Goal: Transaction & Acquisition: Purchase product/service

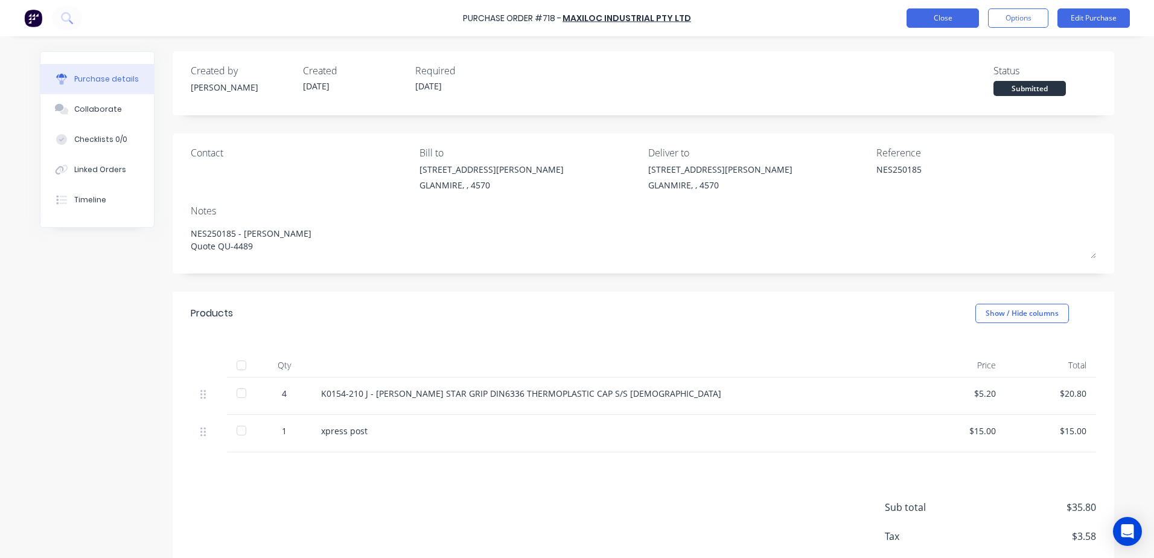
click at [961, 13] on button "Close" at bounding box center [943, 17] width 72 height 19
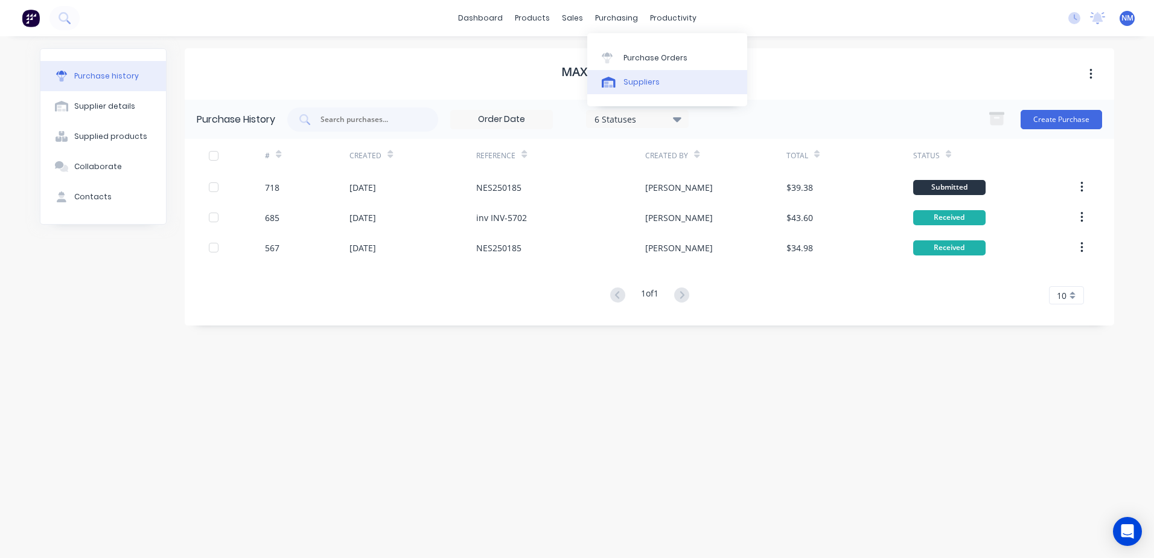
click at [646, 81] on div "Suppliers" at bounding box center [642, 82] width 36 height 11
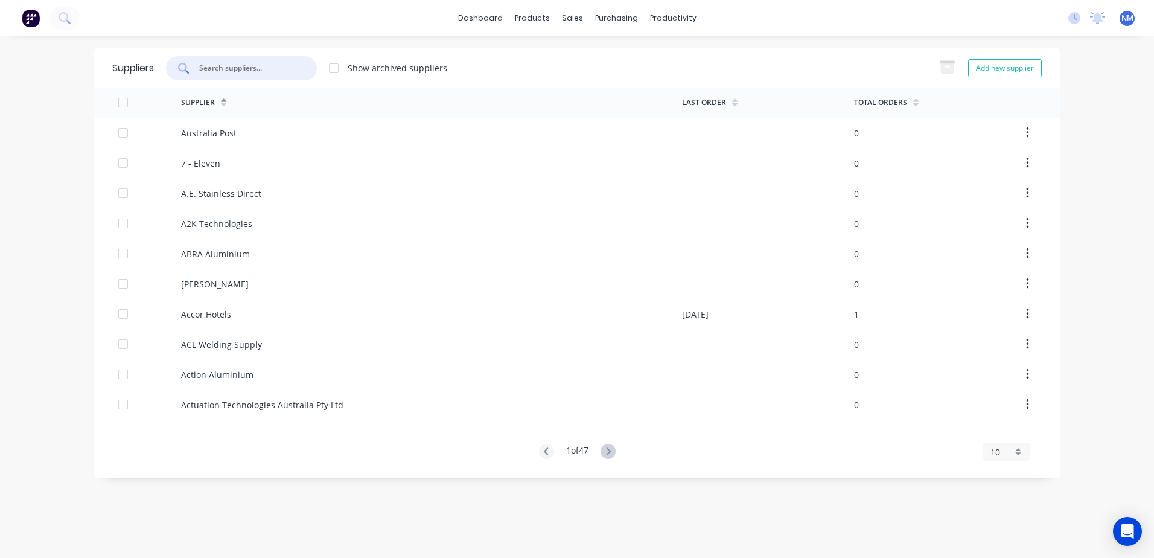
click at [270, 71] on input "text" at bounding box center [248, 68] width 100 height 12
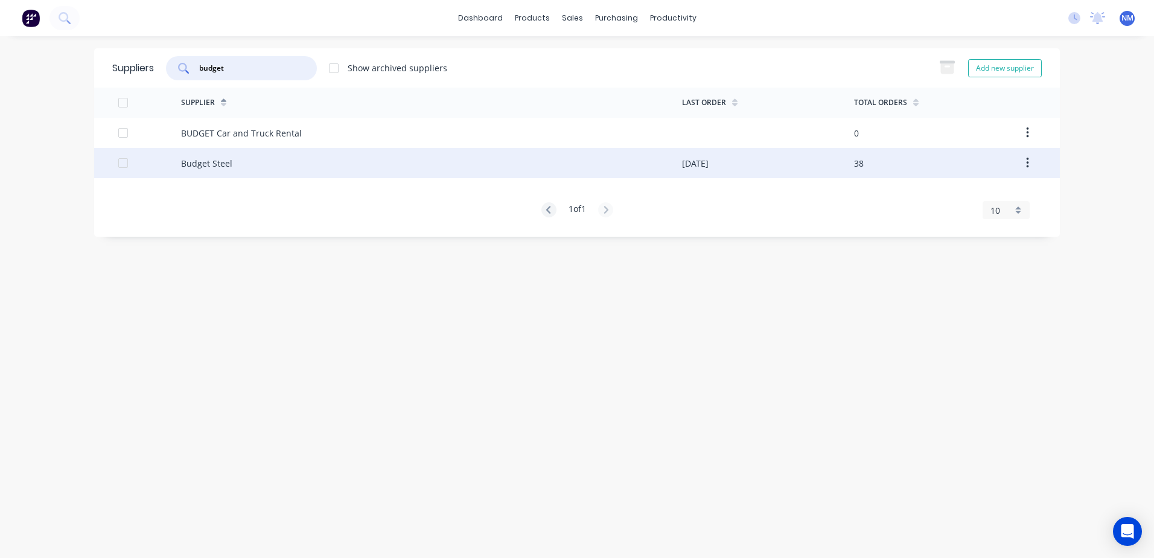
type input "budget"
click at [523, 174] on div "Budget Steel" at bounding box center [431, 163] width 501 height 30
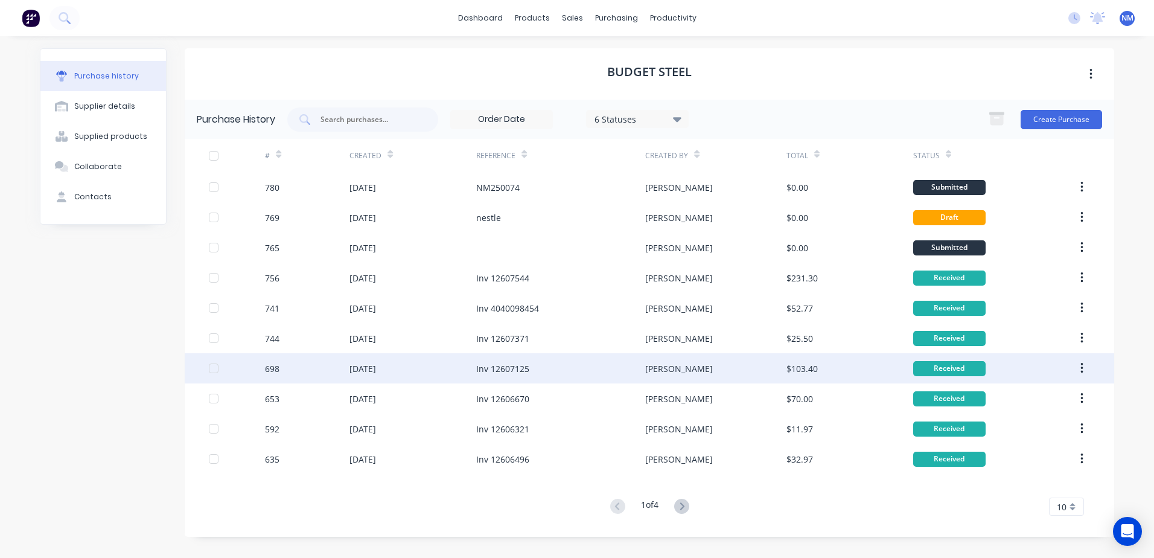
click at [750, 382] on div "[PERSON_NAME]" at bounding box center [715, 368] width 141 height 30
type textarea "x"
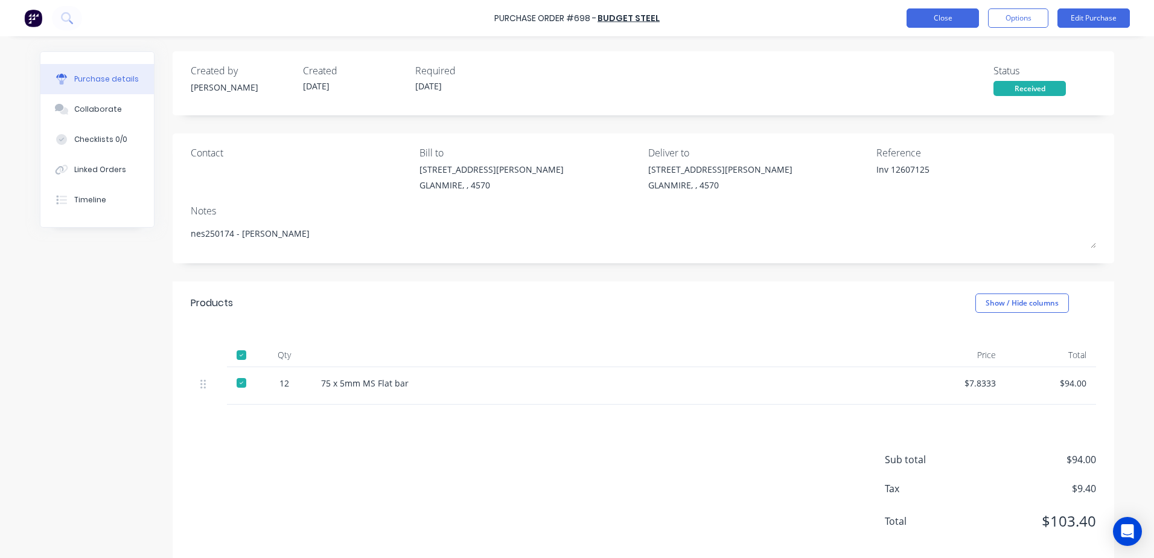
click at [932, 21] on button "Close" at bounding box center [943, 17] width 72 height 19
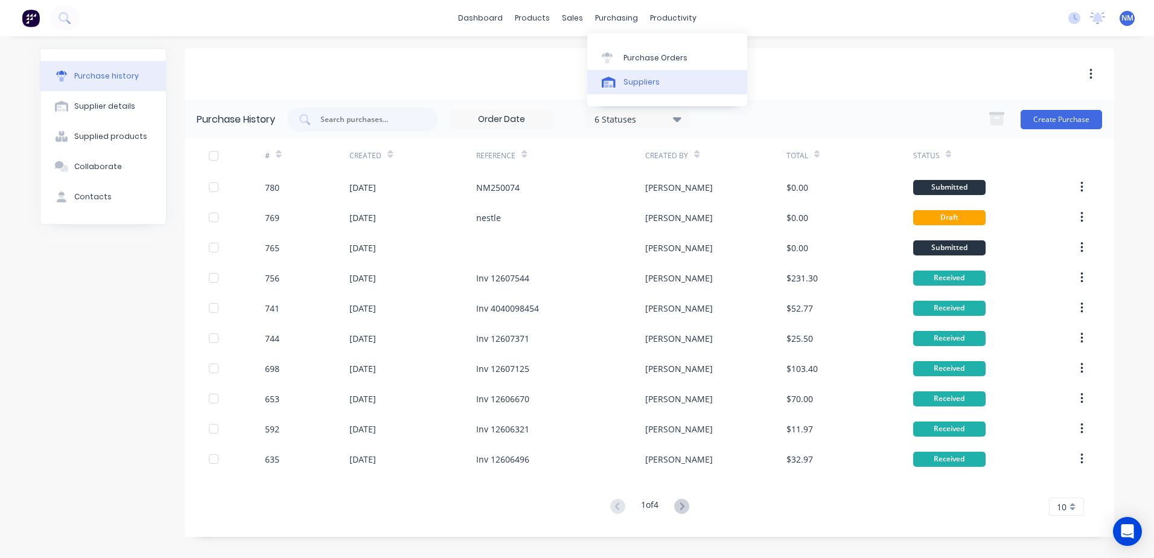
click at [634, 79] on div "Suppliers" at bounding box center [642, 82] width 36 height 11
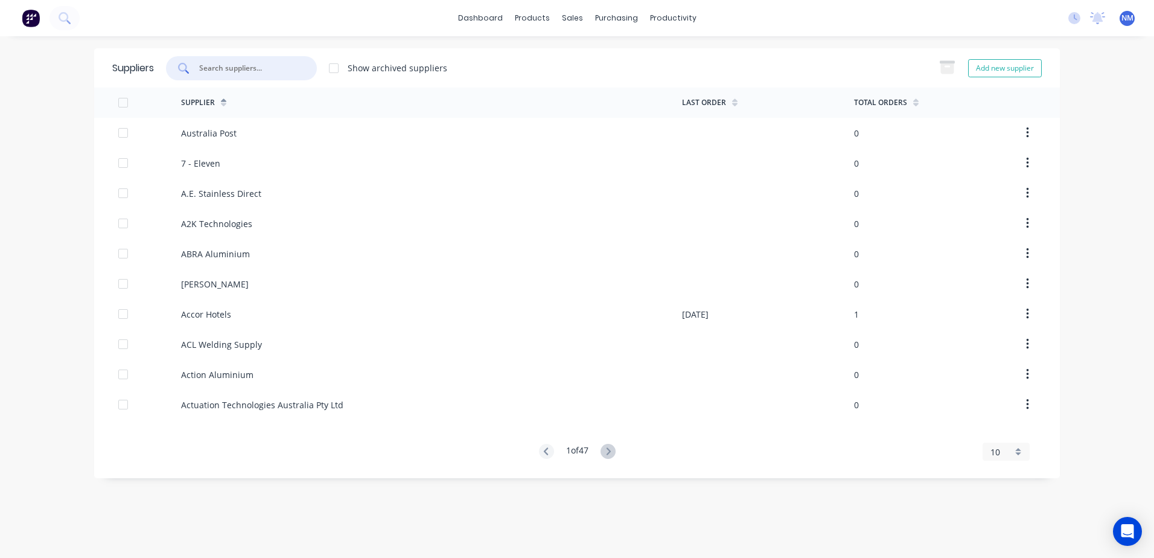
click at [282, 69] on input "text" at bounding box center [248, 68] width 100 height 12
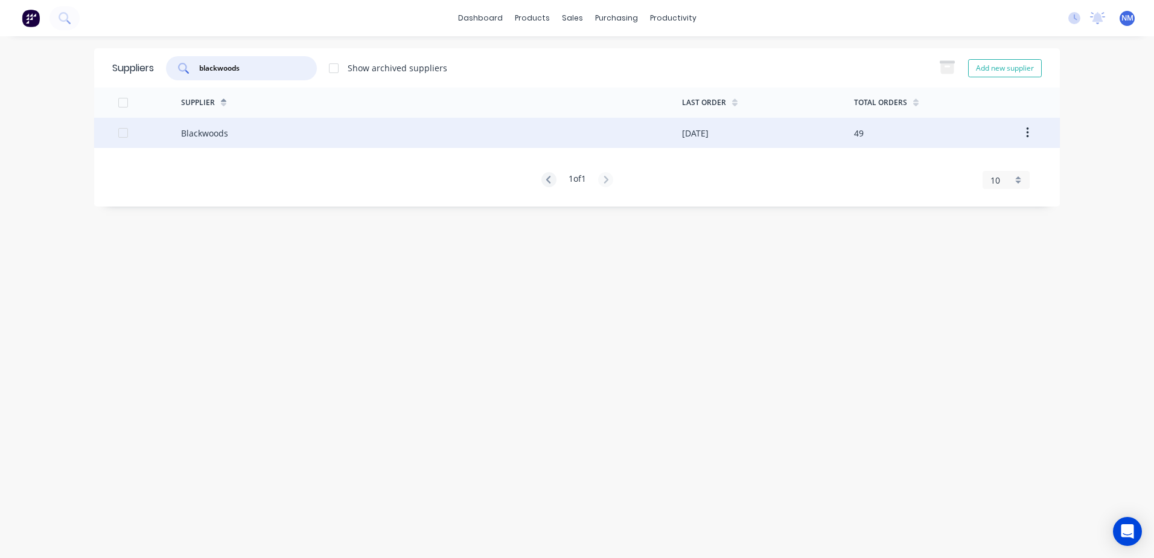
type input "blackwoods"
click at [656, 133] on div "Blackwoods" at bounding box center [431, 133] width 501 height 30
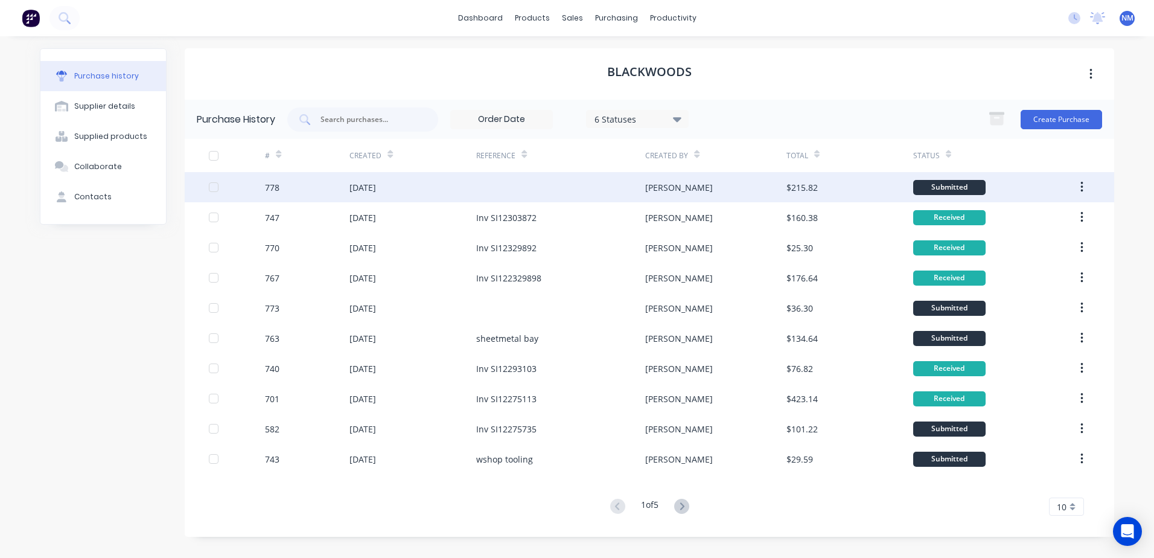
click at [740, 187] on div "[PERSON_NAME]" at bounding box center [715, 187] width 141 height 30
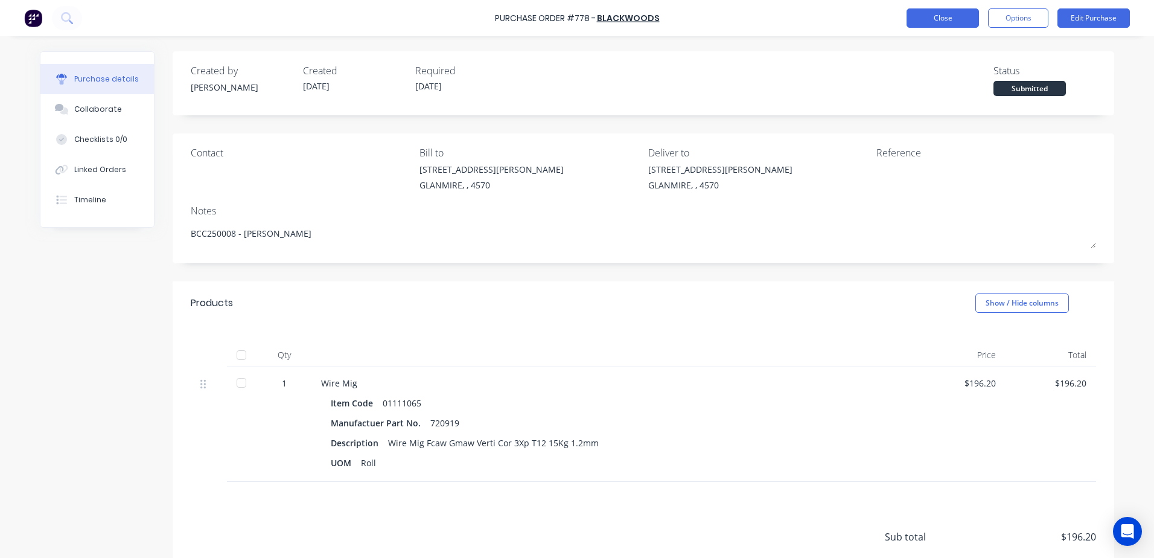
click at [937, 14] on button "Close" at bounding box center [943, 17] width 72 height 19
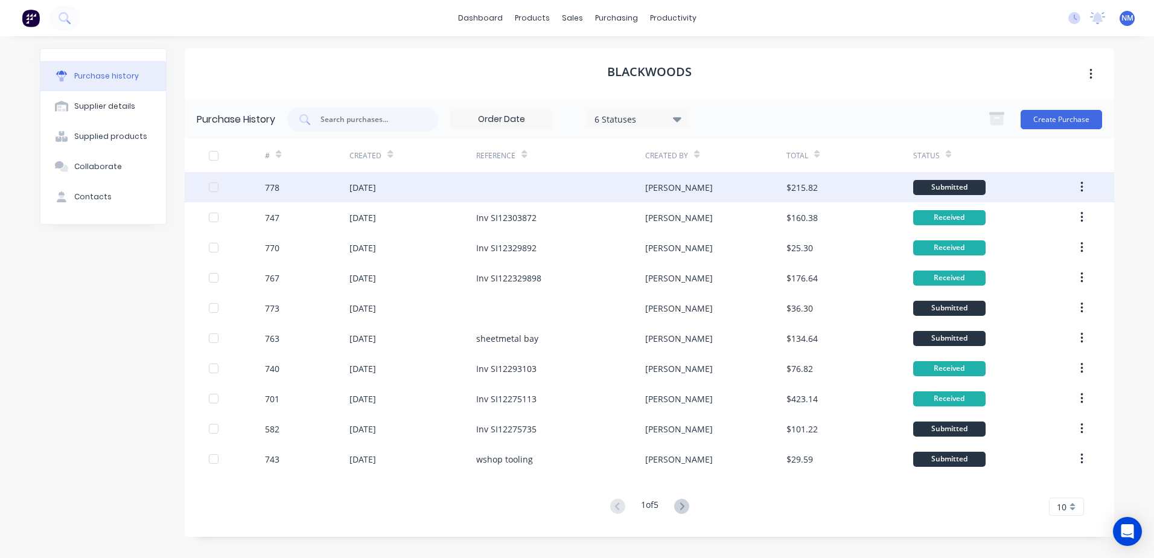
click at [709, 184] on div "[PERSON_NAME]" at bounding box center [715, 187] width 141 height 30
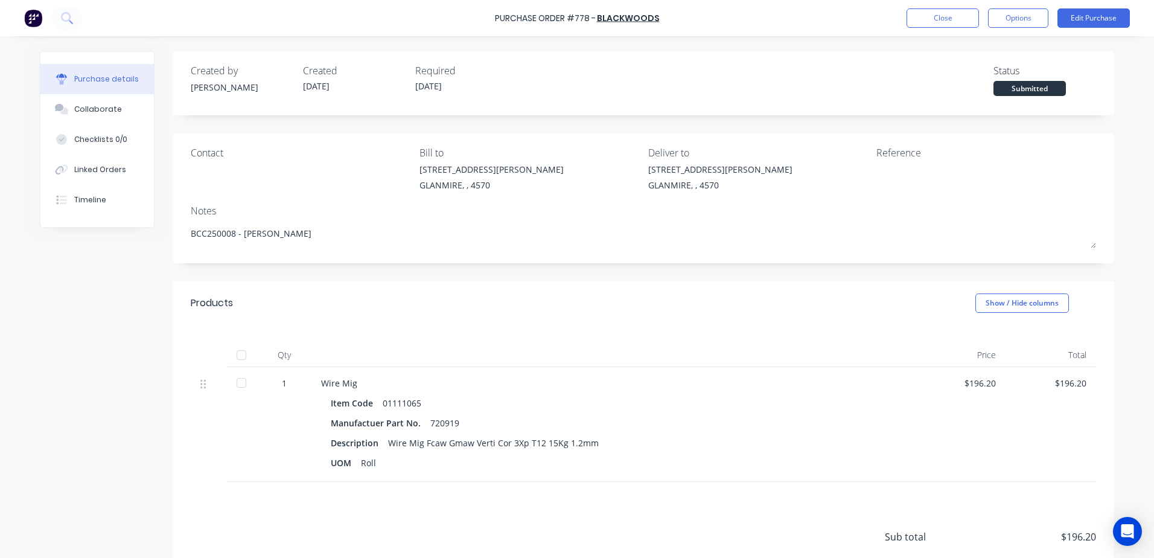
click at [238, 355] on div at bounding box center [241, 355] width 24 height 24
click at [941, 22] on button "Close" at bounding box center [943, 17] width 72 height 19
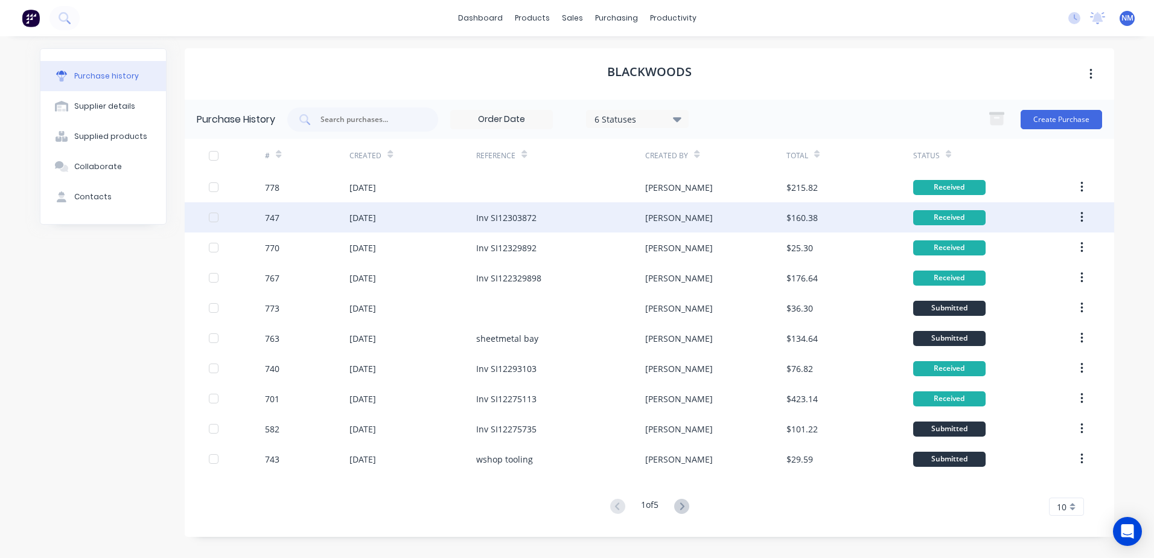
click at [734, 219] on div "[PERSON_NAME]" at bounding box center [715, 217] width 141 height 30
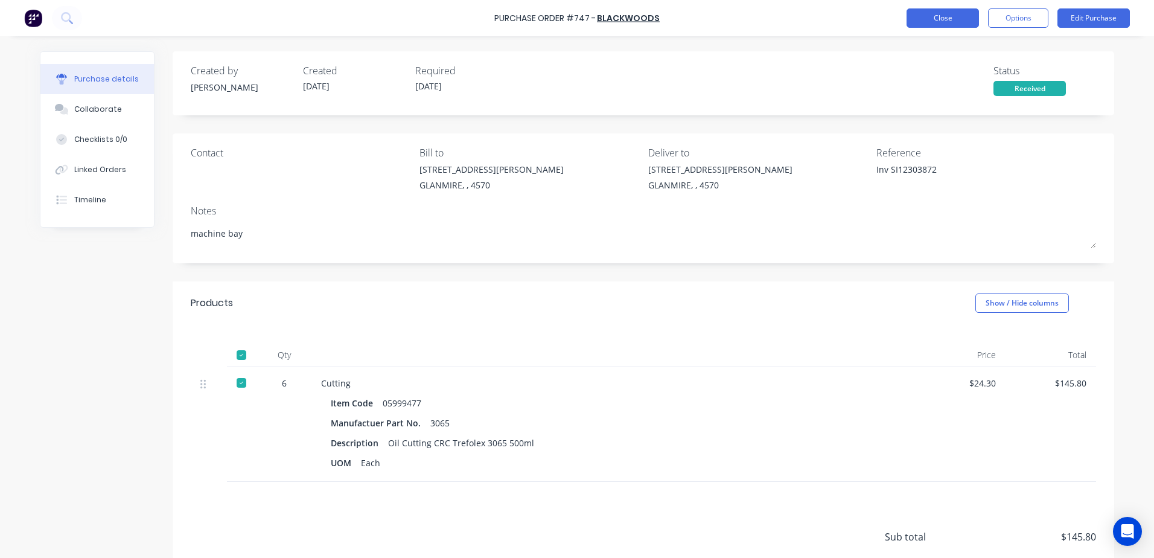
click at [948, 18] on button "Close" at bounding box center [943, 17] width 72 height 19
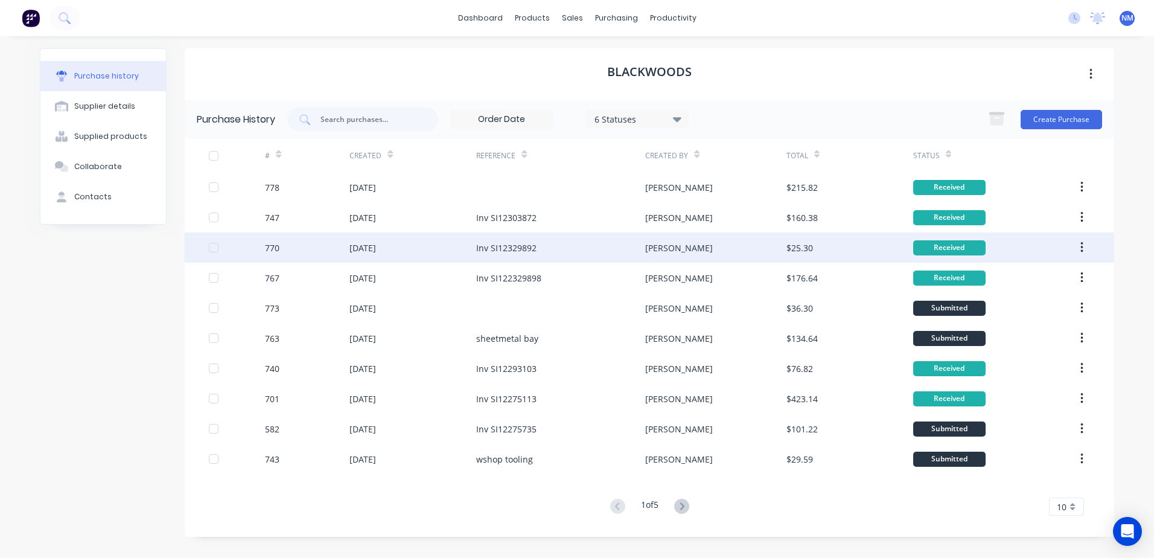
click at [716, 249] on div "[PERSON_NAME]" at bounding box center [715, 247] width 141 height 30
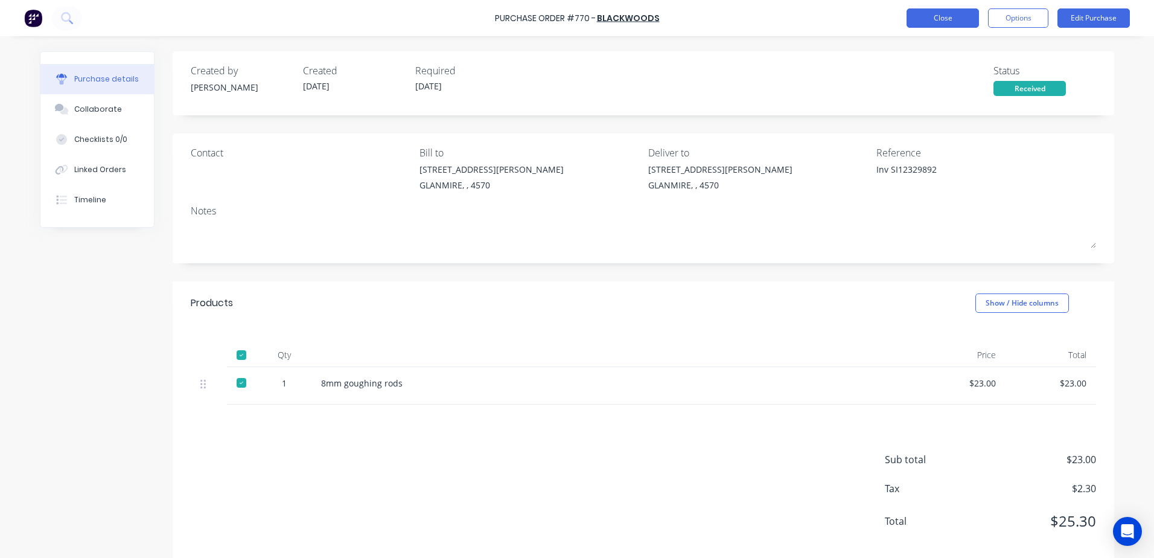
click at [946, 22] on button "Close" at bounding box center [943, 17] width 72 height 19
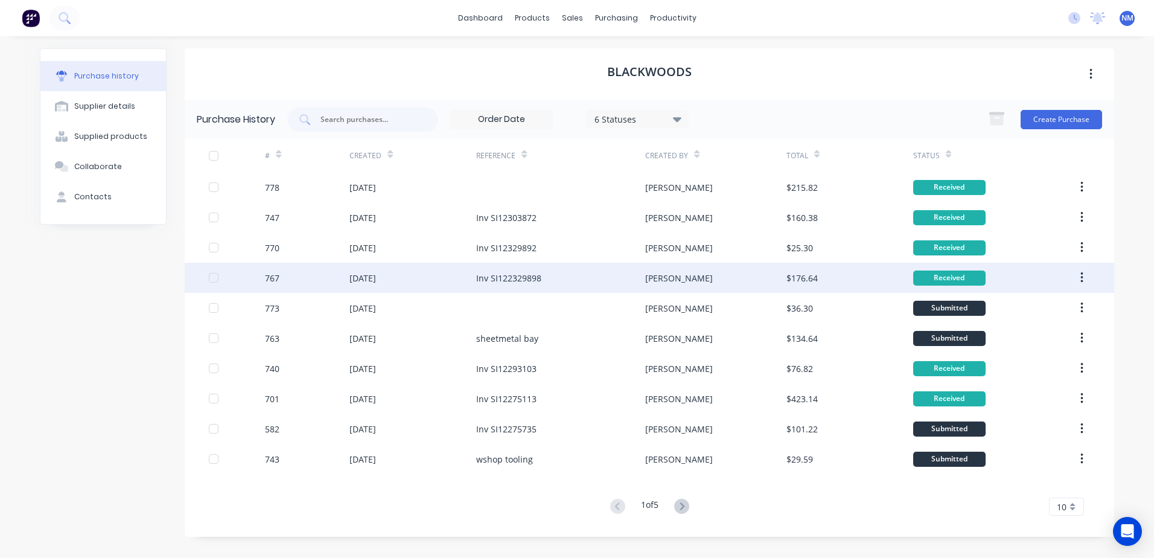
click at [733, 288] on div "[PERSON_NAME]" at bounding box center [715, 278] width 141 height 30
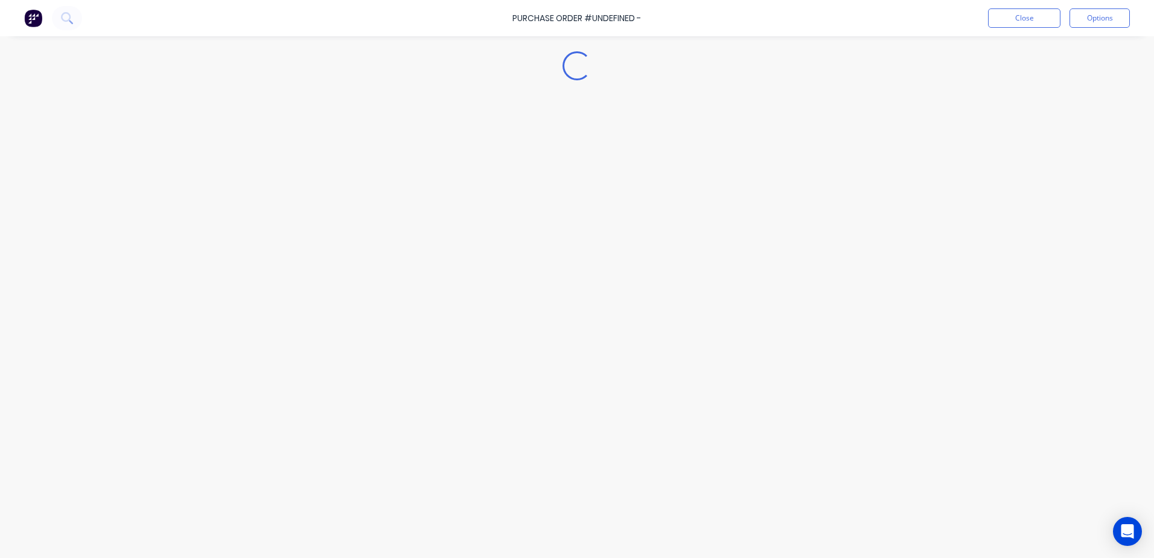
type textarea "x"
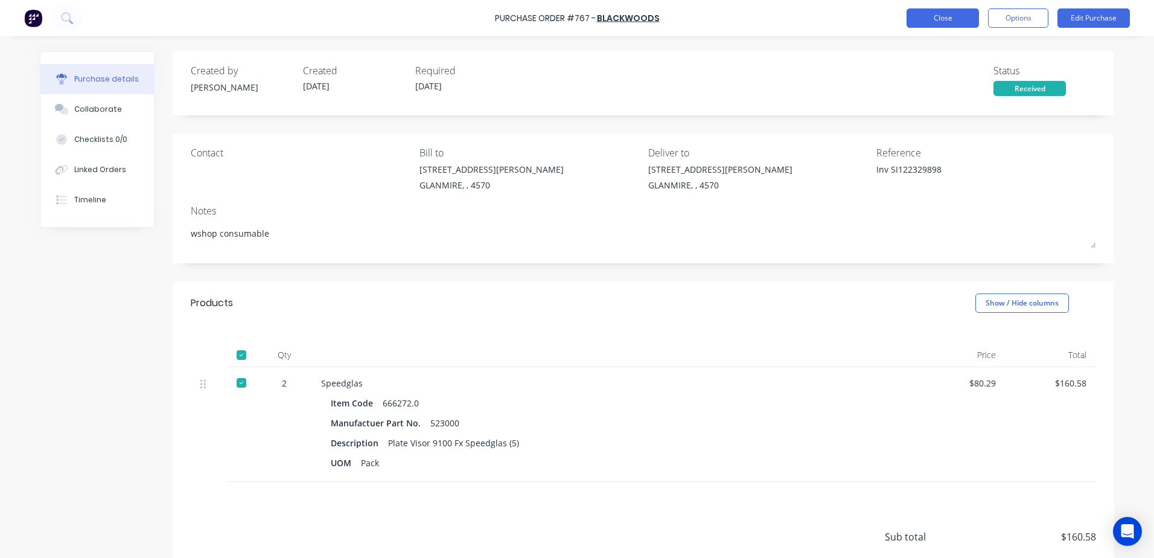
click at [944, 16] on button "Close" at bounding box center [943, 17] width 72 height 19
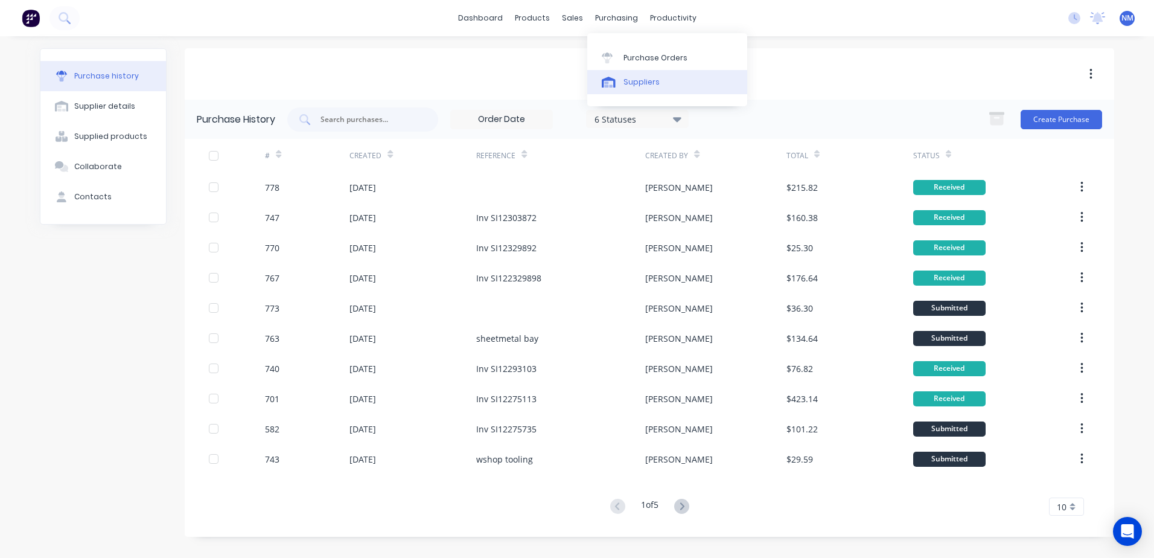
click at [625, 79] on div "Suppliers" at bounding box center [642, 82] width 36 height 11
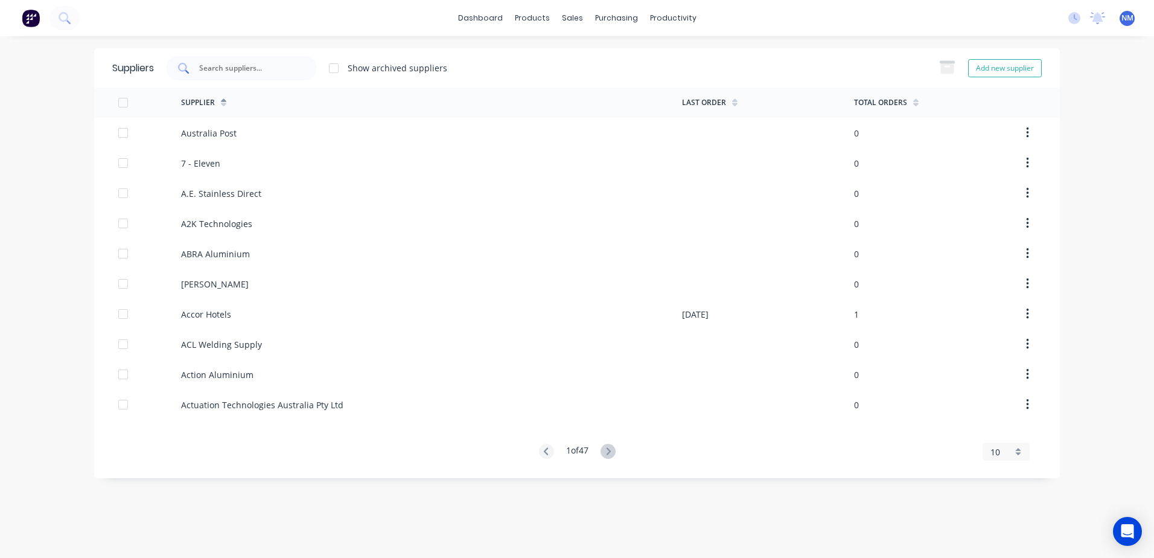
click at [249, 75] on div at bounding box center [241, 68] width 151 height 24
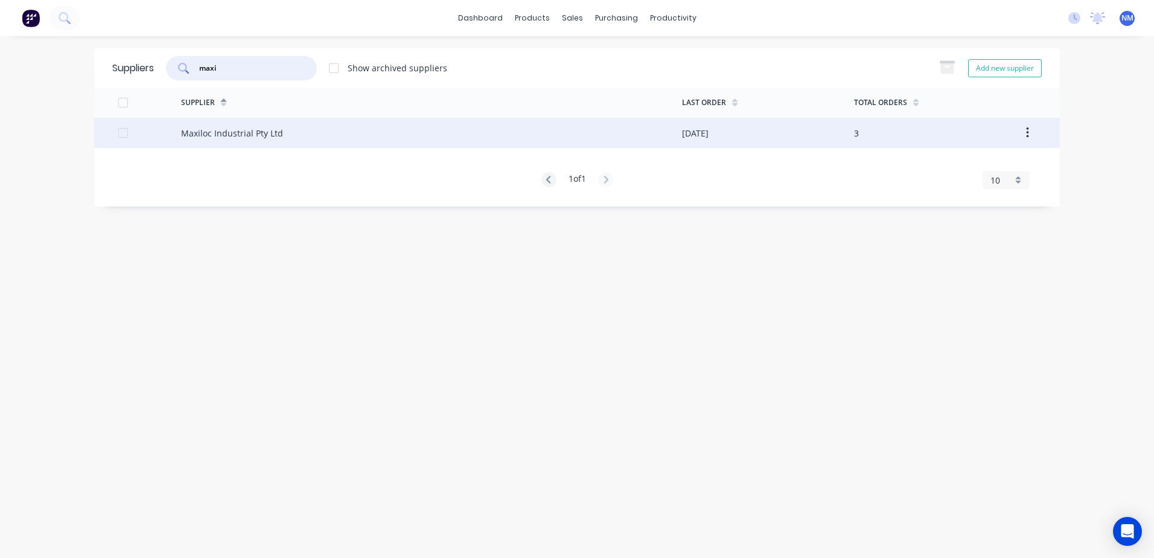
type input "maxi"
click at [684, 129] on div "[DATE]" at bounding box center [695, 133] width 27 height 13
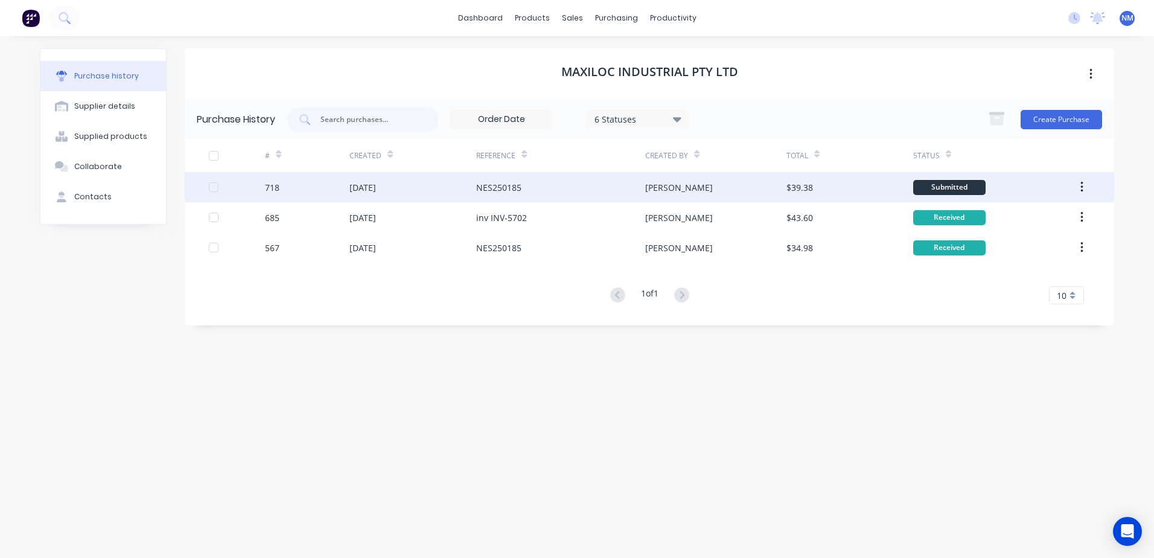
click at [740, 187] on div "[PERSON_NAME]" at bounding box center [715, 187] width 141 height 30
type textarea "x"
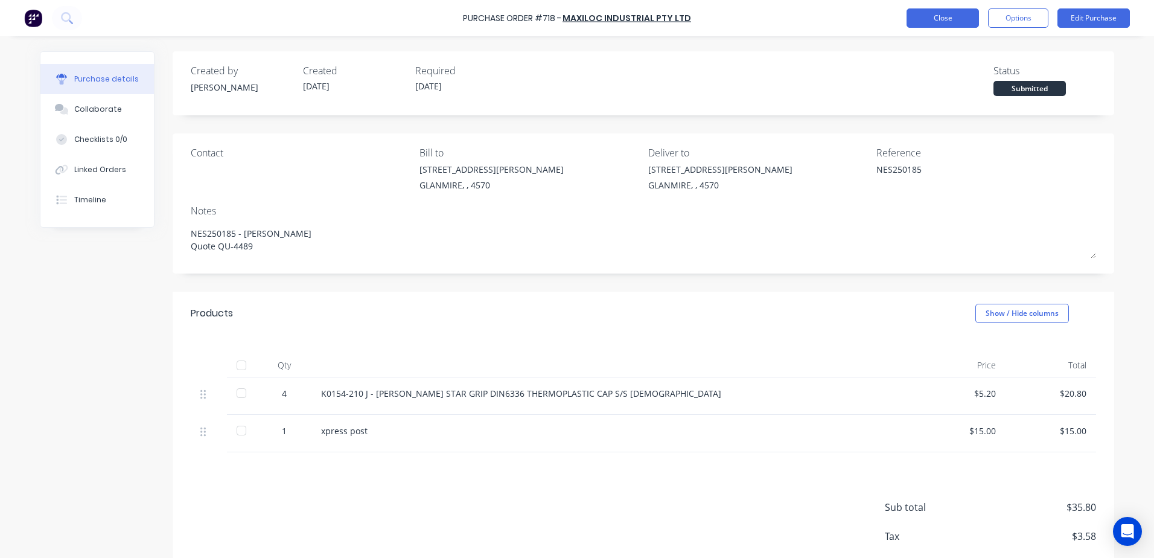
click at [948, 26] on button "Close" at bounding box center [943, 17] width 72 height 19
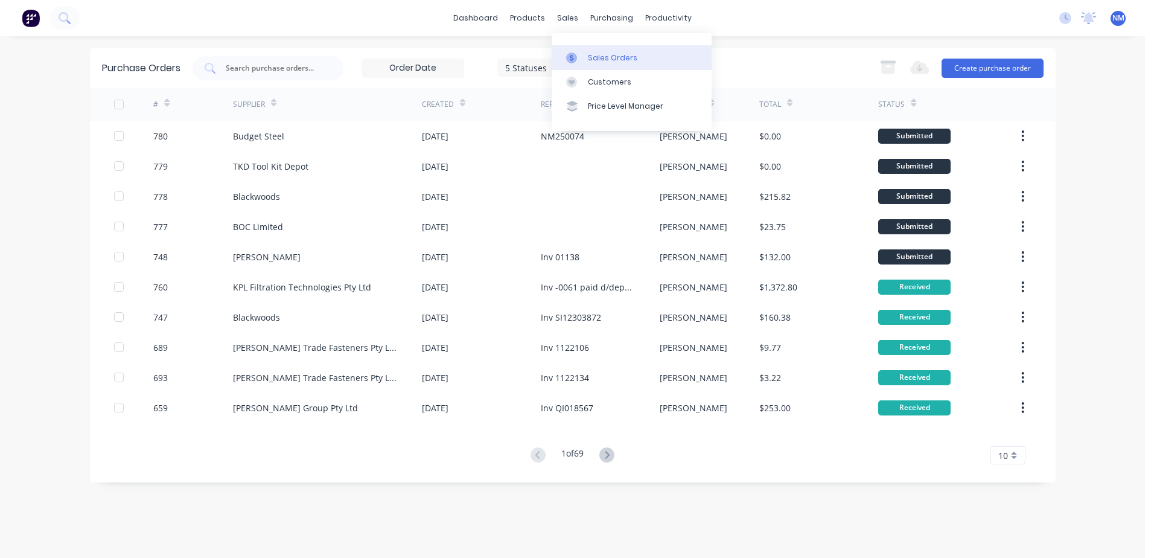
click at [603, 57] on div "Sales Orders" at bounding box center [613, 58] width 50 height 11
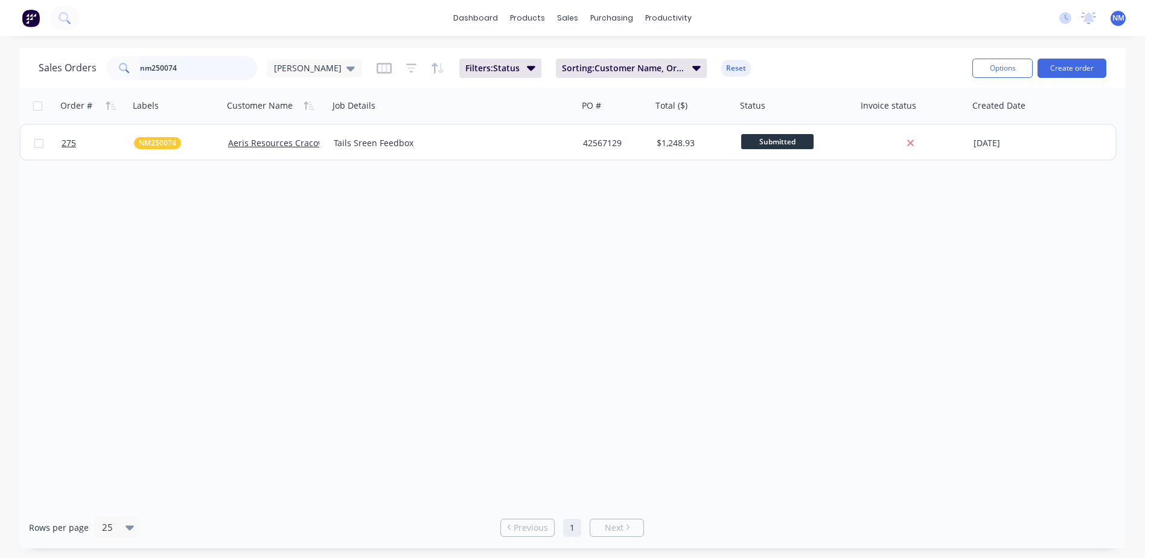
click at [179, 65] on input "nm250074" at bounding box center [199, 68] width 118 height 24
click at [149, 62] on input "nm250178" at bounding box center [199, 68] width 118 height 24
type input "nes250178"
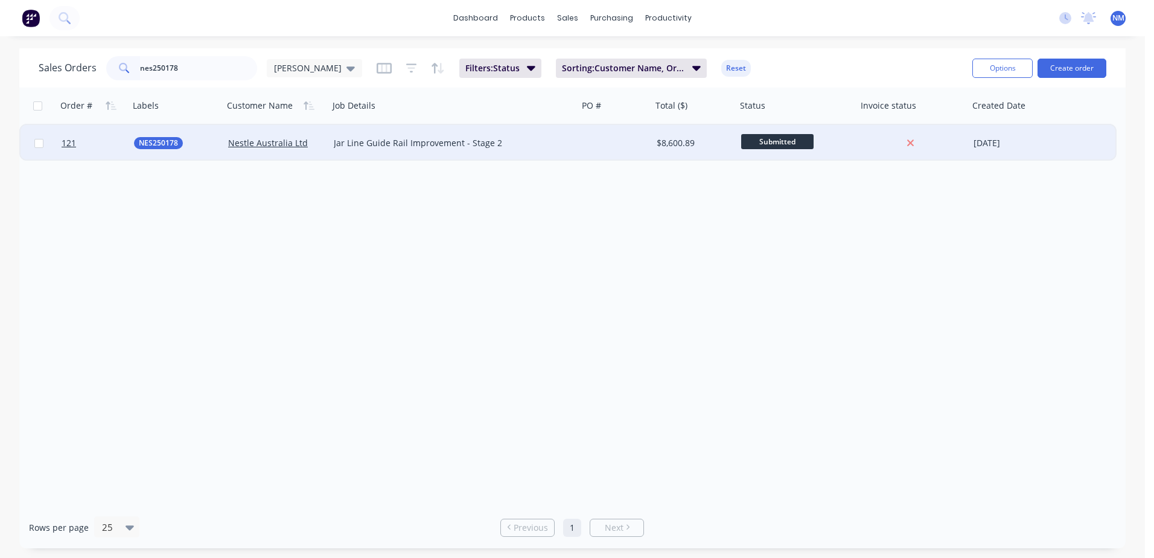
click at [848, 141] on div "Submitted" at bounding box center [796, 143] width 111 height 18
click at [696, 143] on div "$8,600.89" at bounding box center [692, 143] width 71 height 12
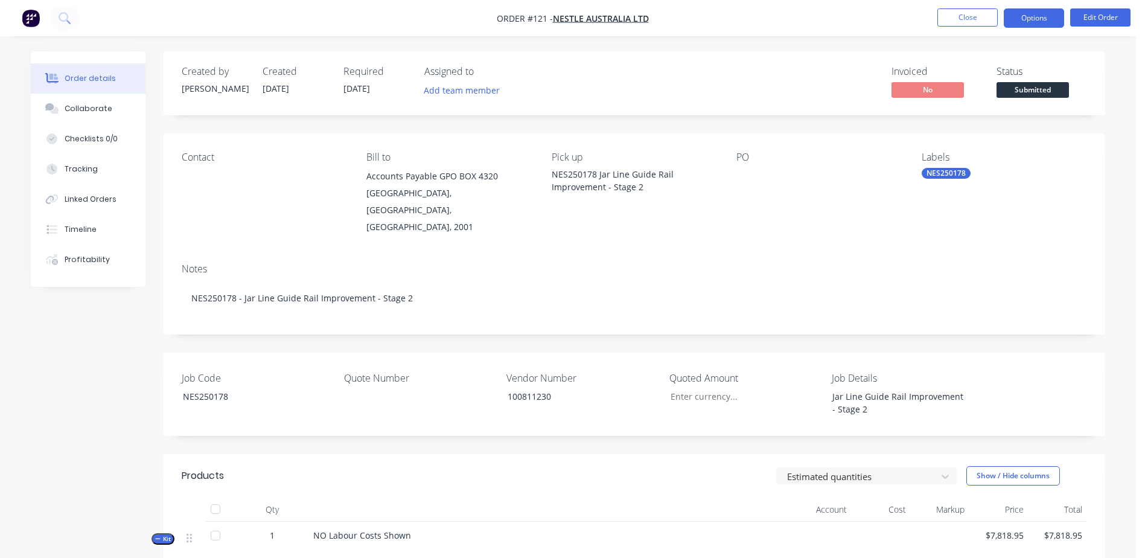
click at [1043, 15] on button "Options" at bounding box center [1034, 17] width 60 height 19
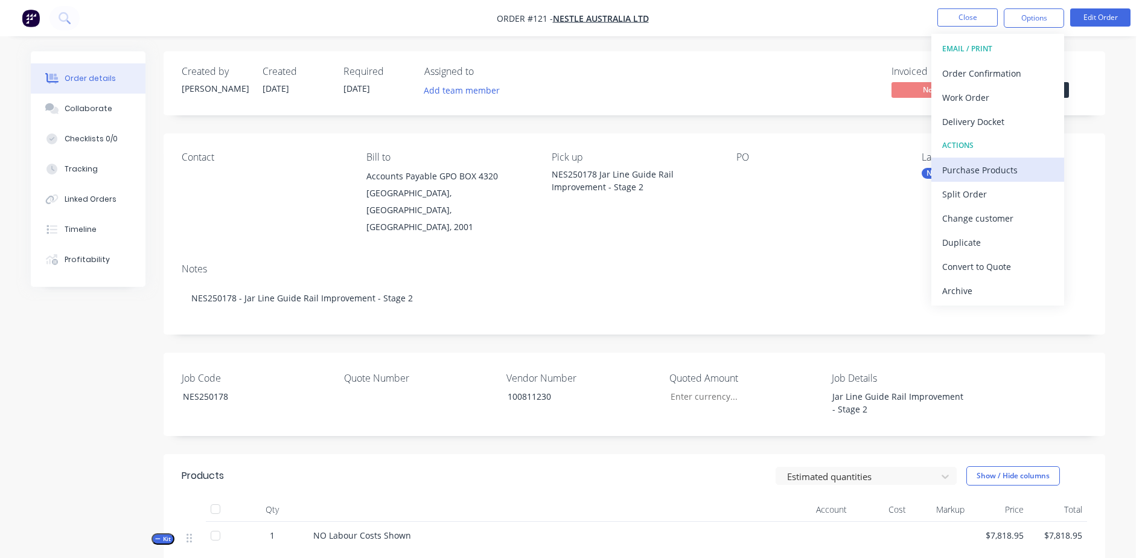
click at [1009, 159] on button "Purchase Products" at bounding box center [997, 170] width 133 height 24
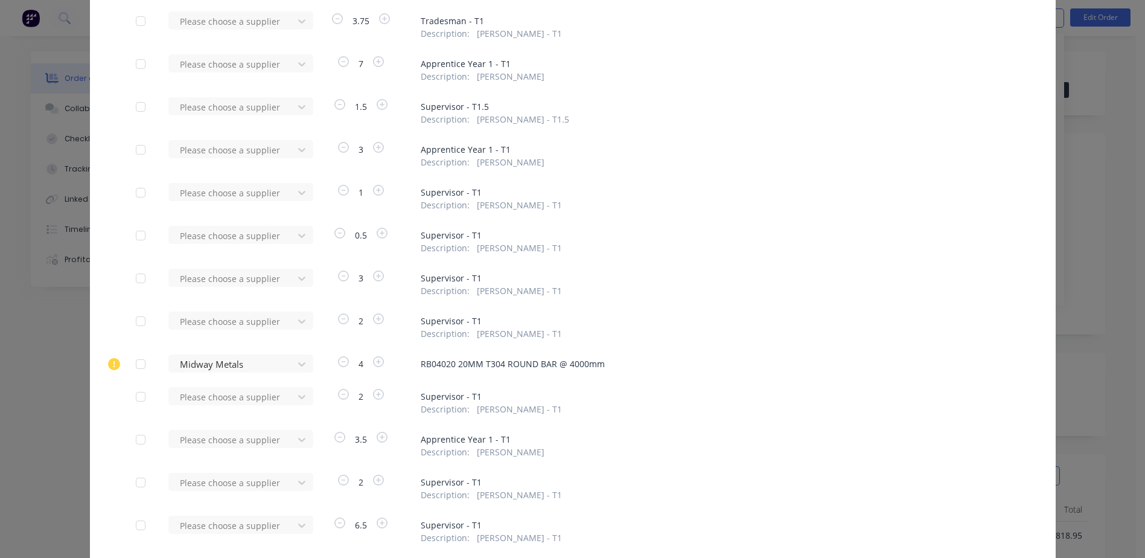
scroll to position [488, 0]
click at [800, 183] on div "Please choose a supplier 1 Supervisor - T1 Description : Darren Brady - T1" at bounding box center [573, 197] width 874 height 28
click at [820, 211] on div "Description : Darren Brady - T1" at bounding box center [715, 205] width 589 height 13
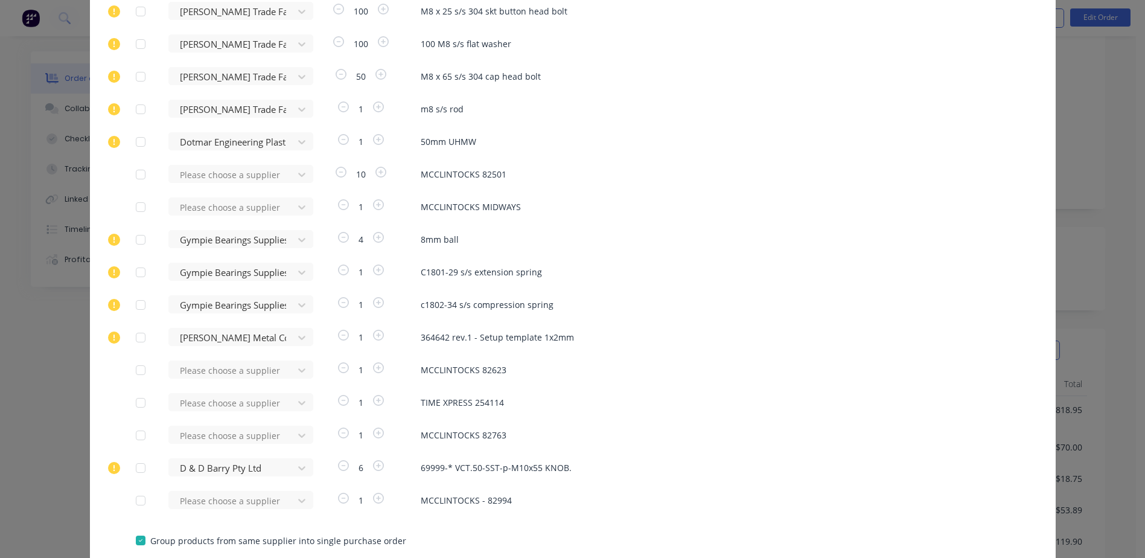
scroll to position [1650, 0]
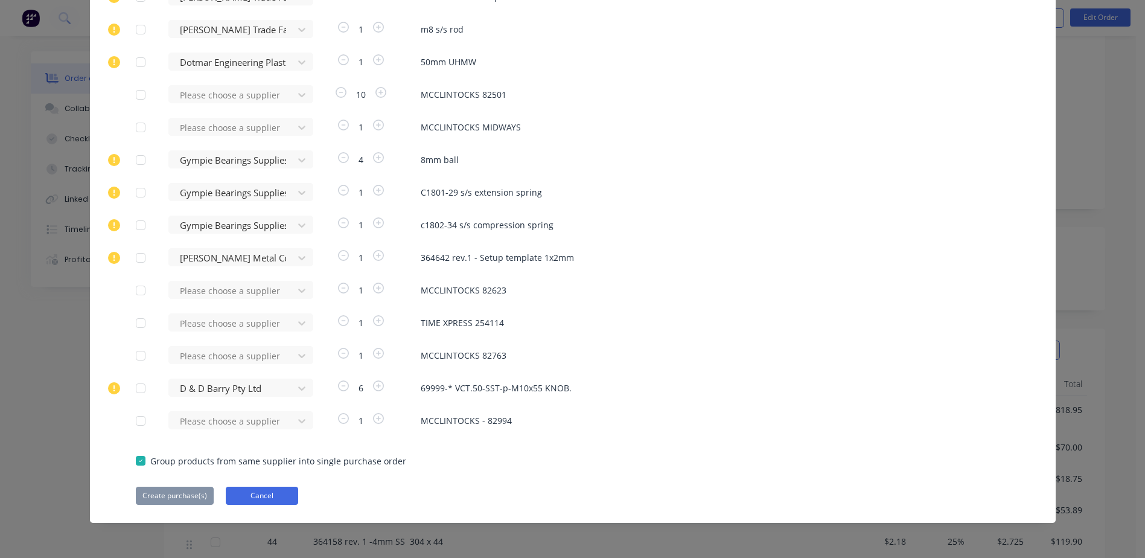
click at [275, 500] on button "Cancel" at bounding box center [262, 496] width 72 height 18
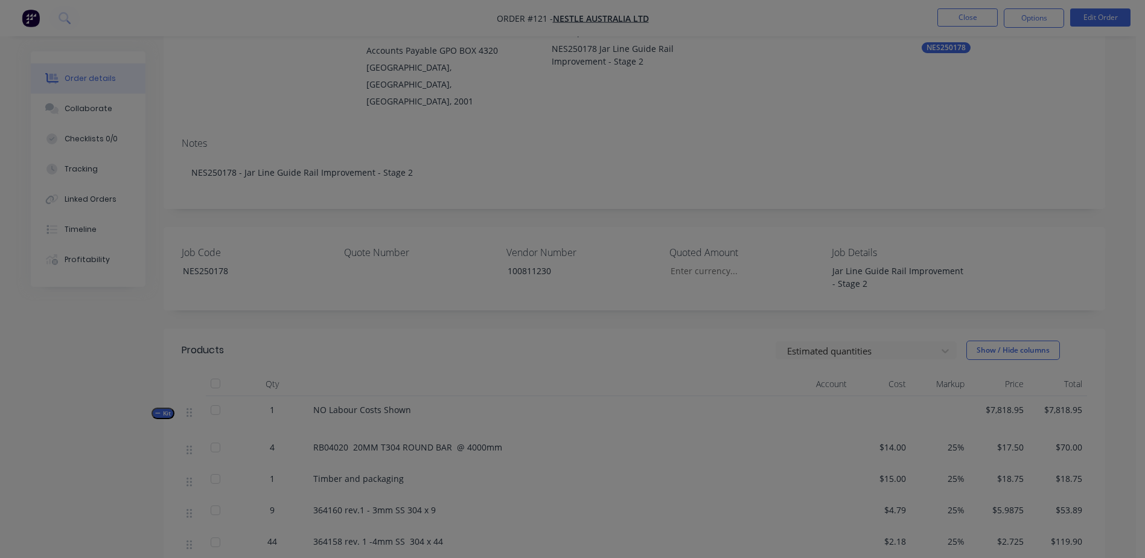
scroll to position [0, 0]
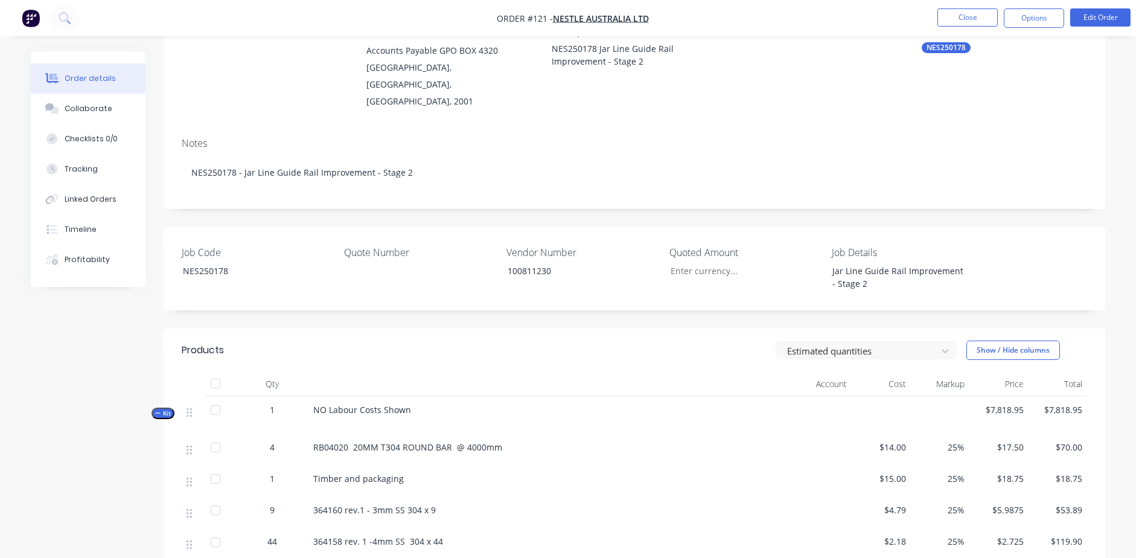
click at [1091, 27] on li "Edit Order" at bounding box center [1100, 17] width 60 height 19
click at [1094, 14] on button "Edit Order" at bounding box center [1100, 17] width 60 height 18
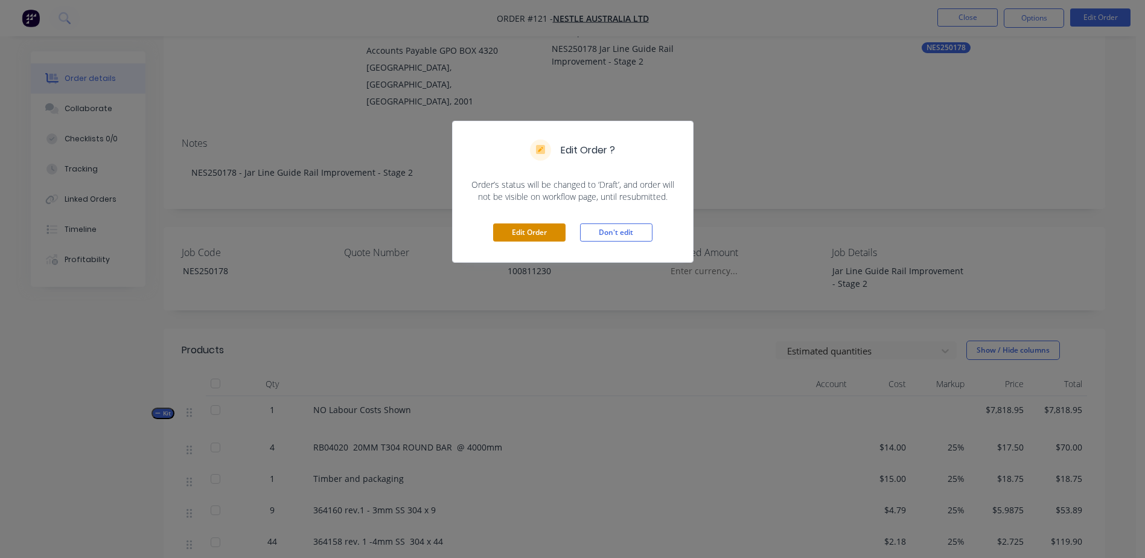
click at [520, 234] on button "Edit Order" at bounding box center [529, 232] width 72 height 18
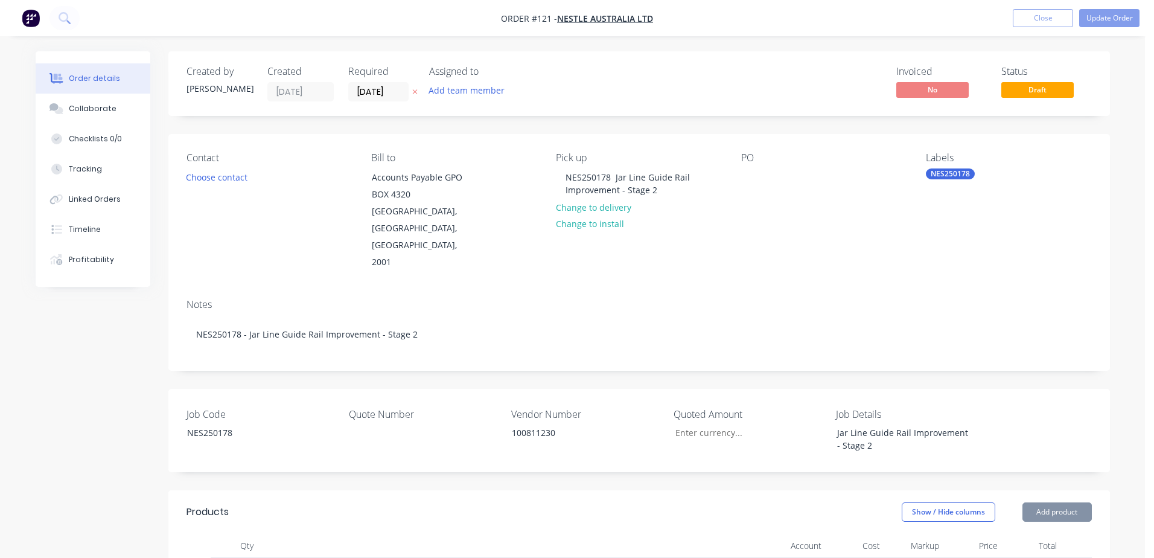
type input "$14.00"
type input "25"
type input "$17.50"
type input "$70.00"
type input "$15.00"
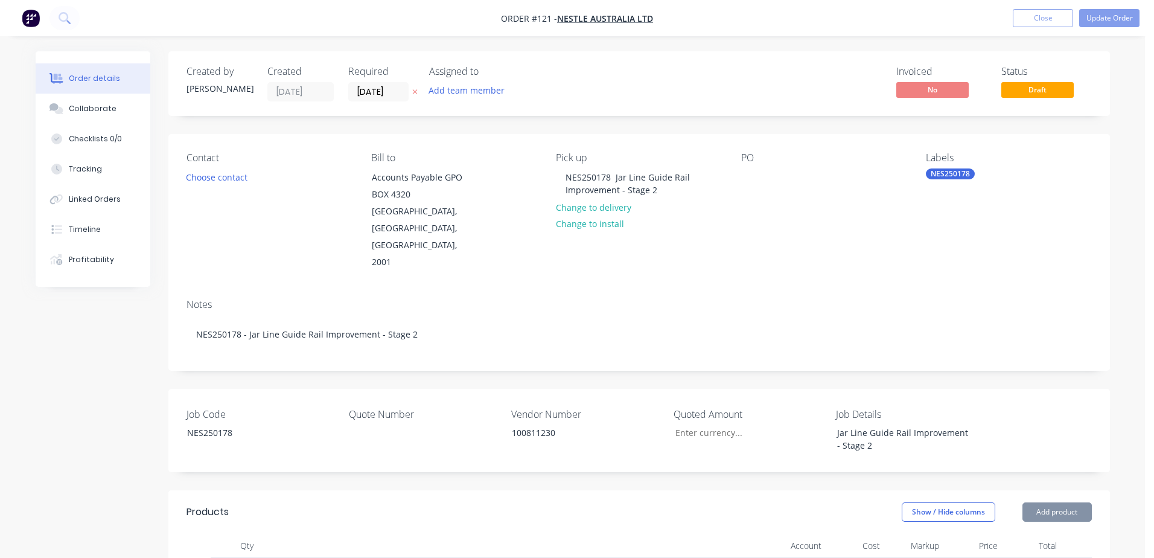
type input "25"
type input "$18.75"
type input "$4.79"
type input "25"
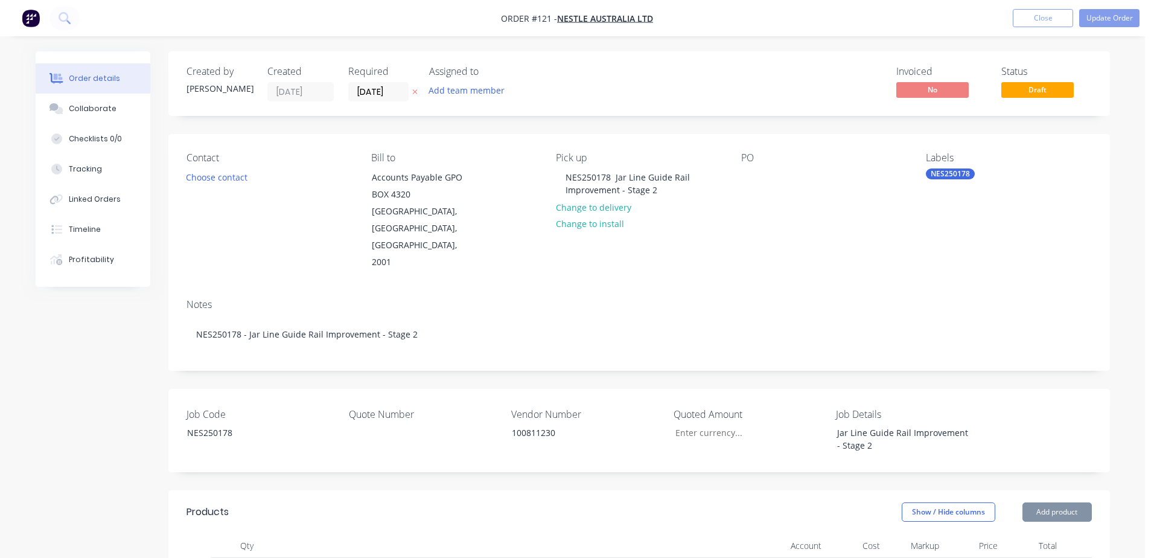
type input "$5.9875"
type input "$53.89"
type input "$2.18"
type input "25"
type input "$2.725"
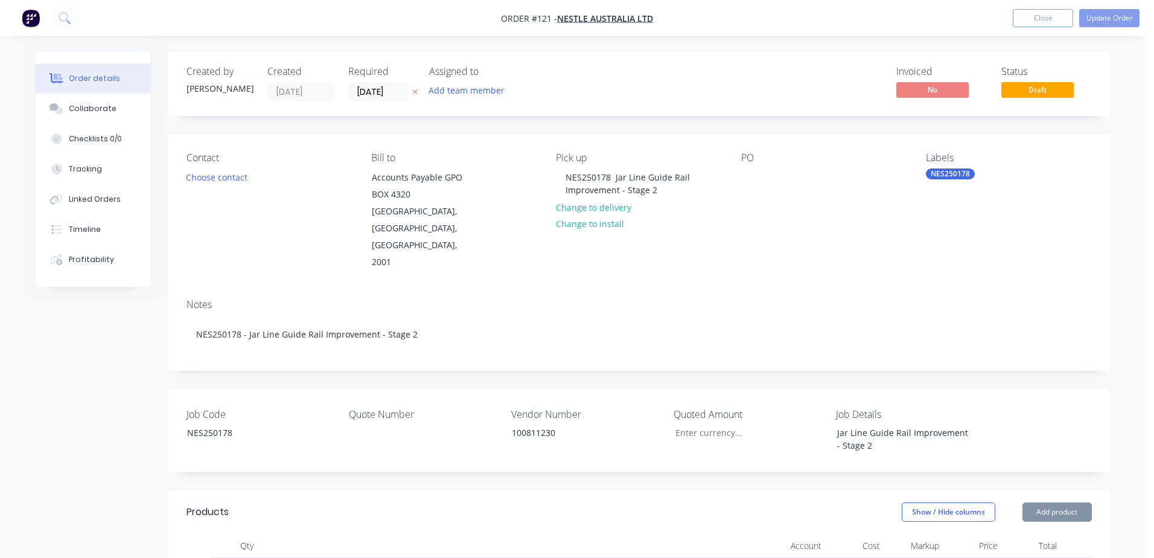
type input "$119.90"
type input "$20.05"
type input "25"
type input "$25.0625"
type input "$25.06"
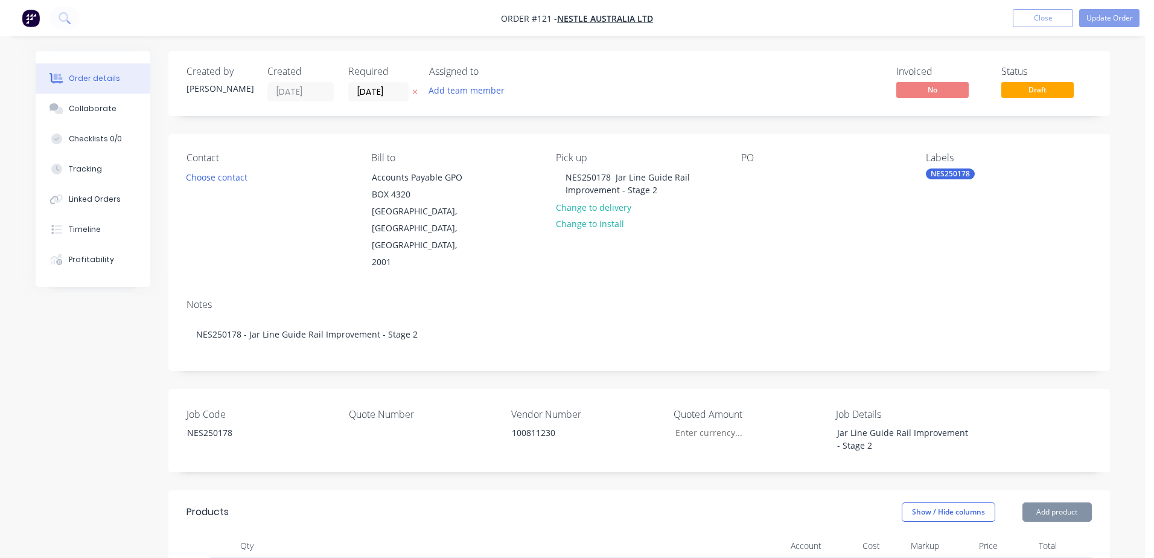
type input "$5.56"
type input "25"
type input "$6.95"
type input "$48.65"
type input "$12.92"
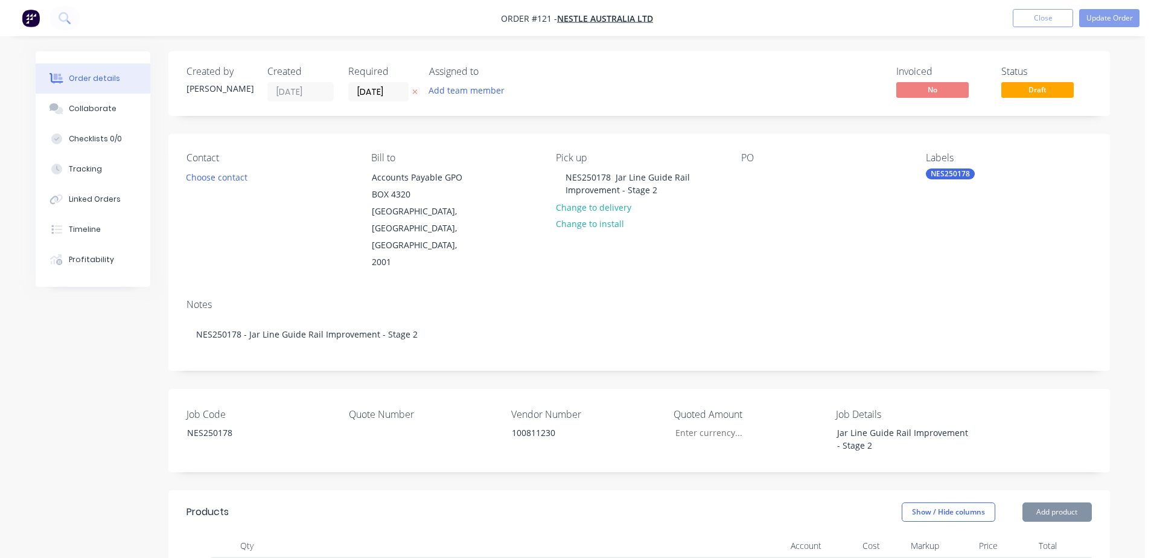
type input "25"
type input "$16.15"
type input "$581.40"
type input "25"
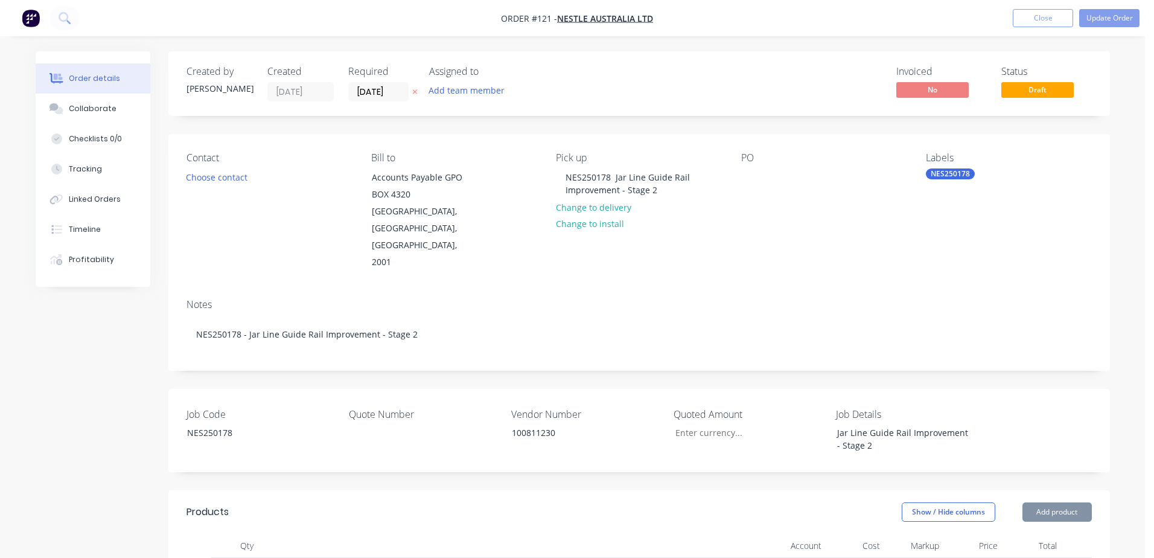
type input "25"
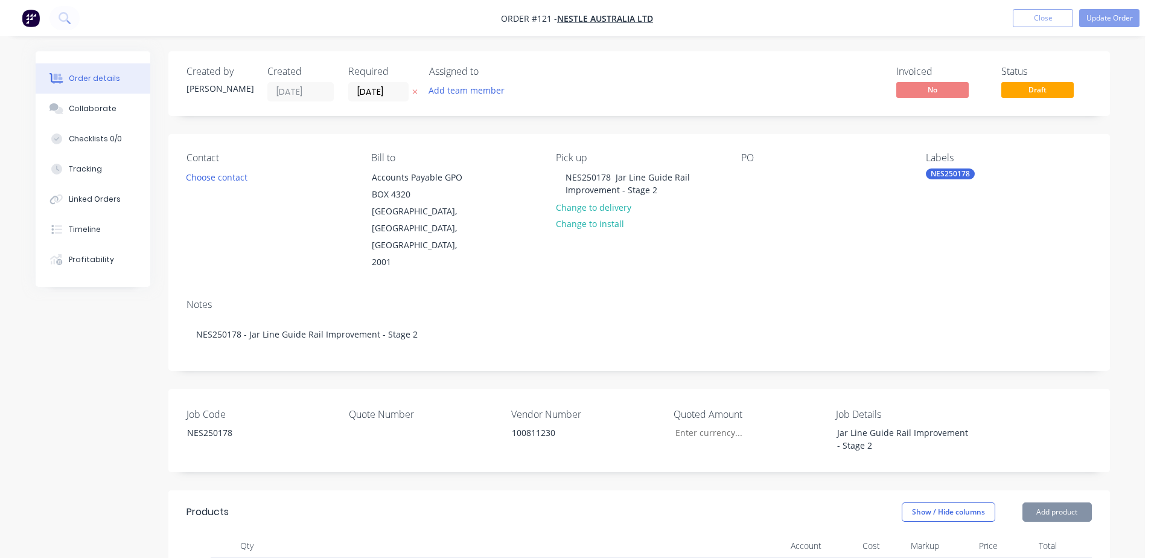
type input "25"
type input "$0.18"
type input "25"
type input "$0.225"
type input "$2.25"
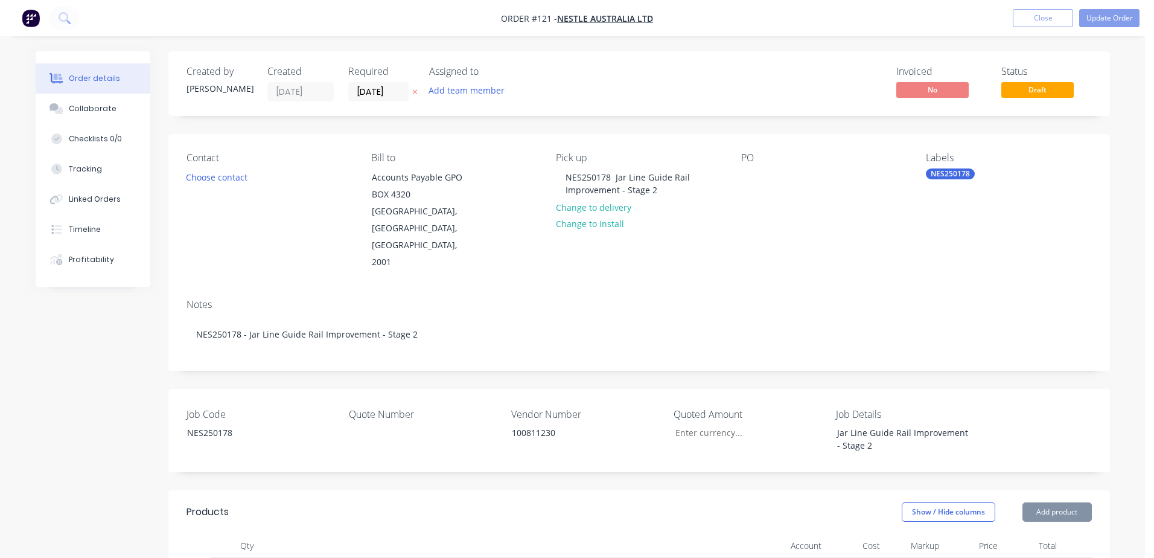
type input "$15.00"
type input "25"
type input "$18.75"
type input "$22.50"
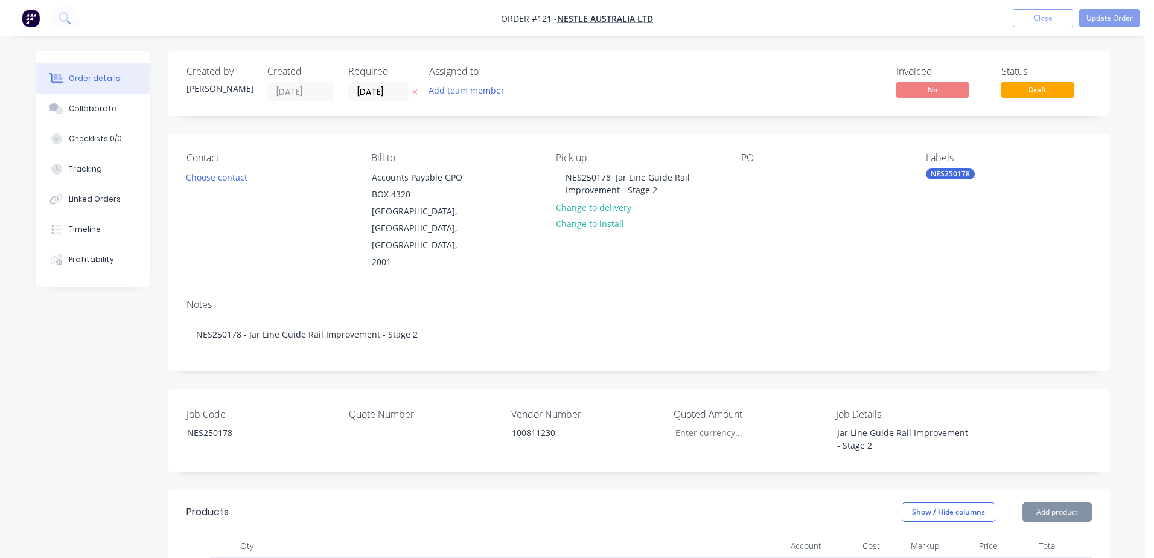
type input "25"
type input "$28.125"
type input "$28.13"
type input "$12.50"
type input "25"
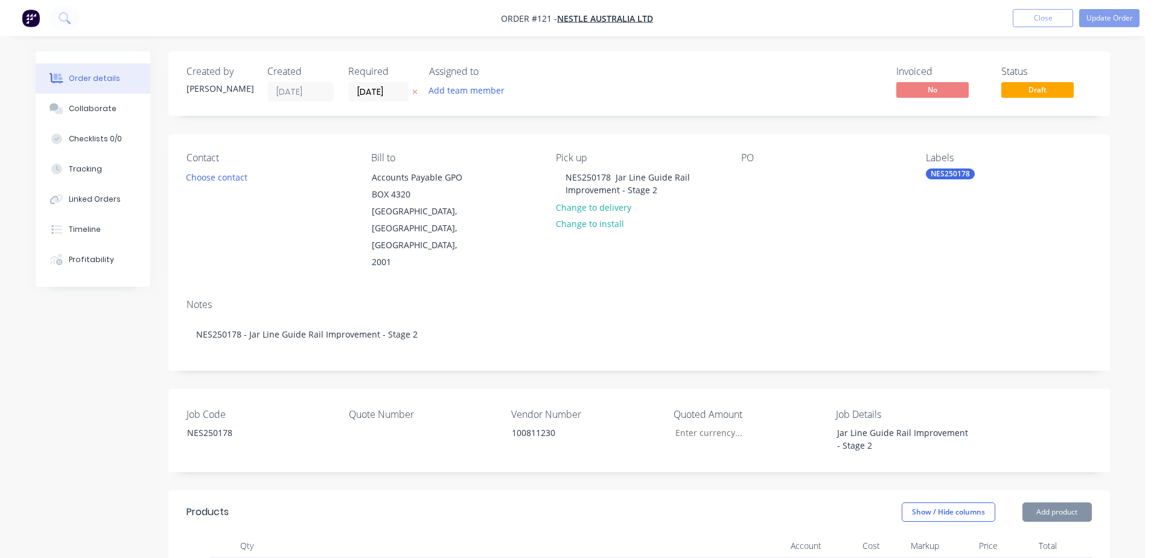
type input "$15.625"
type input "$15.63"
type input "$126.78"
type input "25"
type input "$158.475"
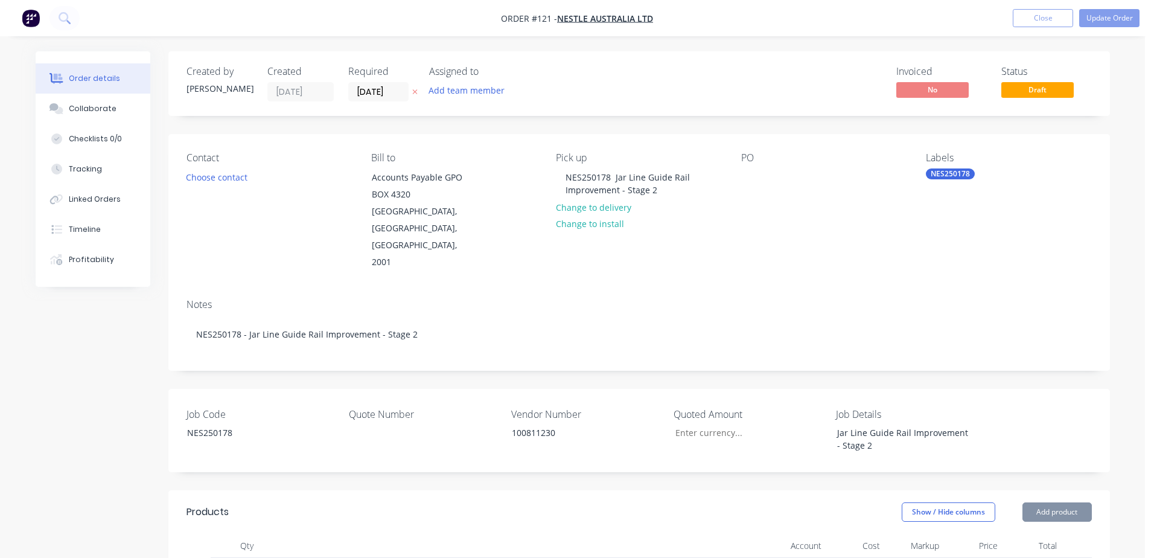
type input "$158.48"
type input "$78.18"
type input "25"
type input "$97.725"
type input "$97.73"
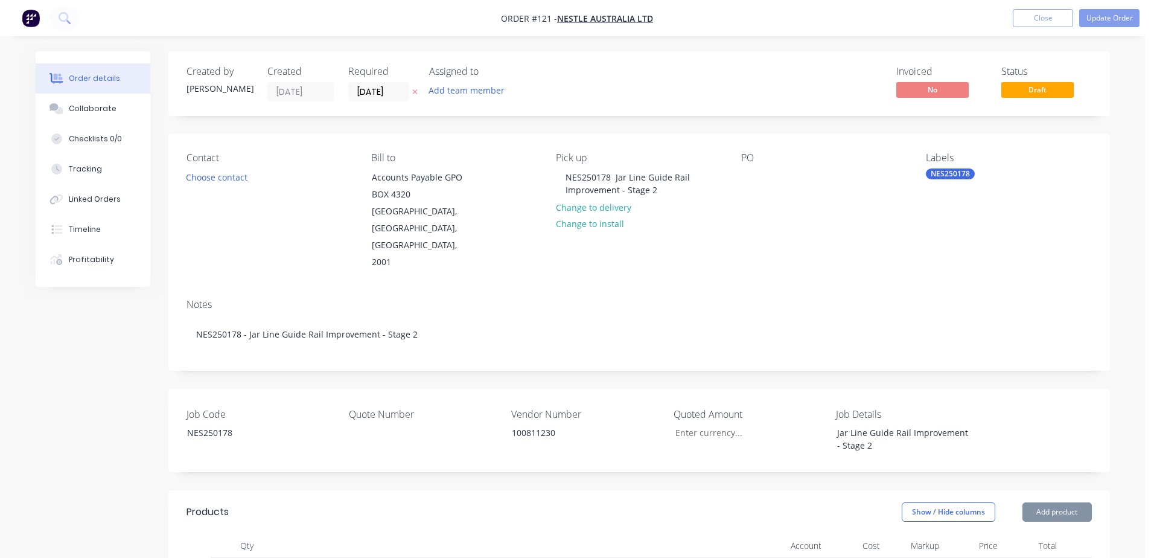
type input "$63.23"
type input "$11.7733"
type input "$70.64"
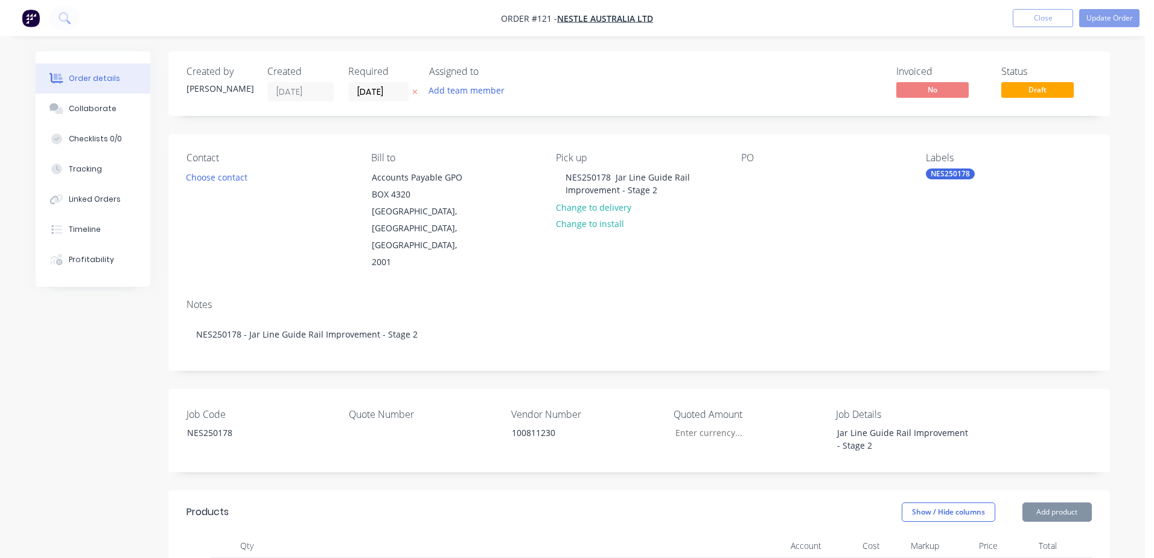
type input "$16.80"
type input "$102.40"
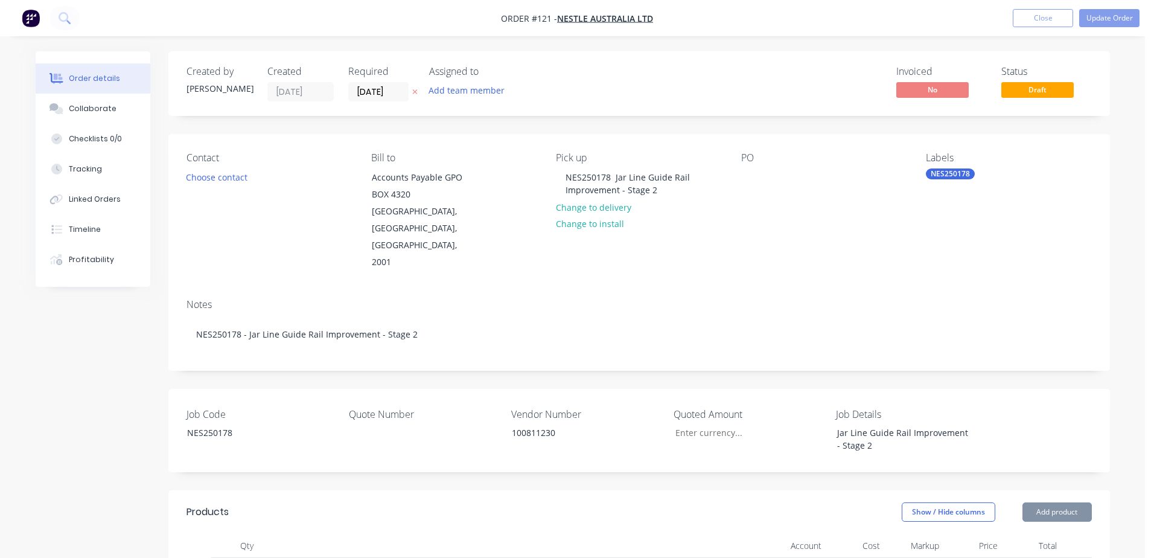
type input "$133.10"
type input "$199.65"
type input "$133.10"
type input "$199.65"
type input "$102.40"
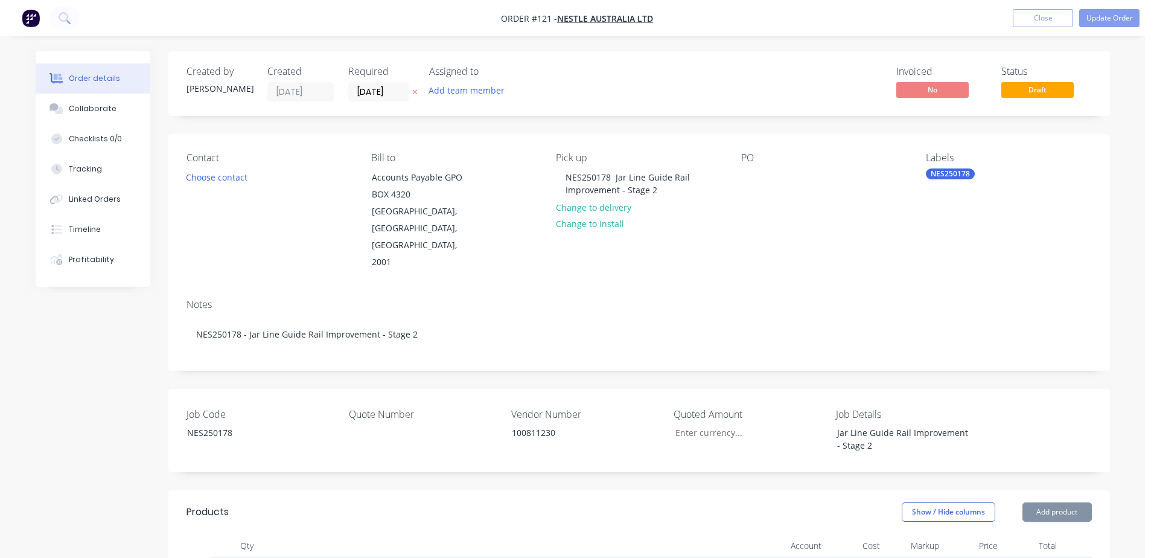
type input "$204.80"
type input "$102.40"
type input "$307.20"
type input "$102.40"
type input "$204.80"
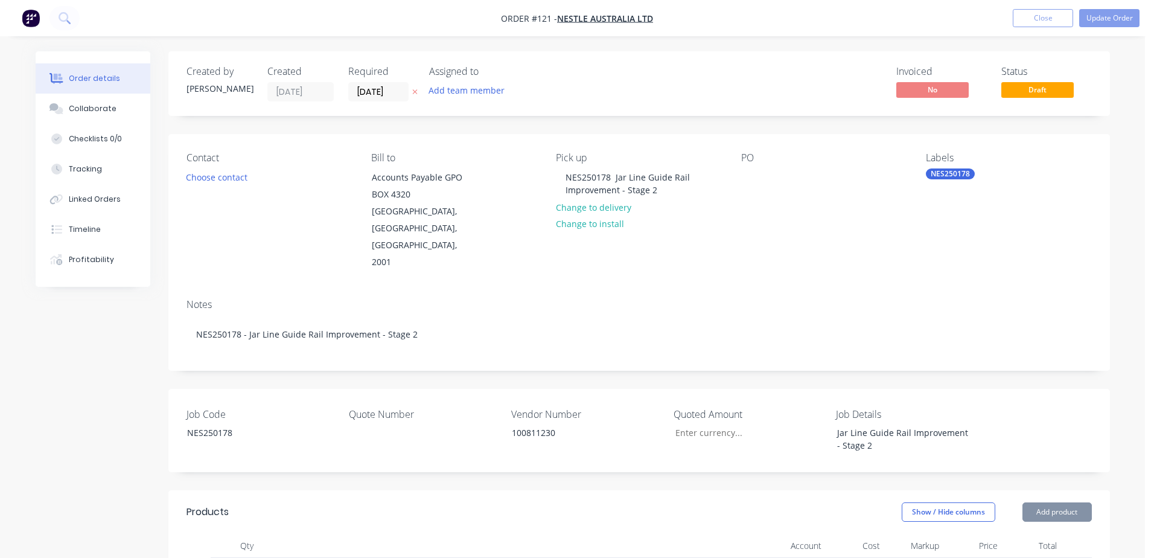
type input "$102.40"
type input "$204.80"
type input "$102.40"
type input "$204.80"
type input "$133.10"
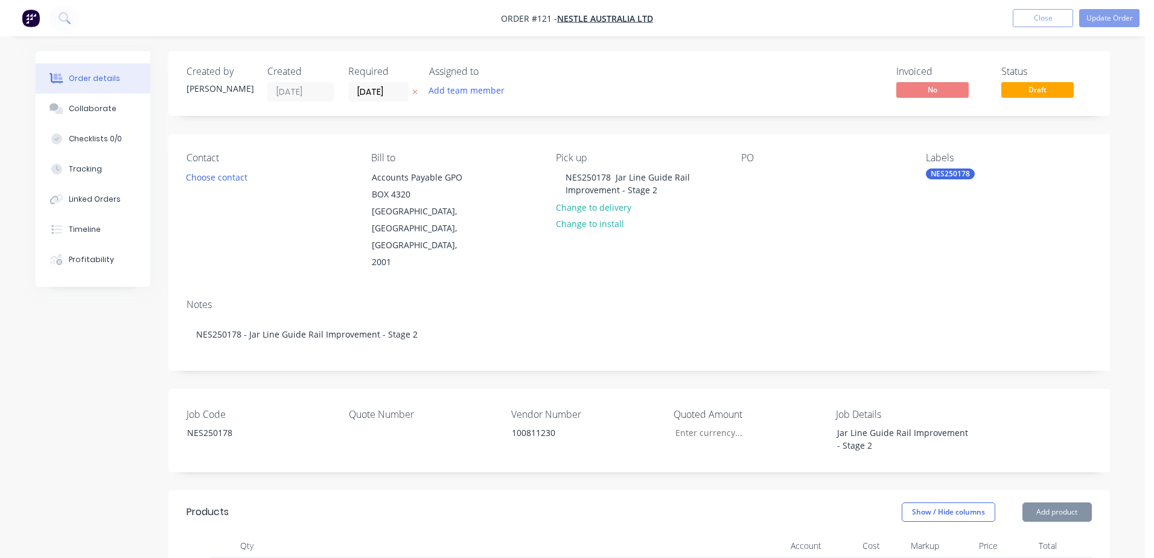
type input "$66.55"
type input "$102.40"
type input "$51.20"
type input "$102.40"
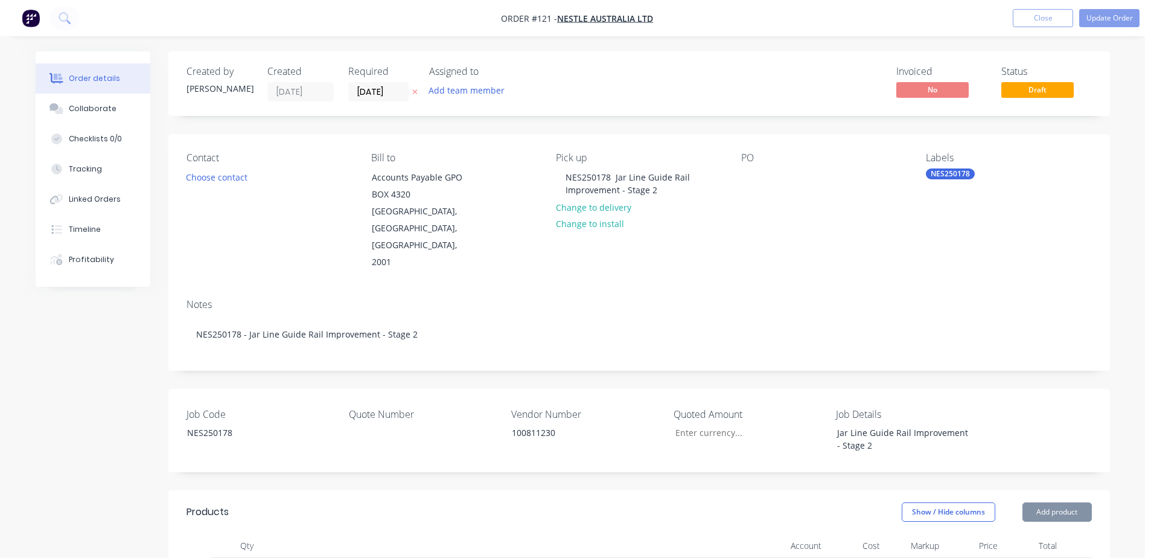
type input "$102.40"
type input "$819.20"
type input "$133.10"
type input "$166.38"
type input "$102.40"
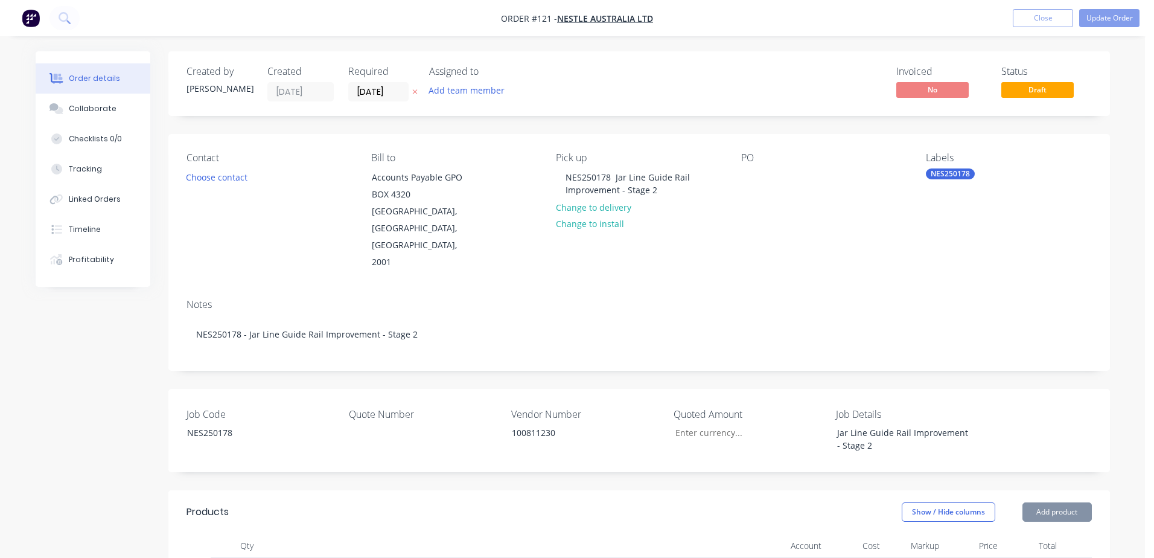
type input "$102.40"
type input "$665.60"
type input "$53.25"
type input "$186.38"
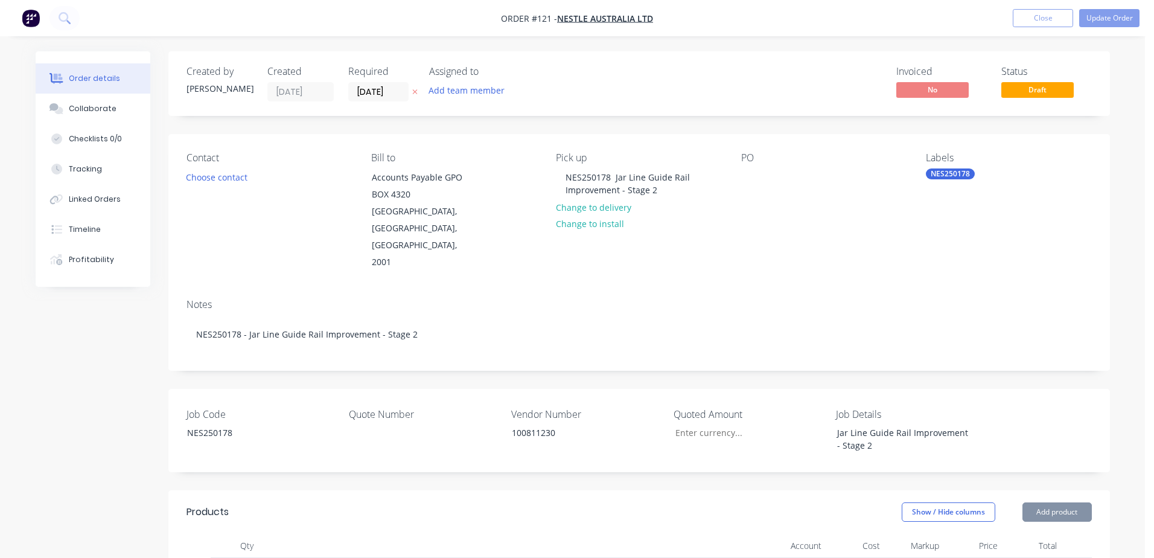
type input "$63.50"
type input "$31.75"
type input "$53.25"
type input "$372.75"
type input "$102.40"
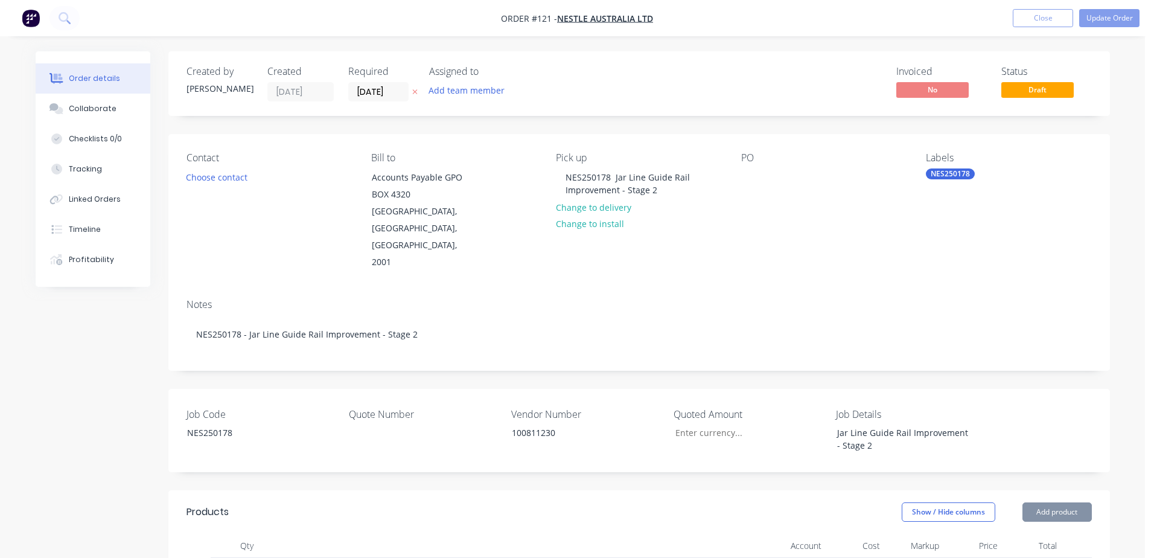
type input "$102.40"
type input "$53.25"
type input "$426.00"
type input "$93.20"
type input "$745.60"
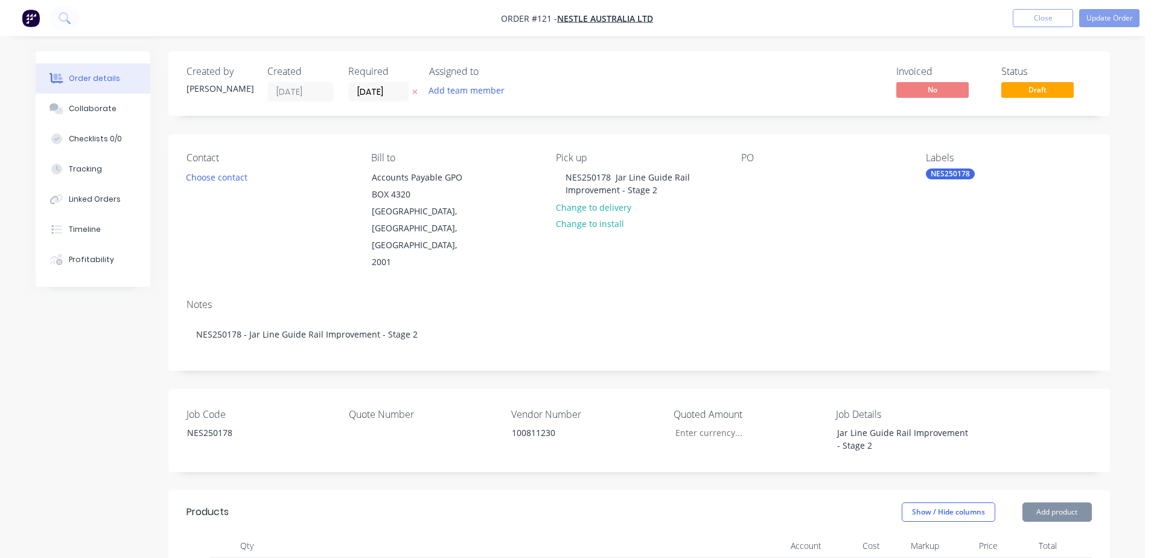
type input "$53.25"
type input "$159.75"
type input "$93.20"
type input "$186.40"
type input "$93.20"
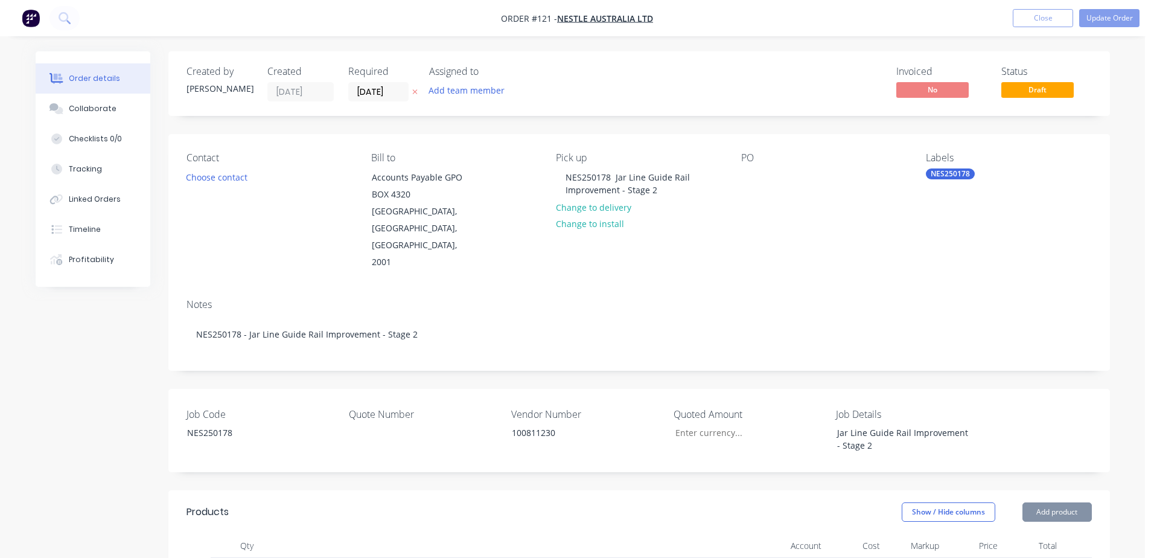
type input "$349.50"
type input "$109.60"
type input "$54.80"
type input "$85.00"
type input "$212.50"
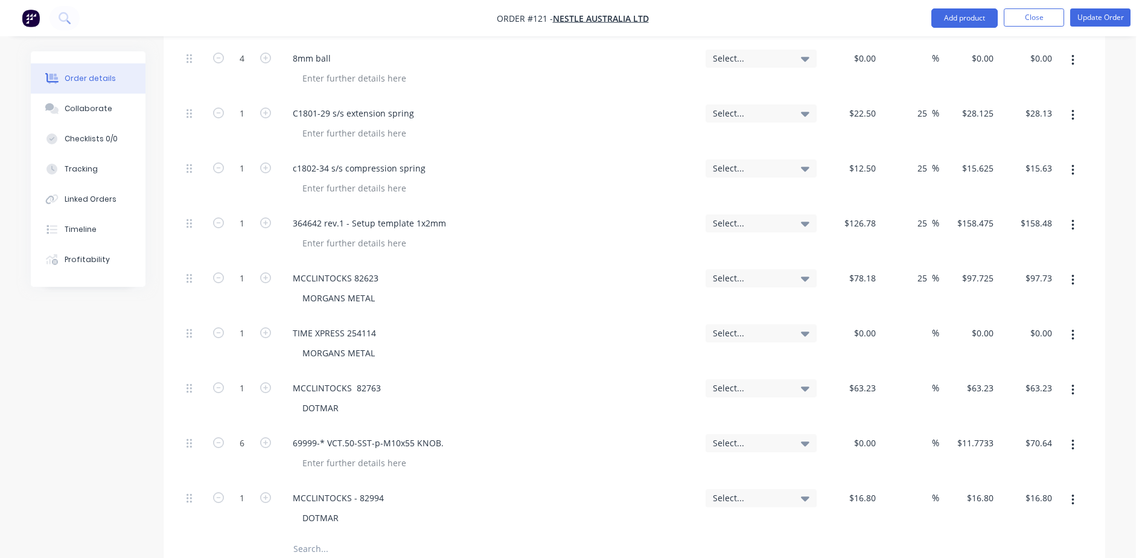
scroll to position [1630, 0]
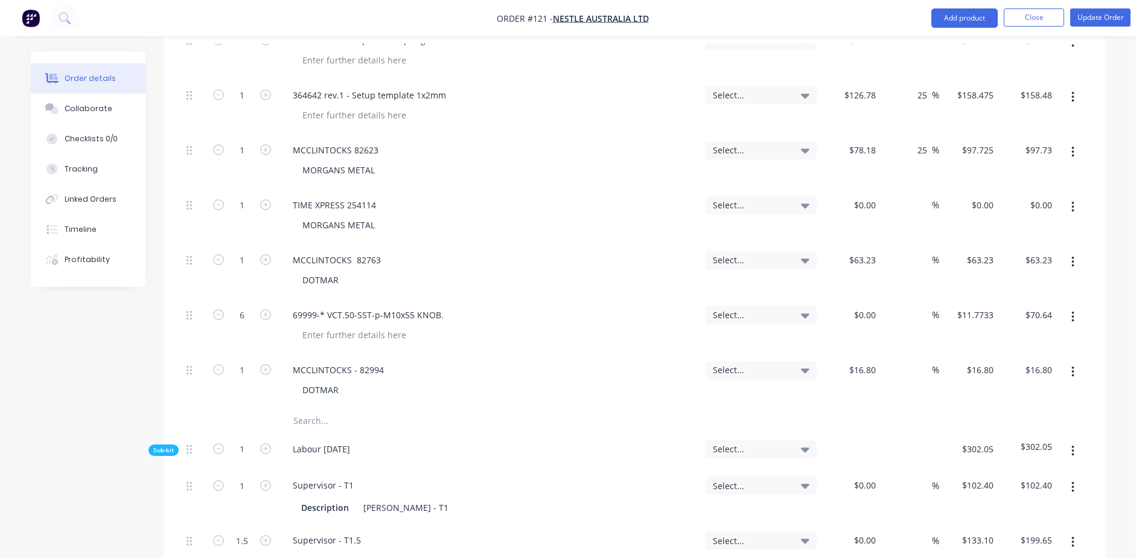
click at [316, 409] on input "text" at bounding box center [413, 421] width 241 height 24
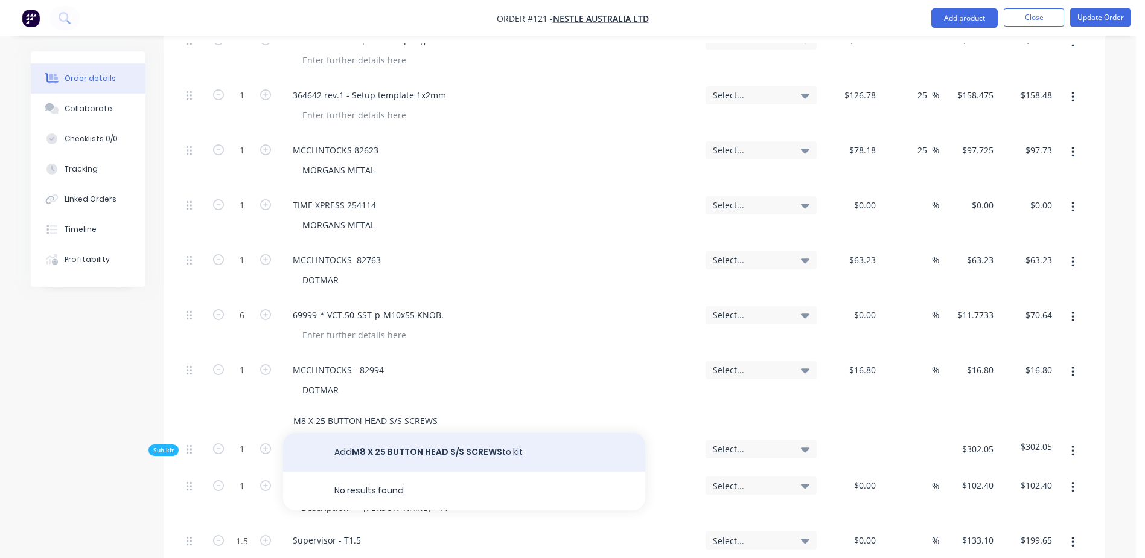
type input "M8 X 25 BUTTON HEAD S/S SCREWS"
click at [409, 433] on button "Add M8 X 25 BUTTON HEAD S/S SCREWS to kit" at bounding box center [464, 452] width 362 height 39
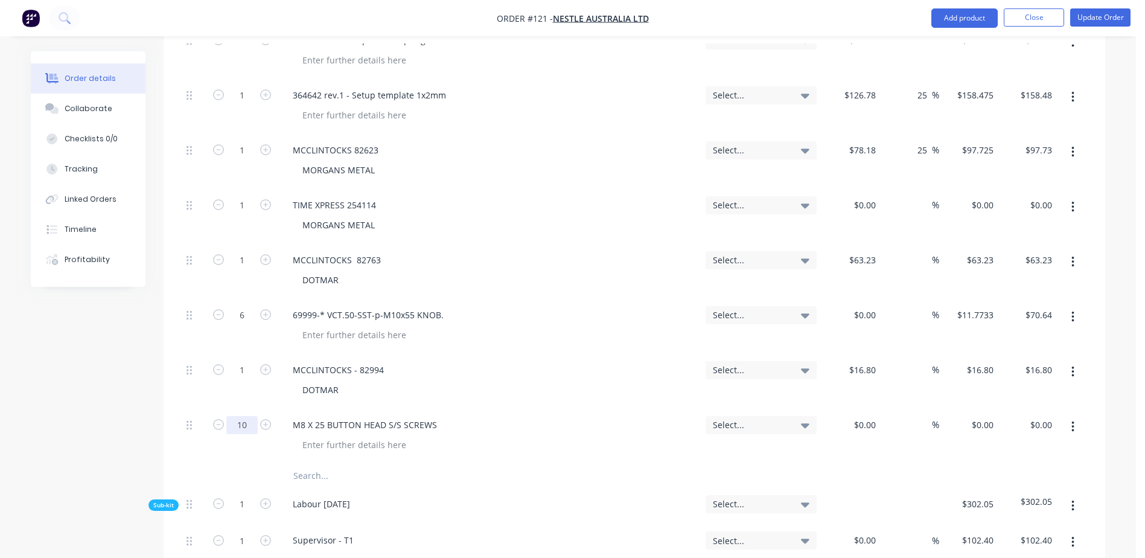
type input "10"
click at [542, 416] on div "M8 X 25 BUTTON HEAD S/S SCREWS" at bounding box center [489, 425] width 413 height 18
click at [1090, 18] on button "Update Order" at bounding box center [1100, 17] width 60 height 18
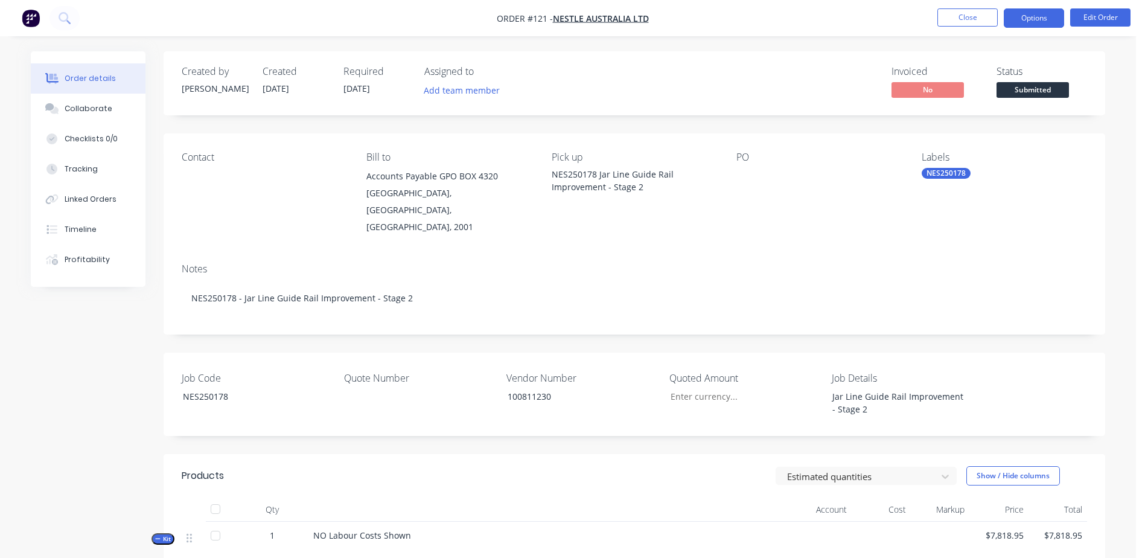
click at [1050, 21] on button "Options" at bounding box center [1034, 17] width 60 height 19
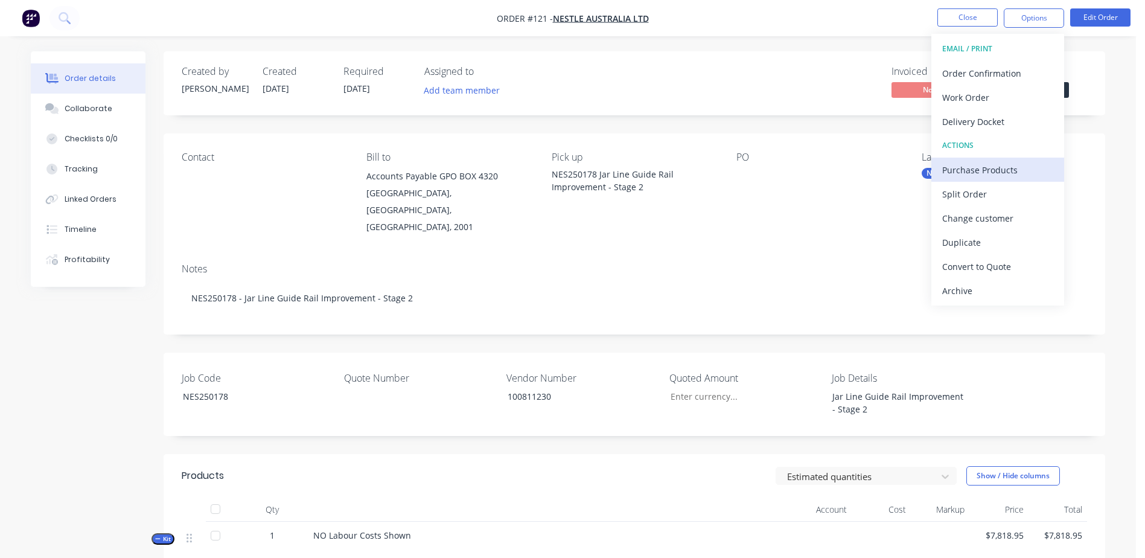
click at [1026, 167] on div "Purchase Products" at bounding box center [997, 170] width 111 height 18
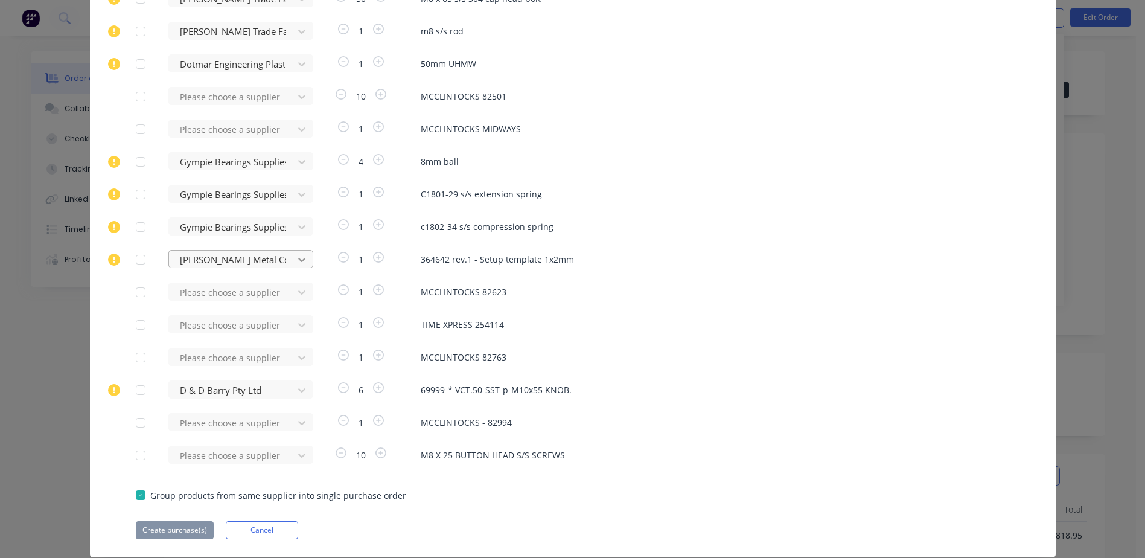
scroll to position [1683, 0]
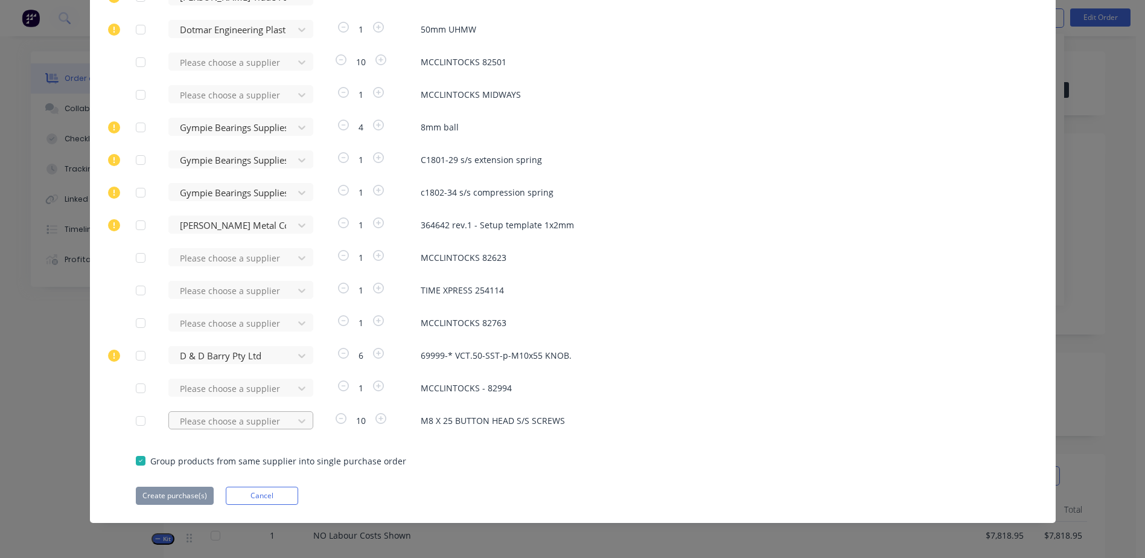
click at [211, 421] on div "Please choose a supplier" at bounding box center [234, 420] width 133 height 18
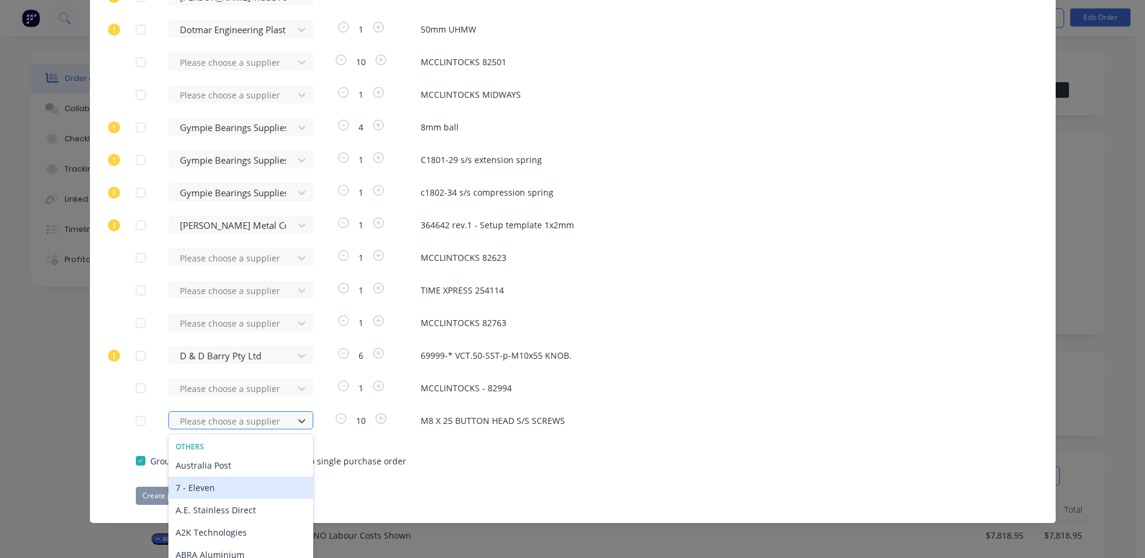
scroll to position [1740, 0]
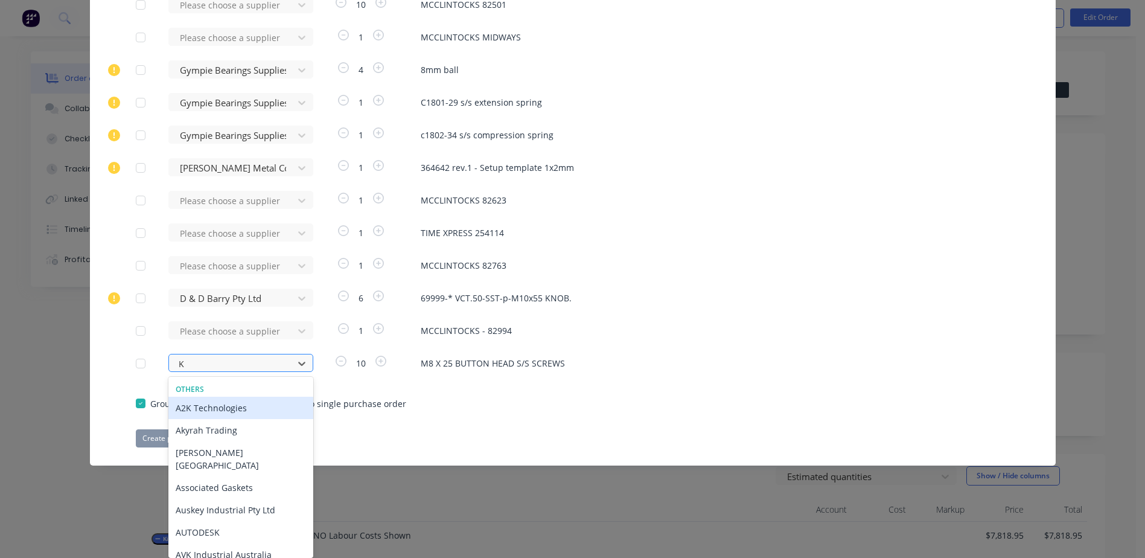
type input "KJ"
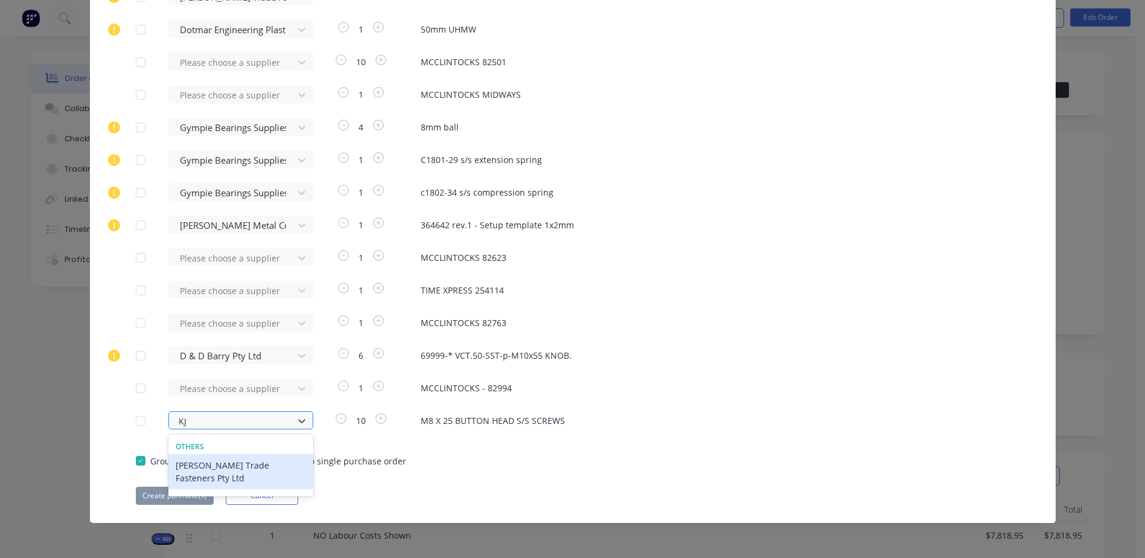
scroll to position [1683, 0]
click at [211, 459] on div "[PERSON_NAME] Trade Fasteners Pty Ltd" at bounding box center [240, 471] width 145 height 35
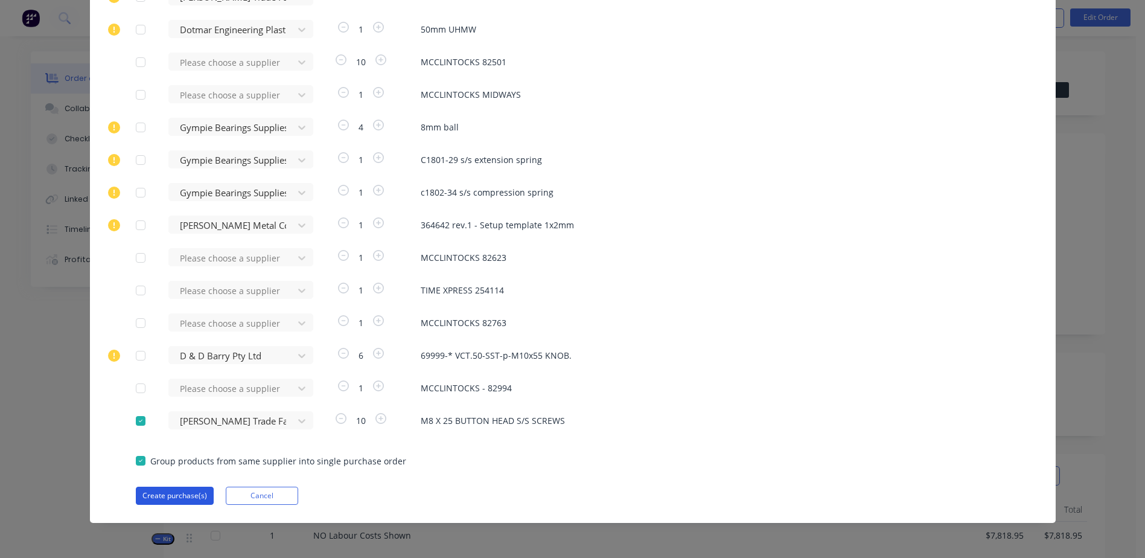
click at [167, 493] on button "Create purchase(s)" at bounding box center [175, 496] width 78 height 18
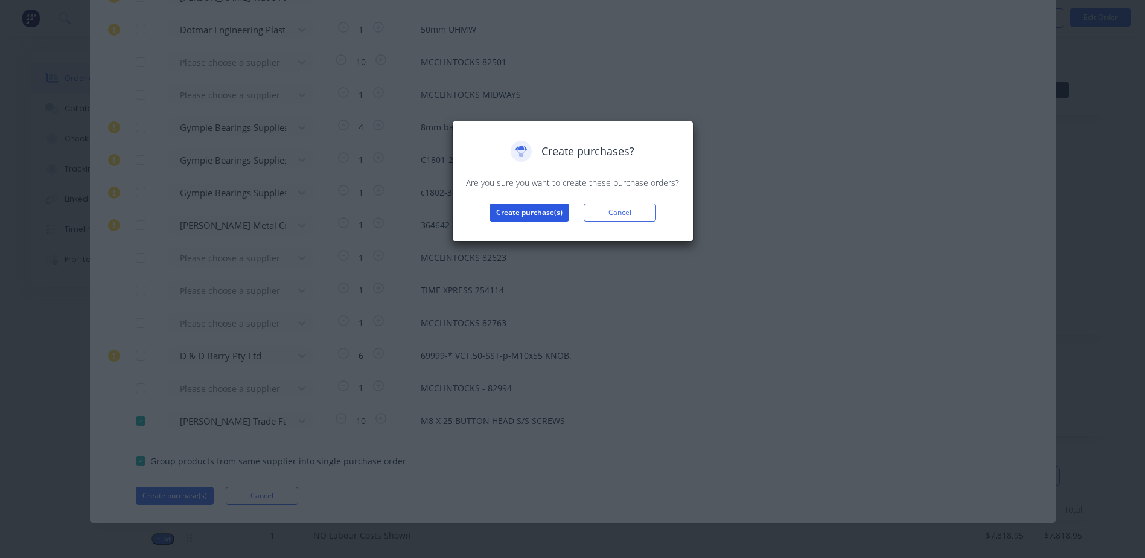
click at [529, 206] on button "Create purchase(s)" at bounding box center [530, 212] width 80 height 18
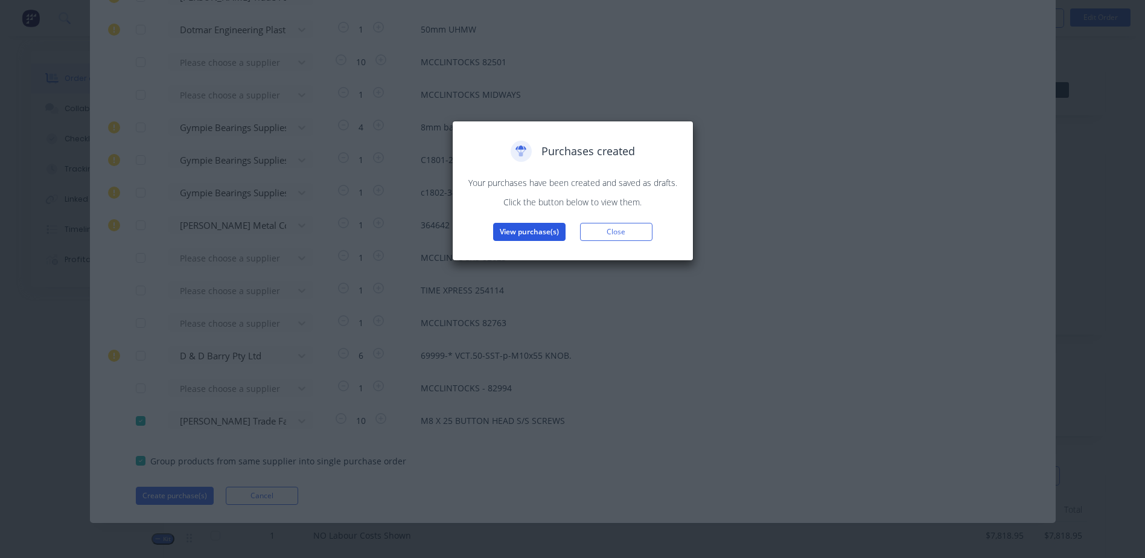
click at [543, 227] on button "View purchase(s)" at bounding box center [529, 232] width 72 height 18
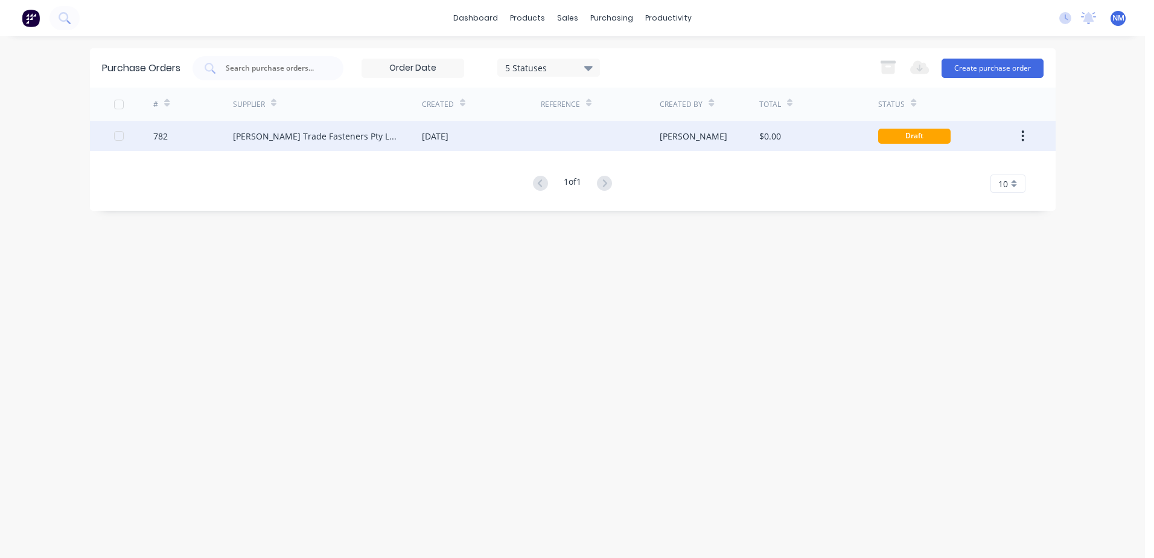
click at [826, 131] on div "$0.00" at bounding box center [818, 136] width 119 height 30
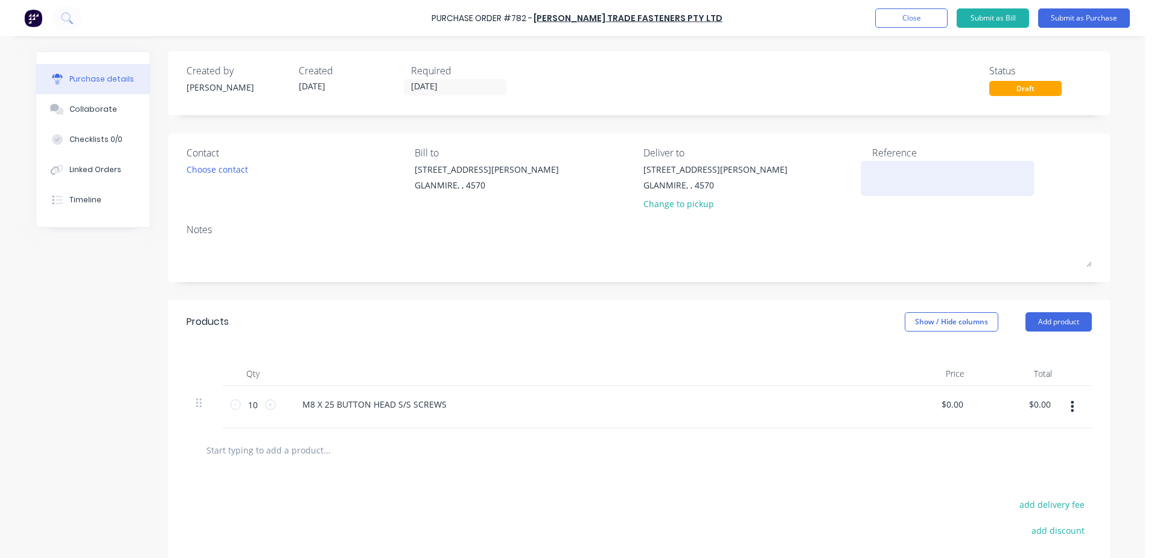
click at [887, 168] on textarea at bounding box center [947, 176] width 151 height 27
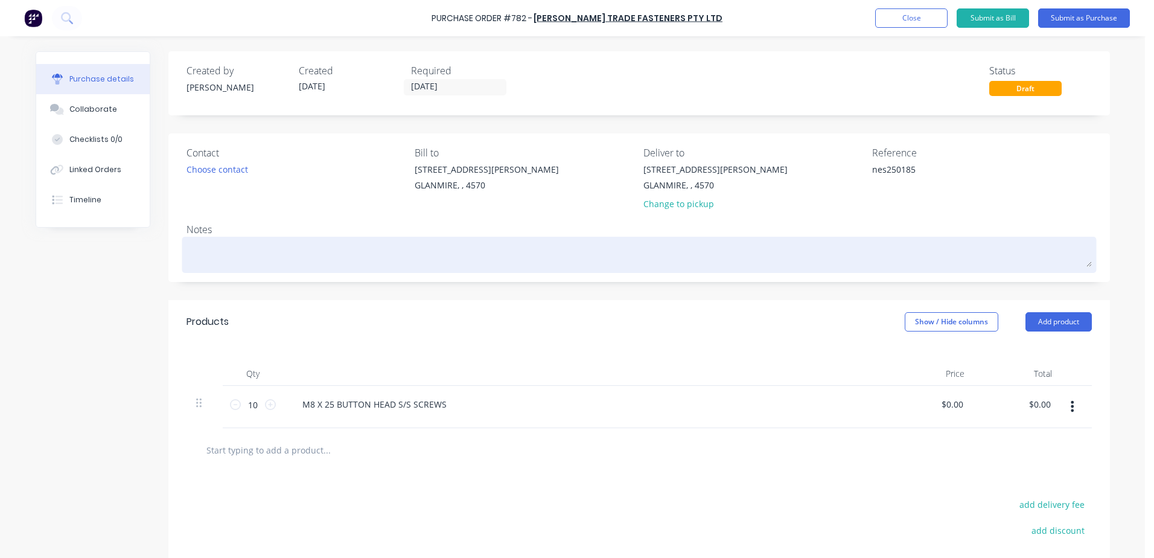
type textarea "nes250185"
type textarea "x"
type textarea "nes250185"
click at [202, 248] on textarea at bounding box center [640, 253] width 906 height 27
type textarea "x"
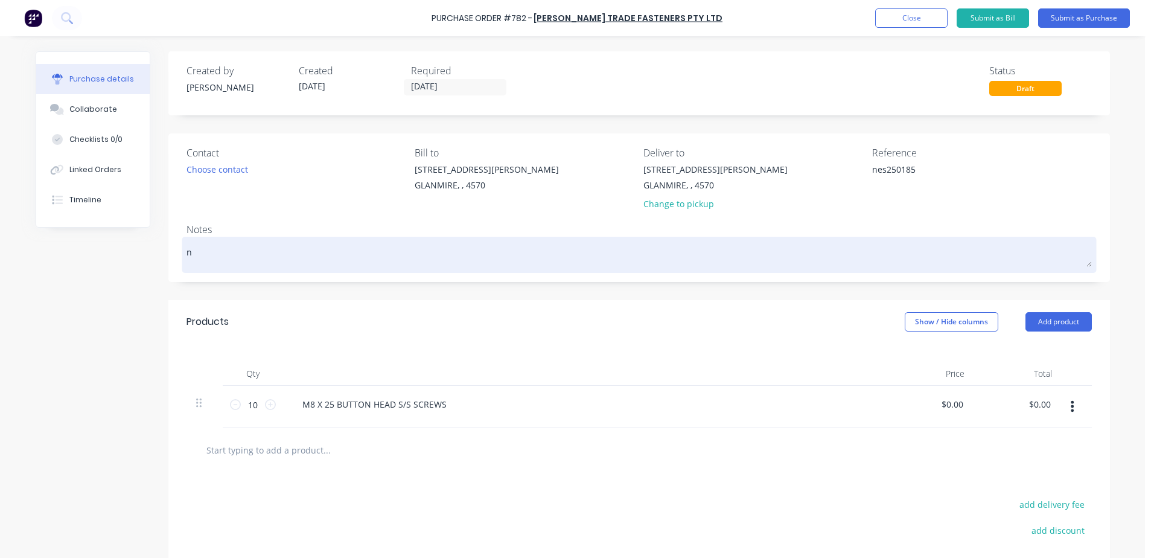
type textarea "ne"
type textarea "x"
type textarea "nes"
type textarea "x"
type textarea "nes2"
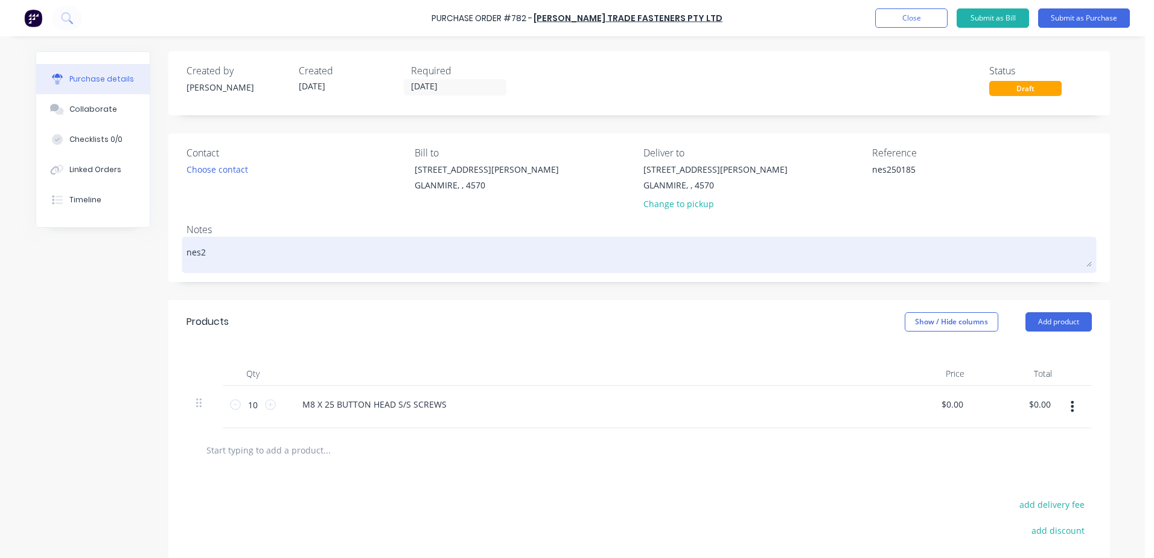
type textarea "x"
type textarea "nes25"
type textarea "x"
type textarea "nes250"
type textarea "x"
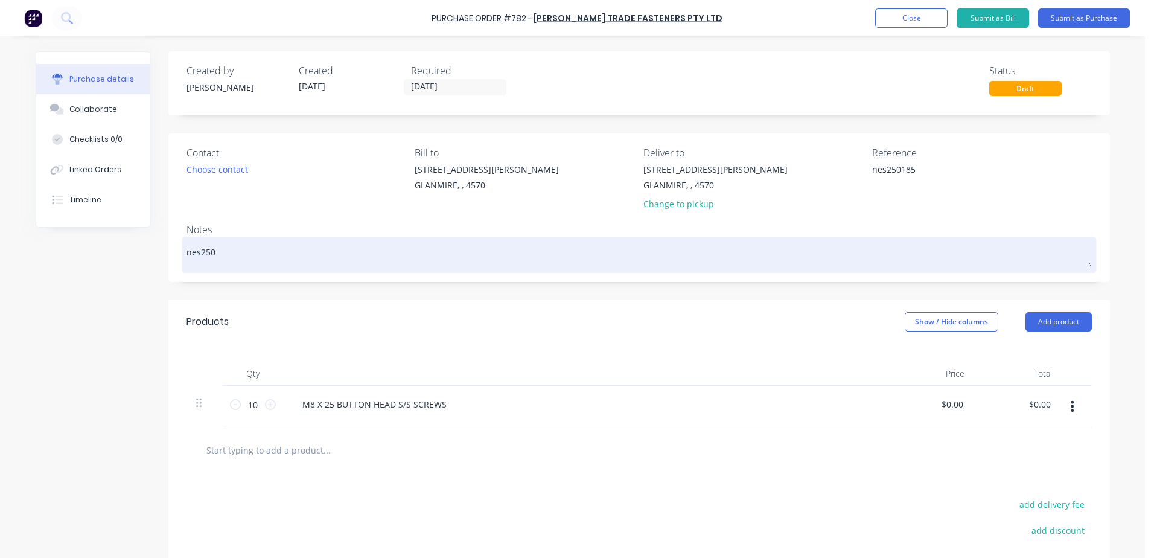
type textarea "nes2501"
type textarea "x"
type textarea "nes25018"
type textarea "x"
type textarea "nes250185"
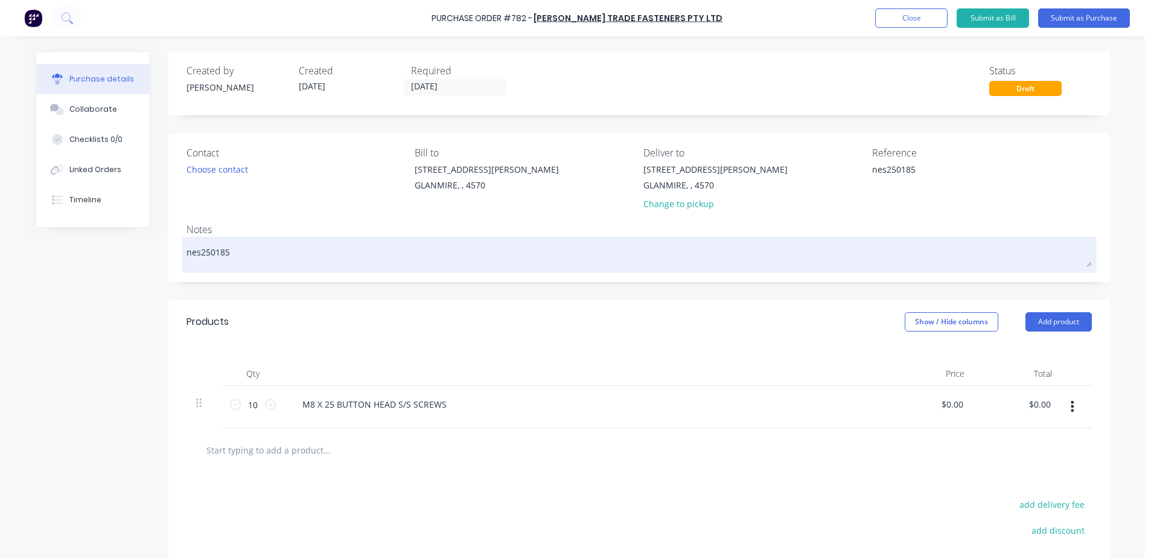
type textarea "x"
type textarea "nes250185"
type textarea "x"
type textarea "nes250185 -"
type textarea "x"
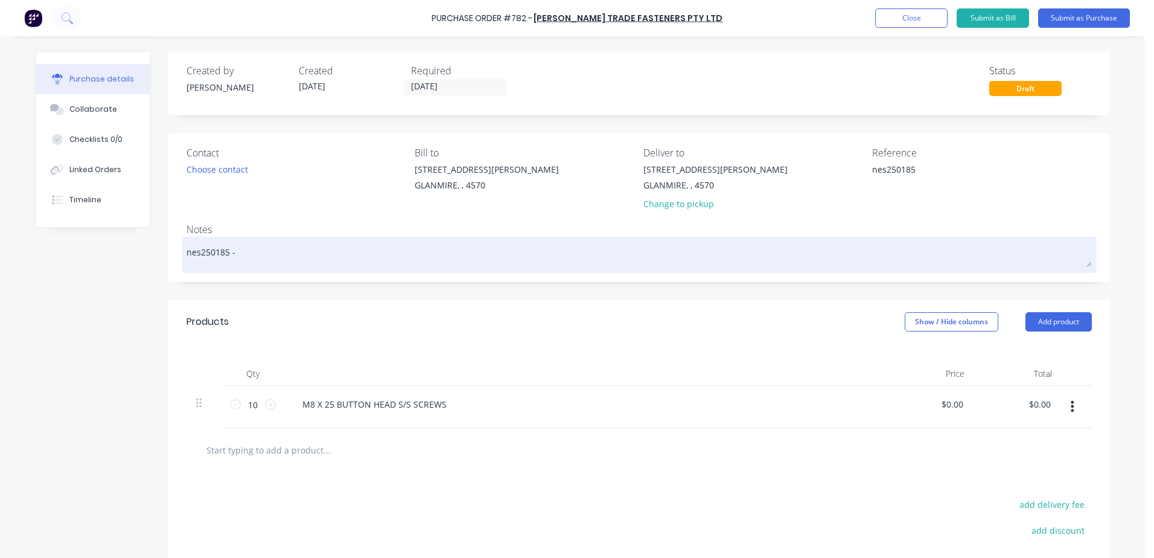
type textarea "nes250185 -"
type textarea "x"
type textarea "nes250185 - t"
type textarea "x"
type textarea "nes250185 - tt"
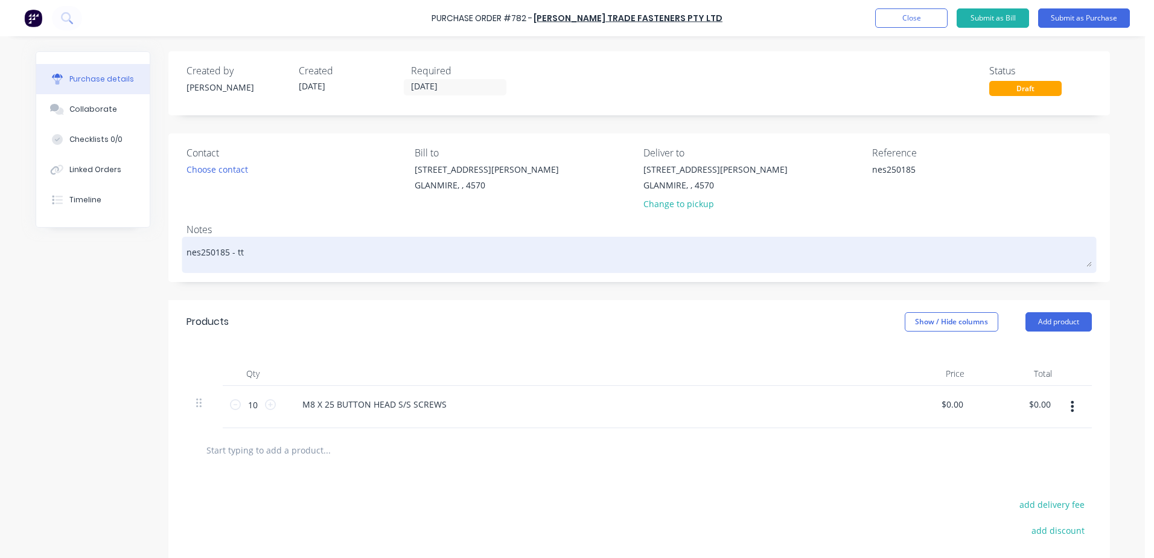
type textarea "x"
type textarea "nes250185 - tte"
type textarea "x"
type textarea "nes250185 - tt"
type textarea "x"
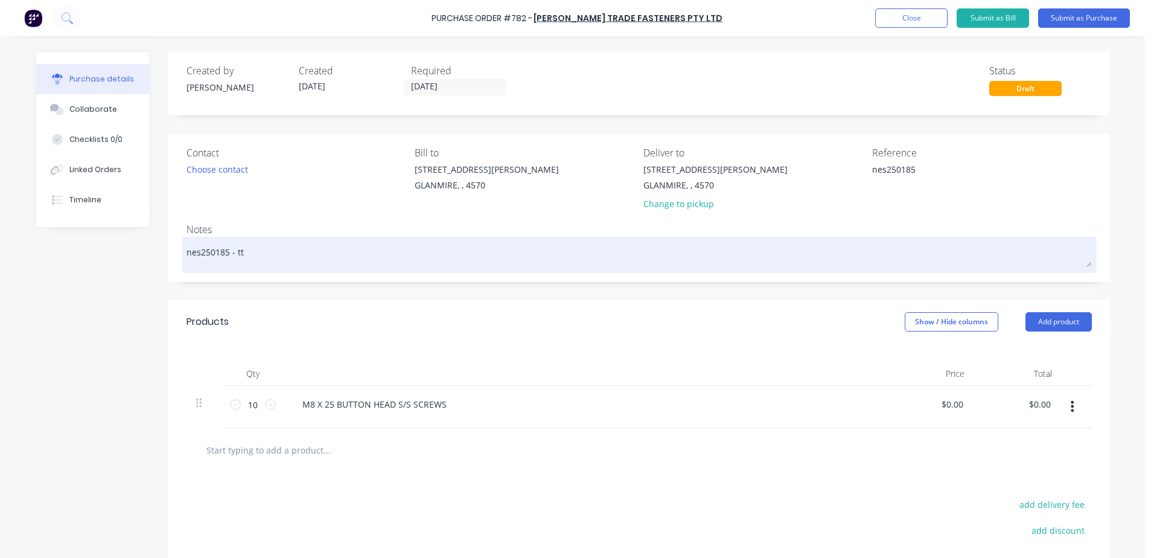
type textarea "nes250185 - t"
type textarea "x"
type textarea "nes250185 - tr"
type textarea "x"
type textarea "nes250185 - tre"
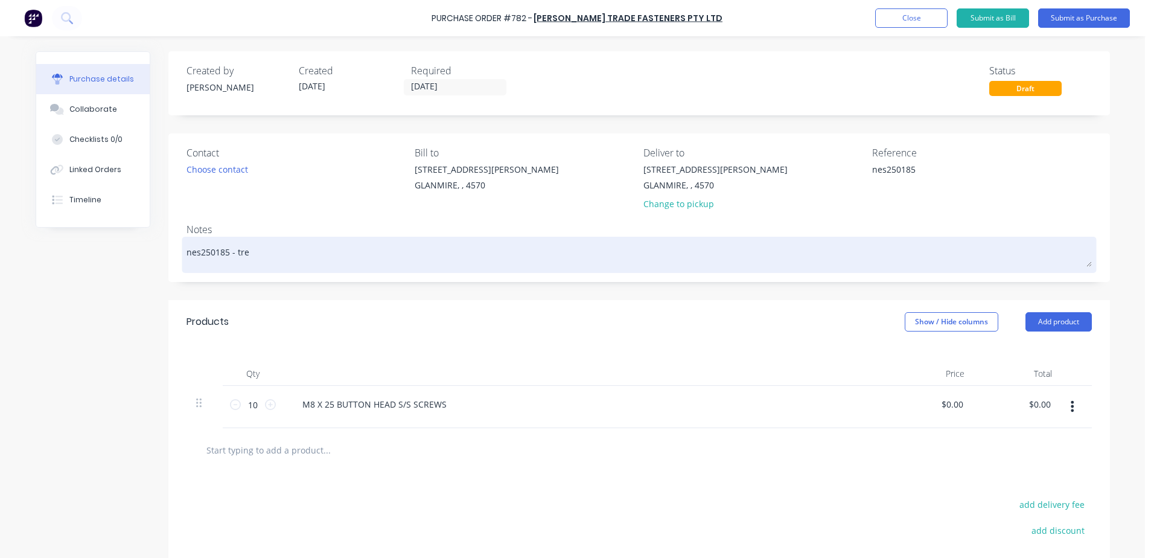
type textarea "x"
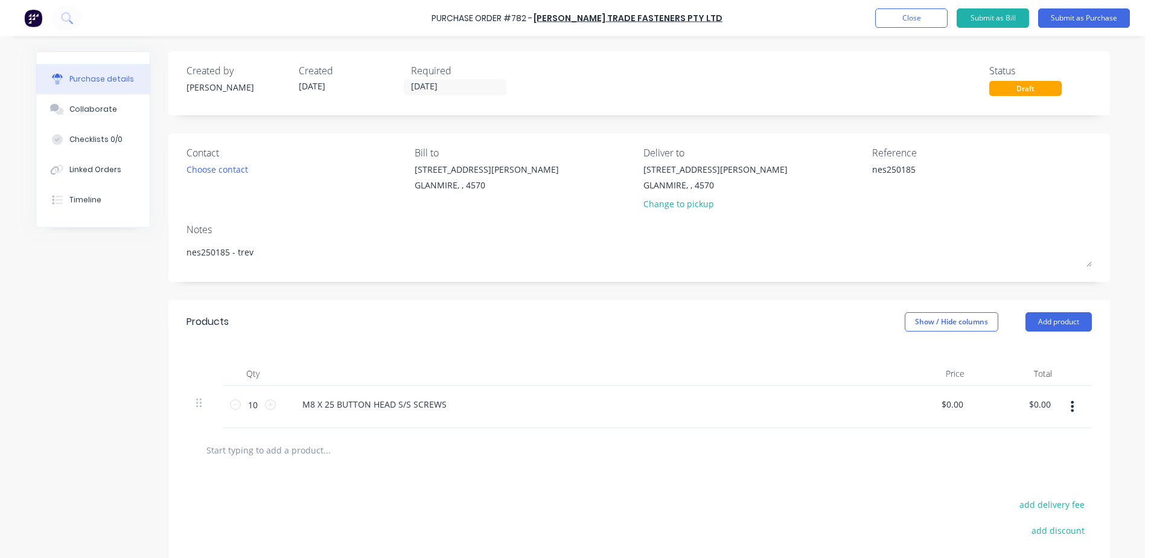
type textarea "nes250185 - trev"
type textarea "x"
type textarea "nes250185 - trev"
click at [1070, 18] on button "Submit as Purchase" at bounding box center [1084, 17] width 92 height 19
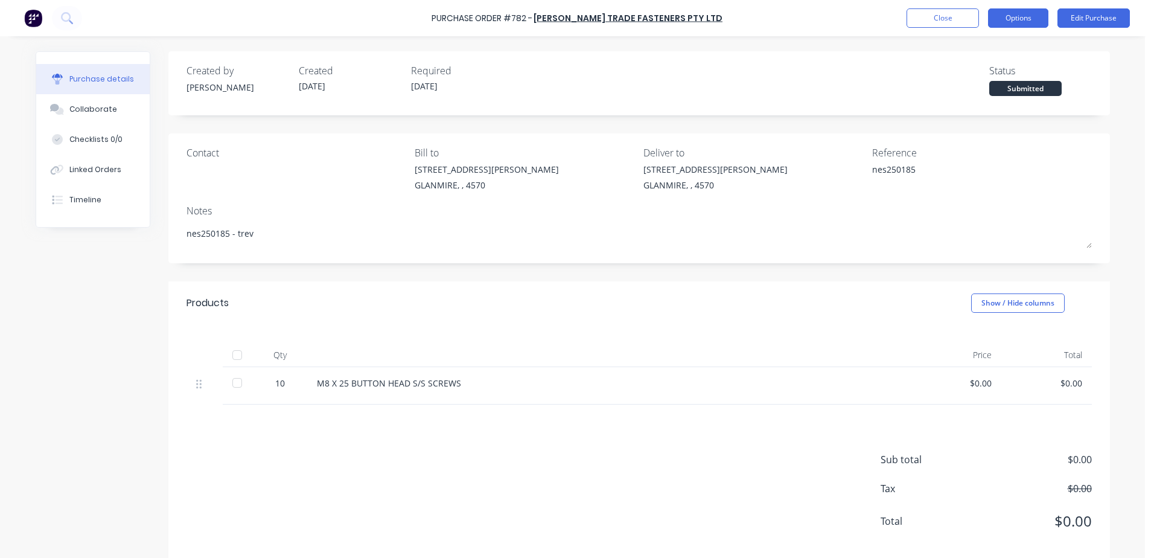
click at [1023, 19] on button "Options" at bounding box center [1018, 17] width 60 height 19
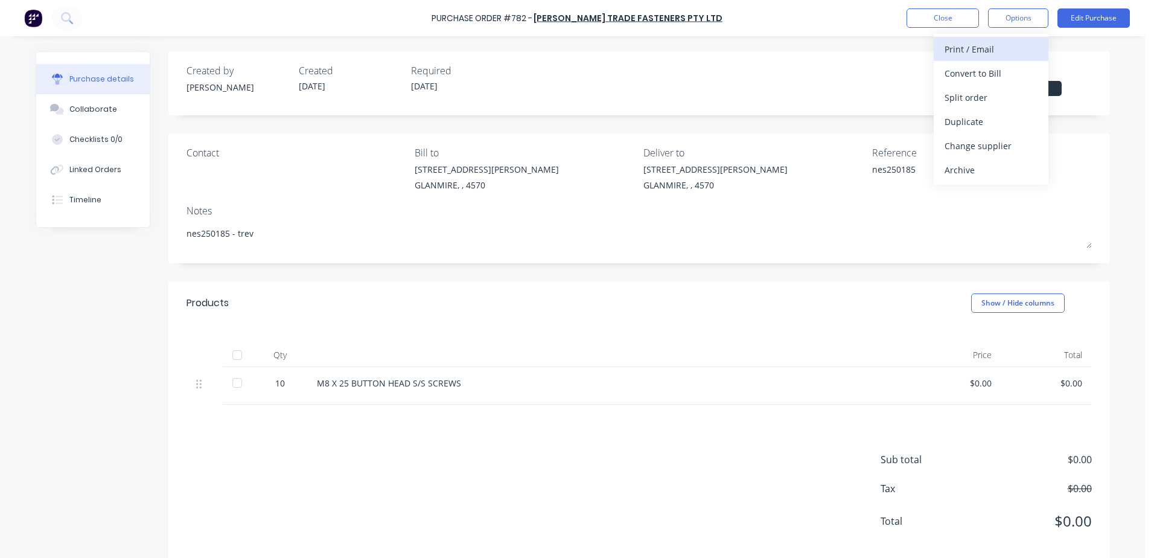
click at [998, 56] on div "Print / Email" at bounding box center [991, 49] width 93 height 18
click at [994, 74] on div "With pricing" at bounding box center [991, 74] width 93 height 18
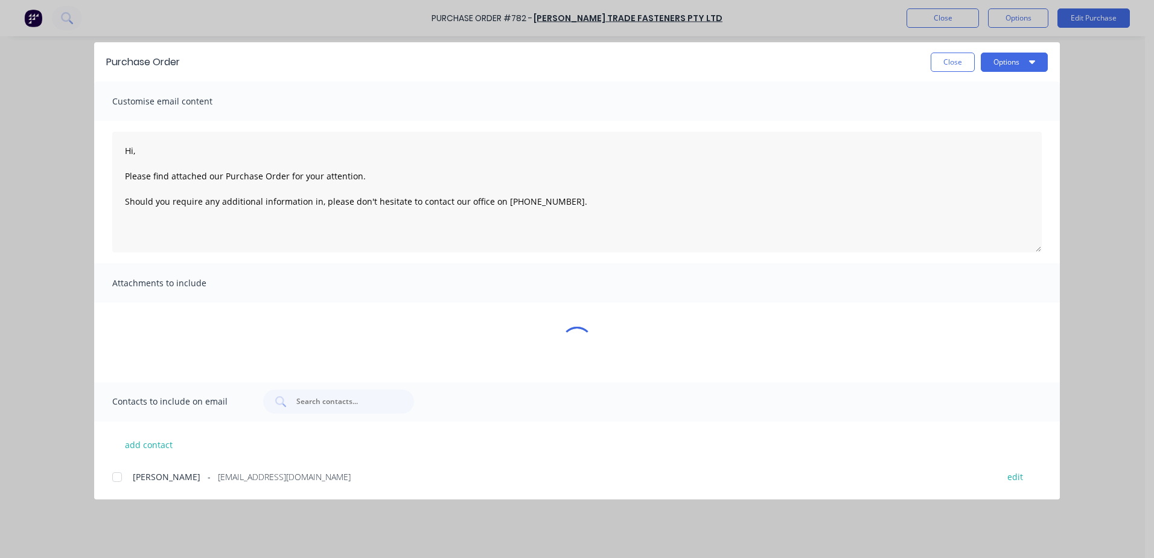
type textarea "x"
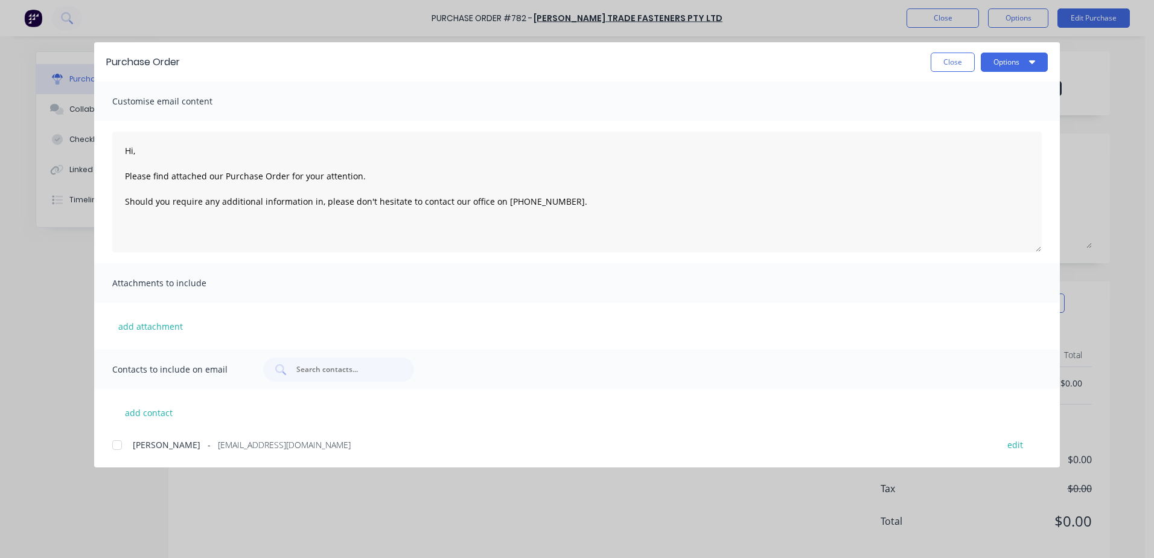
click at [113, 442] on div at bounding box center [117, 445] width 24 height 24
type textarea "Hi, Please find attached our Purchase Order for your attention. Should you requ…"
click at [1025, 68] on button "Options" at bounding box center [1014, 62] width 67 height 19
click at [991, 136] on div "Email" at bounding box center [990, 141] width 93 height 18
type textarea "x"
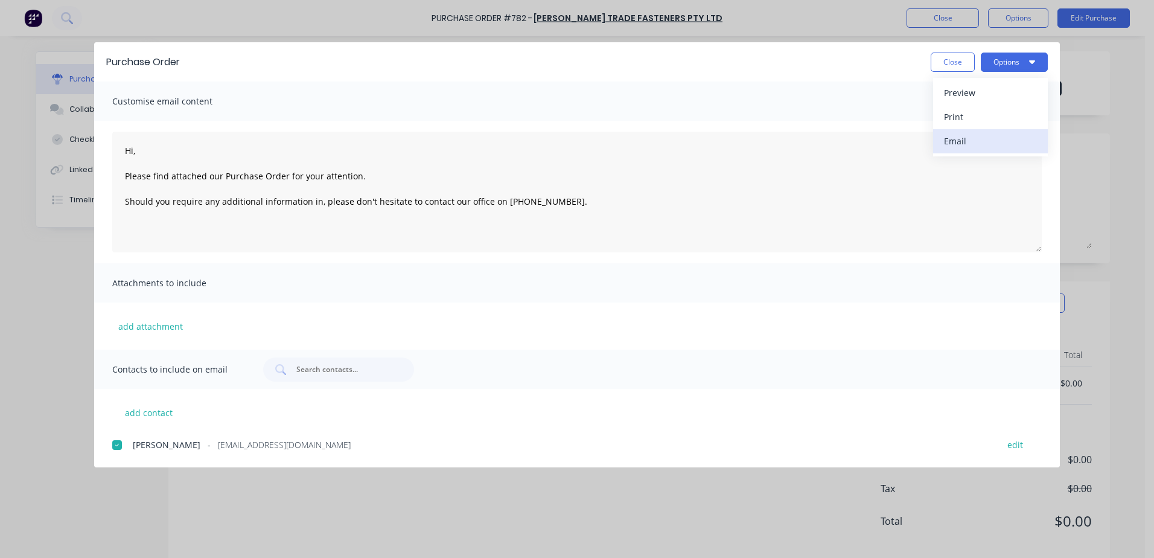
type textarea "Hi, Please find attached our Purchase Order for your attention. Should you requ…"
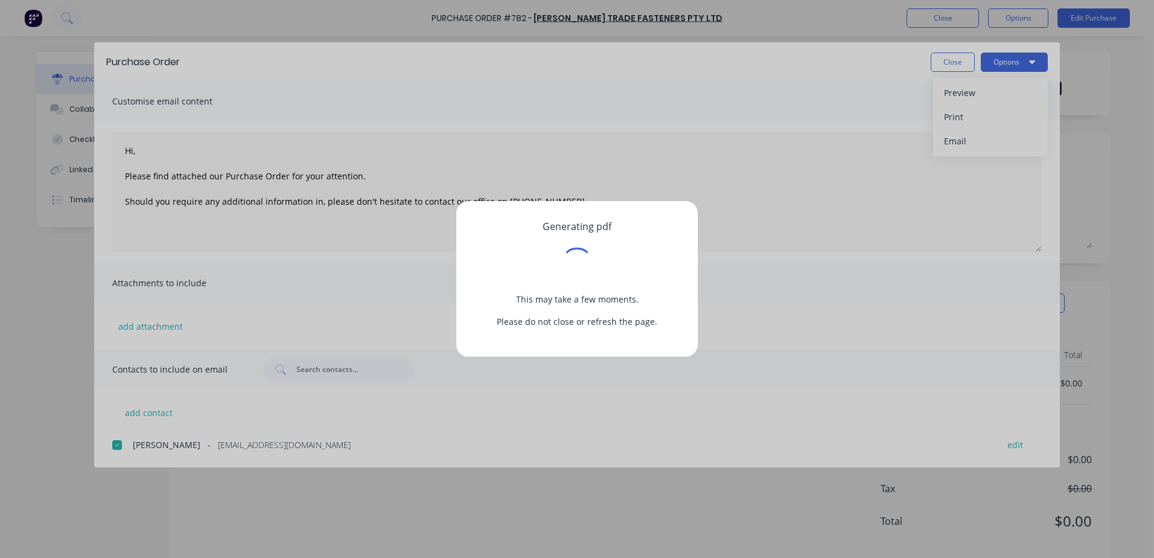
type textarea "x"
type textarea "Hi, Please find attached our Purchase Order for your attention. Should you requ…"
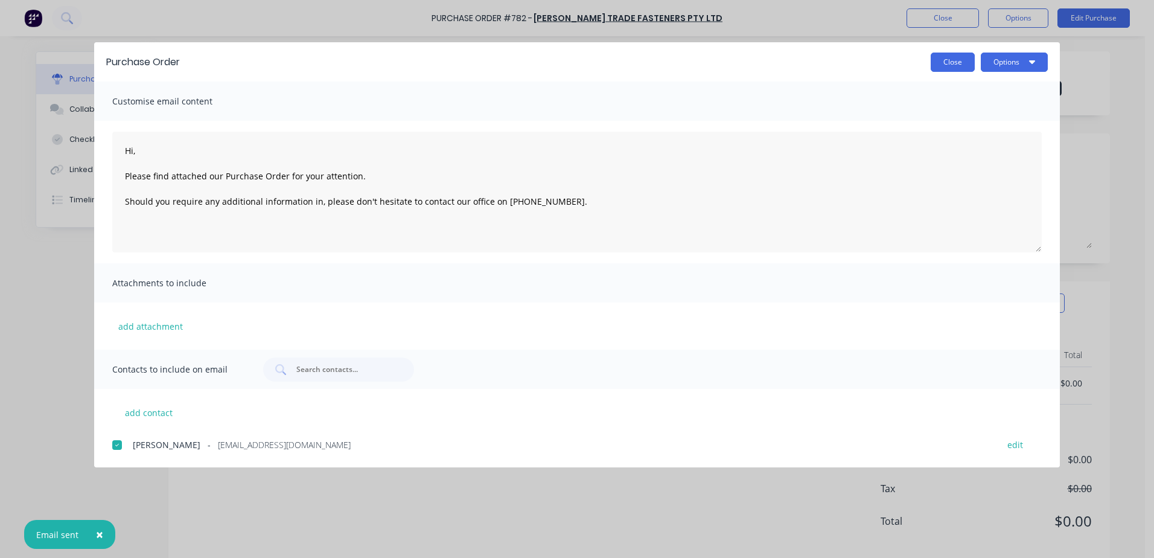
click at [938, 62] on button "Close" at bounding box center [953, 62] width 44 height 19
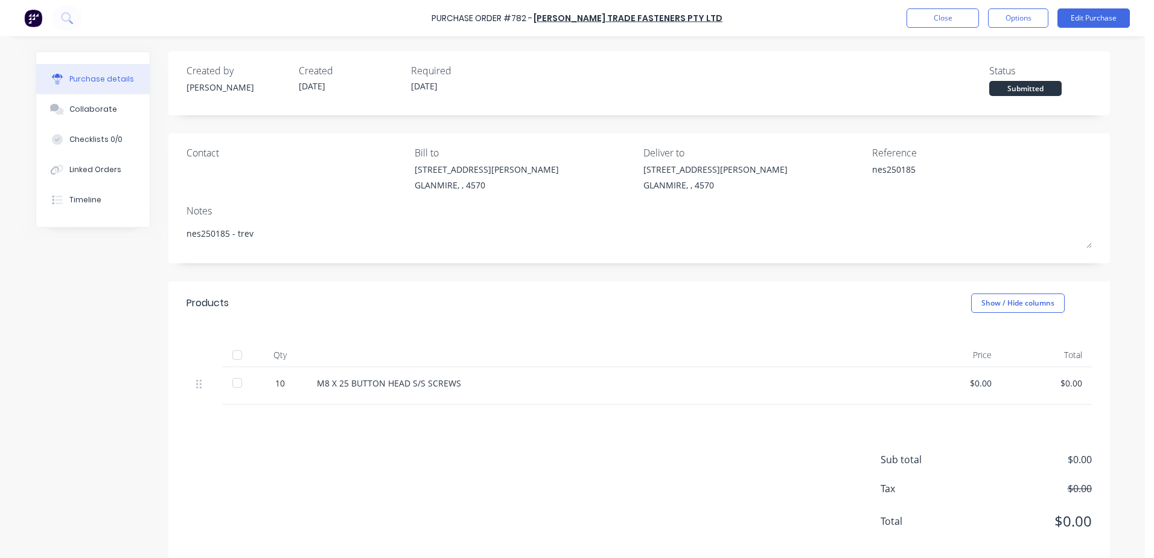
type textarea "x"
click at [941, 19] on button "Close" at bounding box center [943, 17] width 72 height 19
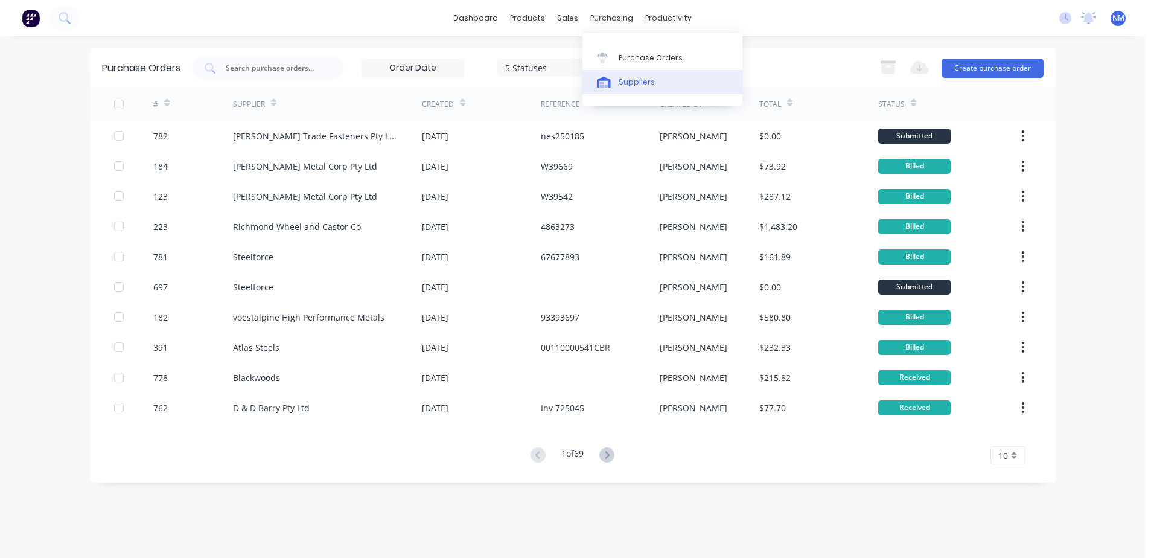
click at [633, 77] on div "Suppliers" at bounding box center [637, 82] width 36 height 11
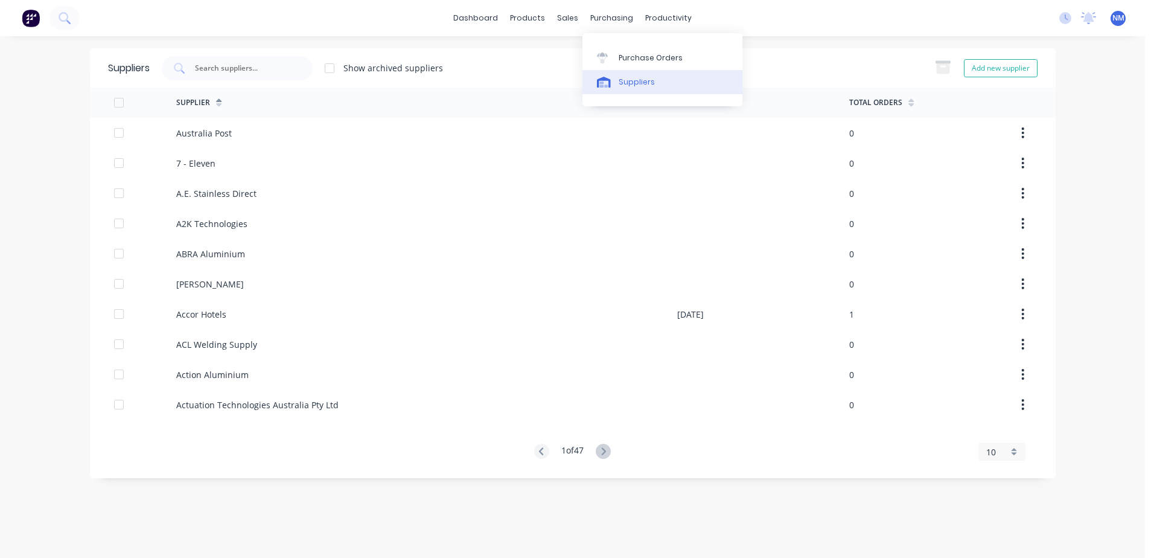
click at [639, 85] on div "Suppliers" at bounding box center [637, 82] width 36 height 11
click at [280, 70] on input "text" at bounding box center [244, 68] width 100 height 12
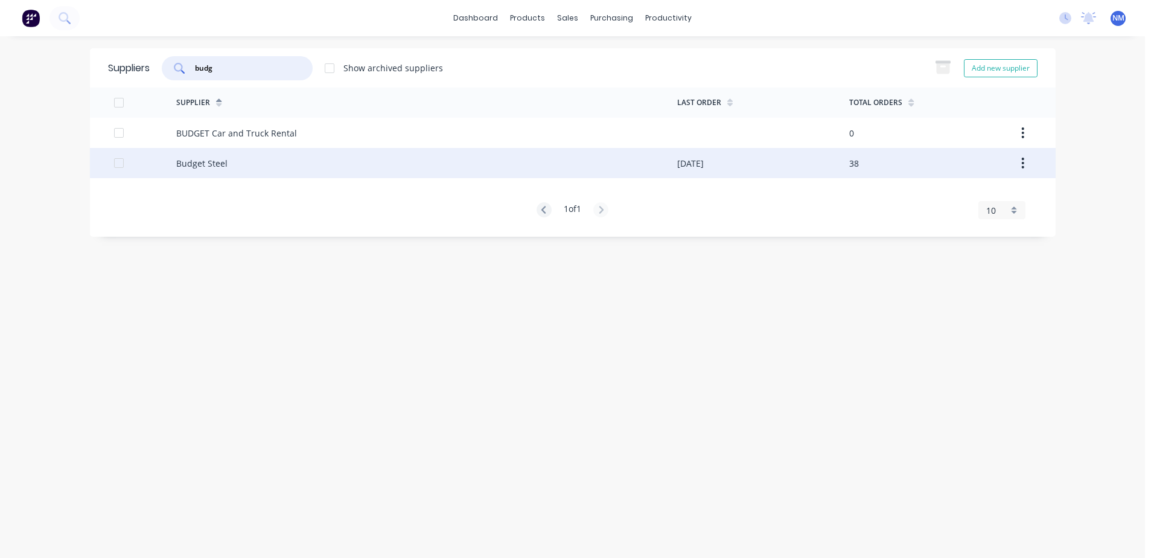
type input "budg"
click at [598, 170] on div "Budget Steel" at bounding box center [426, 163] width 501 height 30
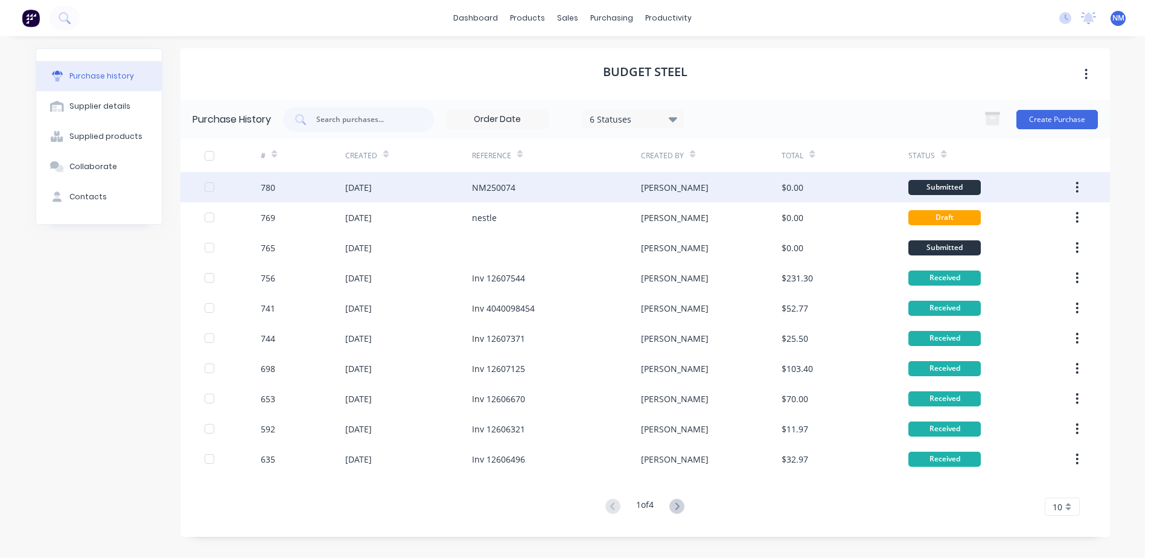
click at [712, 188] on div "[PERSON_NAME]" at bounding box center [711, 187] width 141 height 30
type textarea "x"
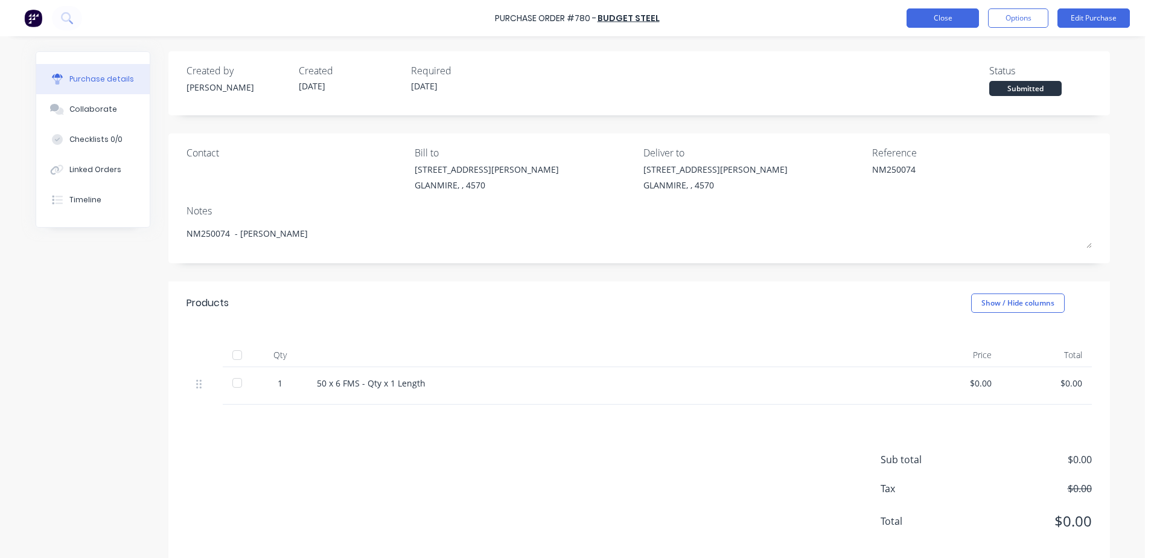
click at [952, 20] on button "Close" at bounding box center [943, 17] width 72 height 19
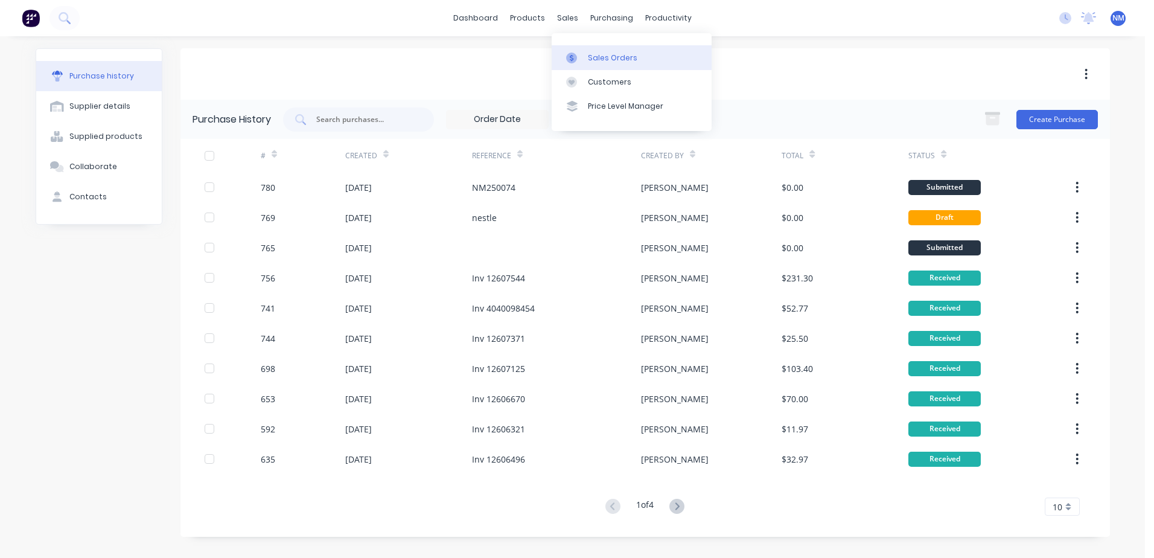
click at [604, 56] on div "Sales Orders" at bounding box center [613, 58] width 50 height 11
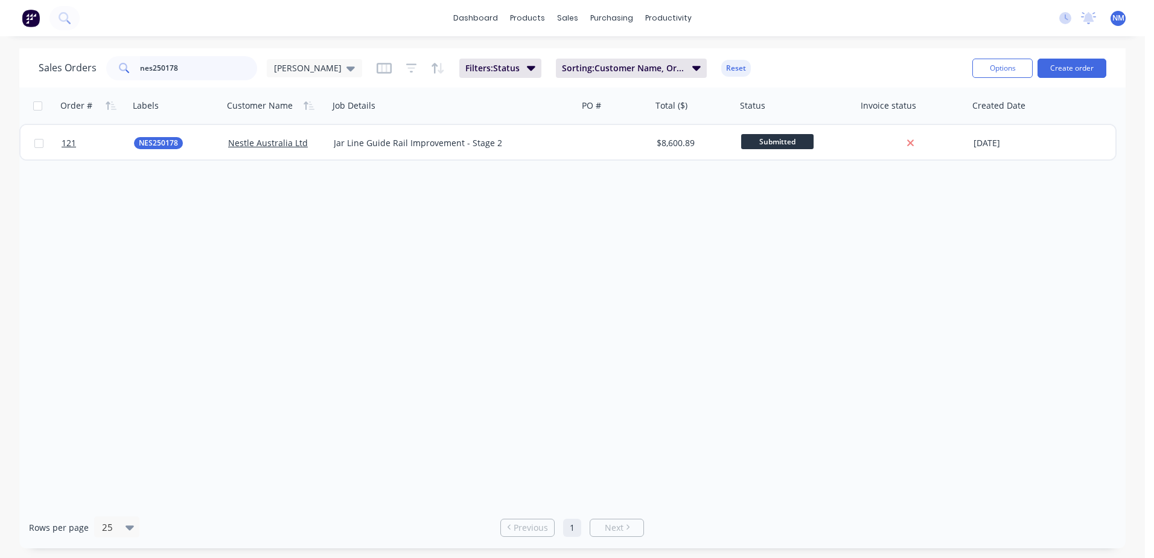
drag, startPoint x: 191, startPoint y: 65, endPoint x: 23, endPoint y: 92, distance: 170.5
click at [24, 92] on div "Sales Orders nes250178 Neil Filters: Status Sorting: Customer Name, Order # Res…" at bounding box center [572, 298] width 1107 height 500
type input "nm250074"
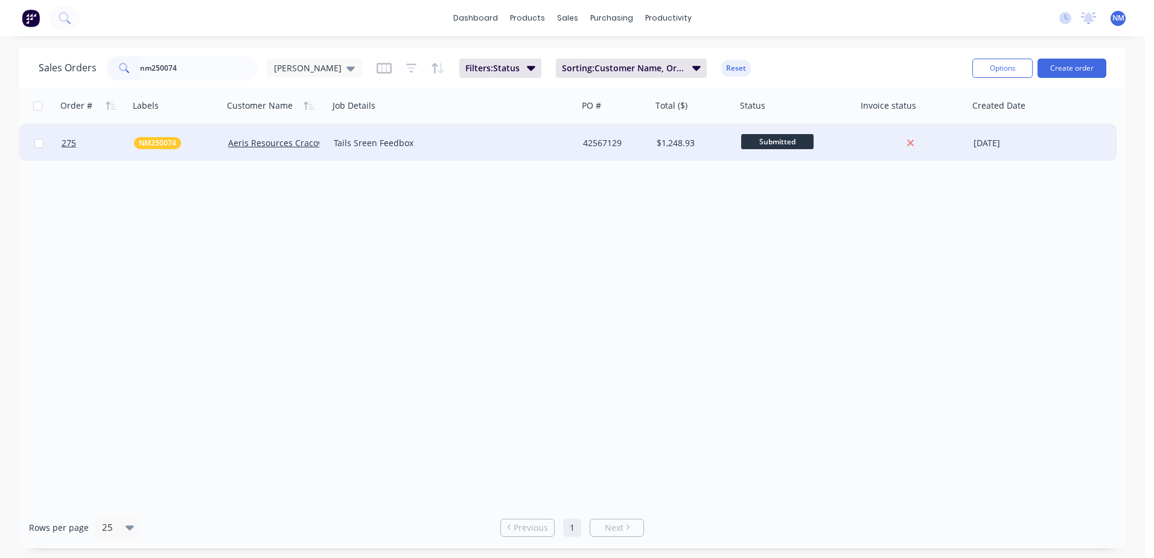
click at [860, 143] on div at bounding box center [913, 143] width 112 height 36
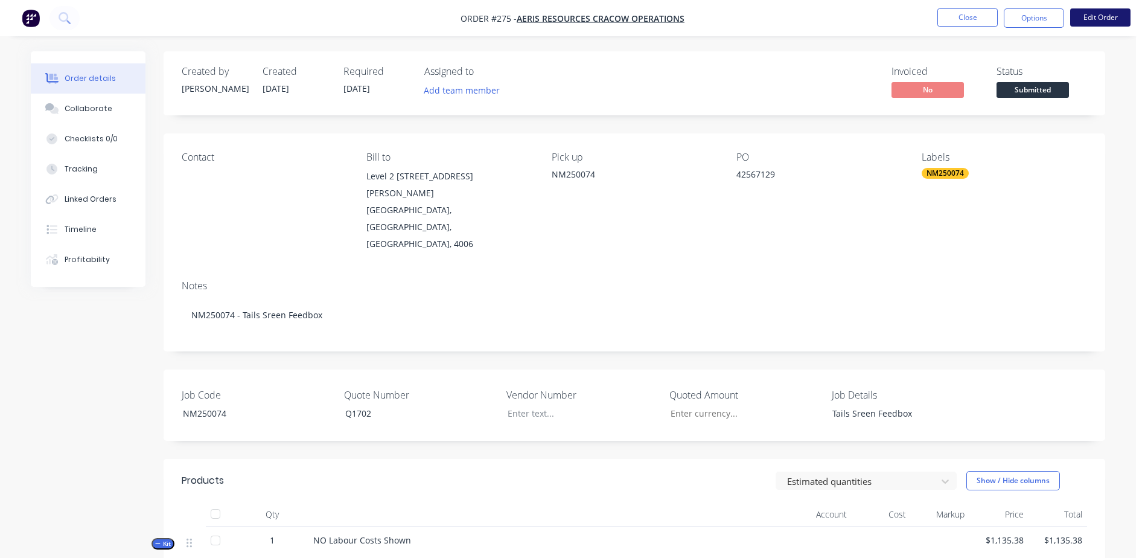
click at [1101, 13] on button "Edit Order" at bounding box center [1100, 17] width 60 height 18
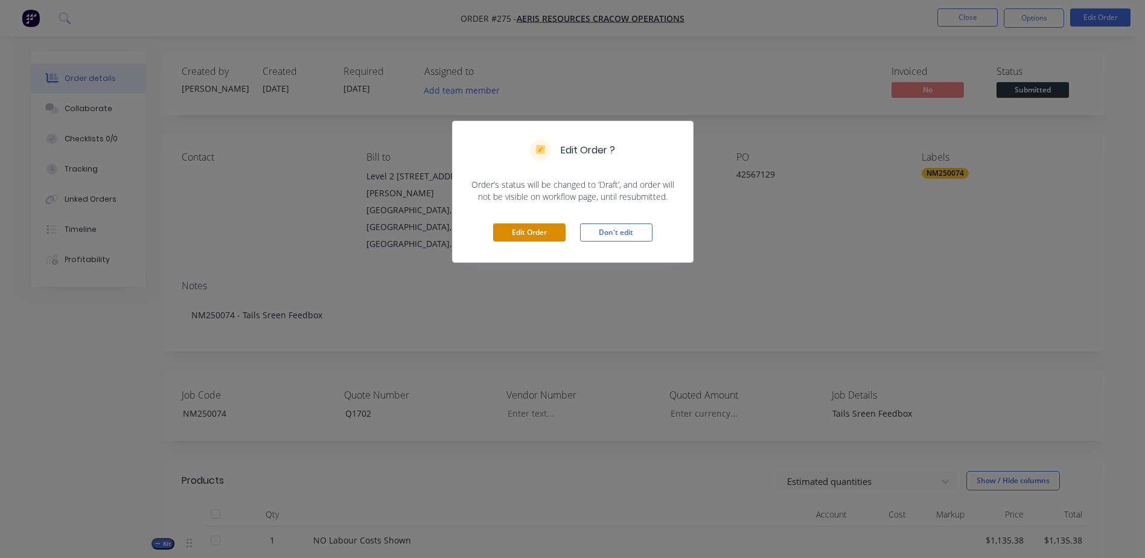
drag, startPoint x: 490, startPoint y: 231, endPoint x: 496, endPoint y: 231, distance: 6.7
click at [496, 231] on div "Edit Order Don't edit" at bounding box center [573, 232] width 240 height 59
click at [496, 231] on button "Edit Order" at bounding box center [529, 232] width 72 height 18
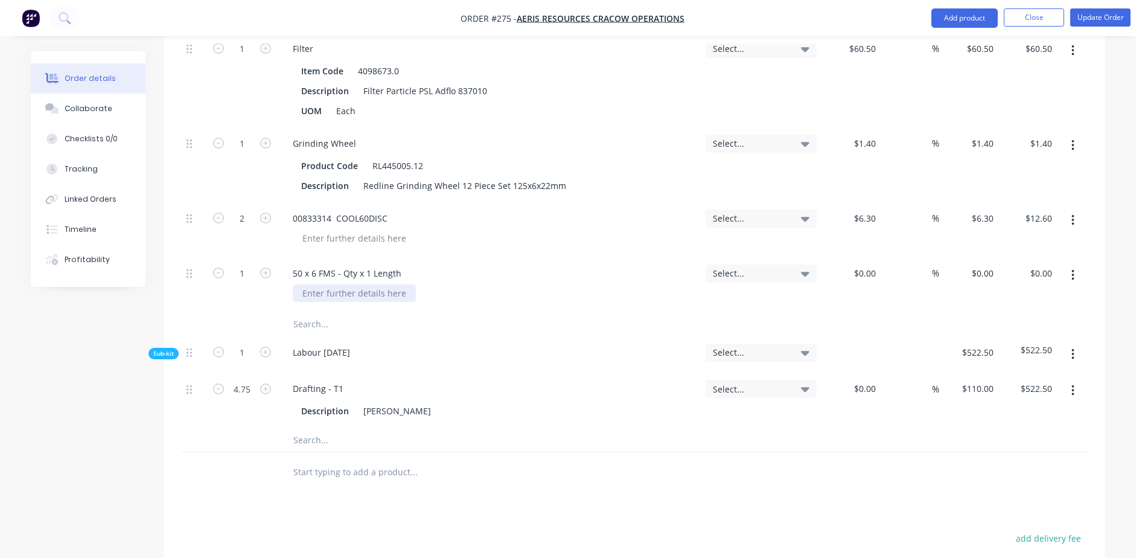
scroll to position [1509, 0]
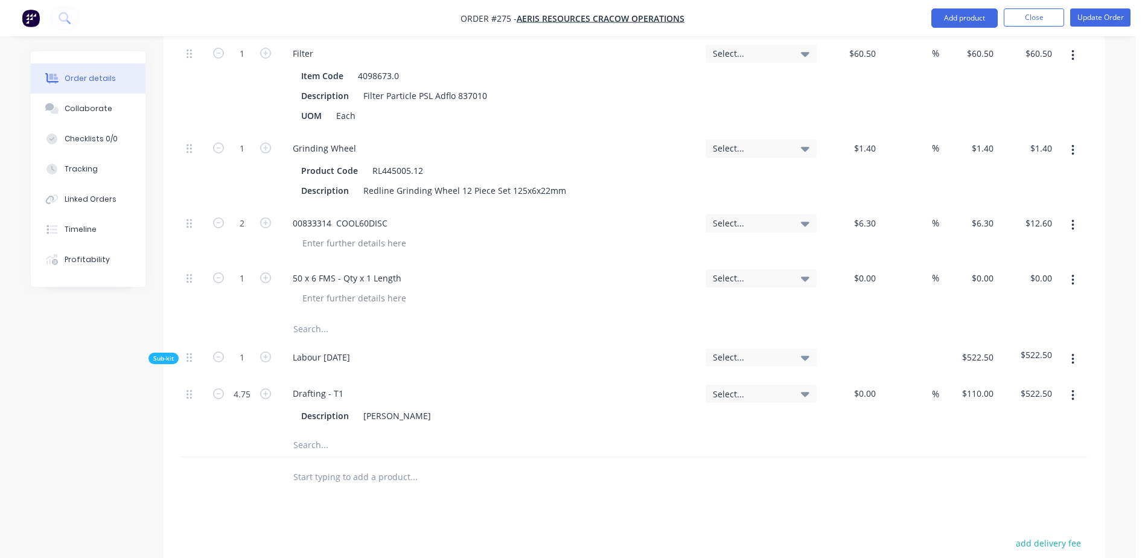
click at [310, 317] on input "text" at bounding box center [413, 329] width 241 height 24
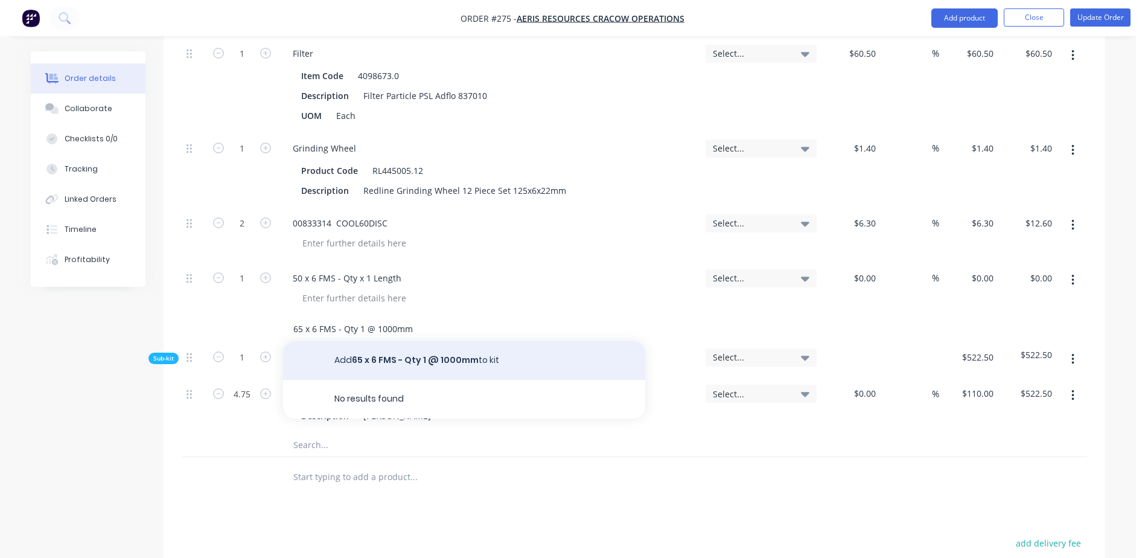
type input "65 x 6 FMS - Qty 1 @ 1000mm"
click at [447, 341] on button "Add 65 x 6 FMS - Qty 1 @ 1000mm to kit" at bounding box center [464, 360] width 362 height 39
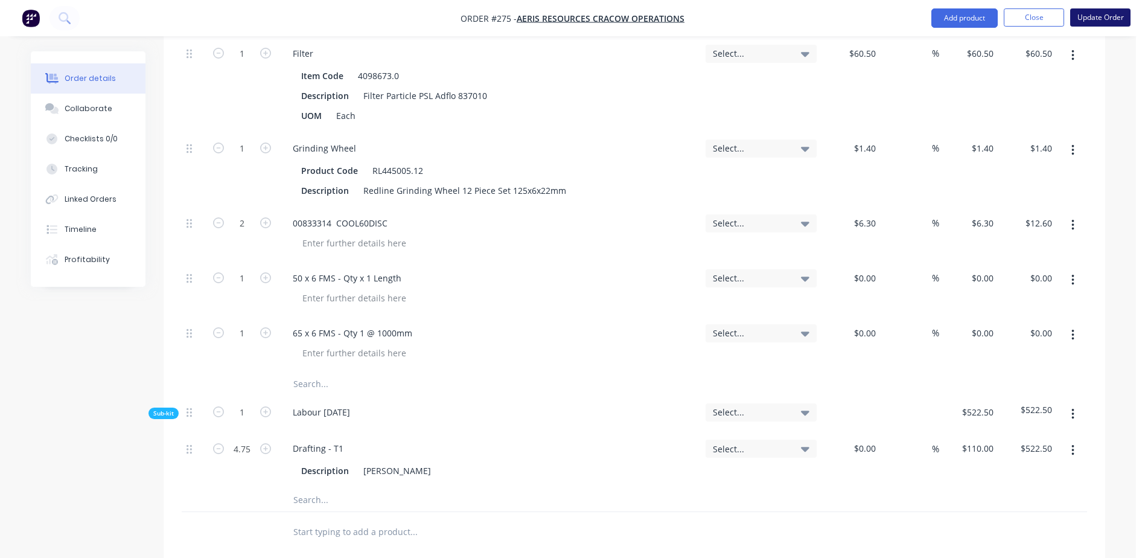
click at [1097, 13] on button "Update Order" at bounding box center [1100, 17] width 60 height 18
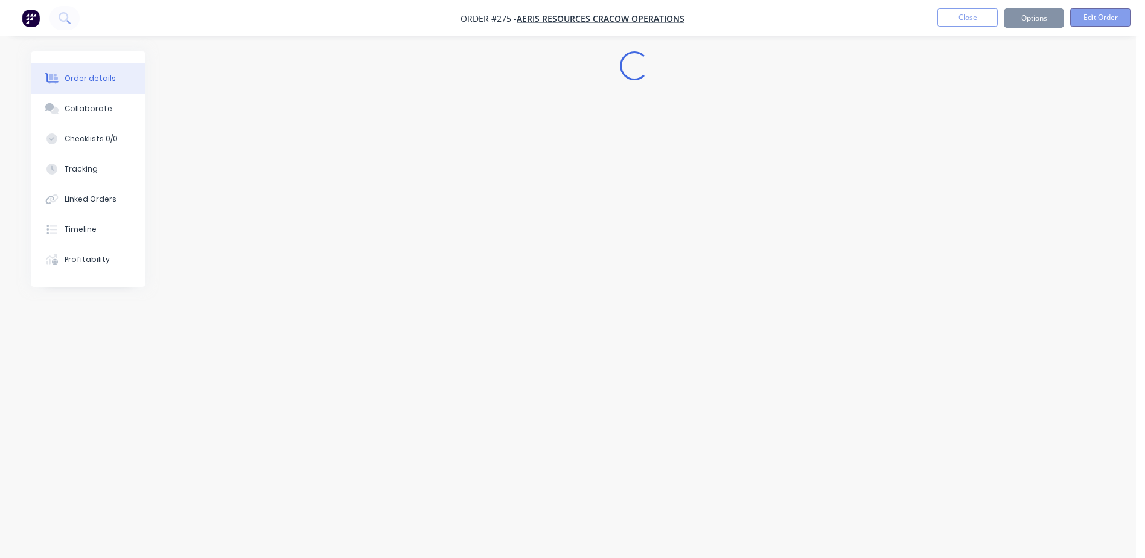
scroll to position [0, 0]
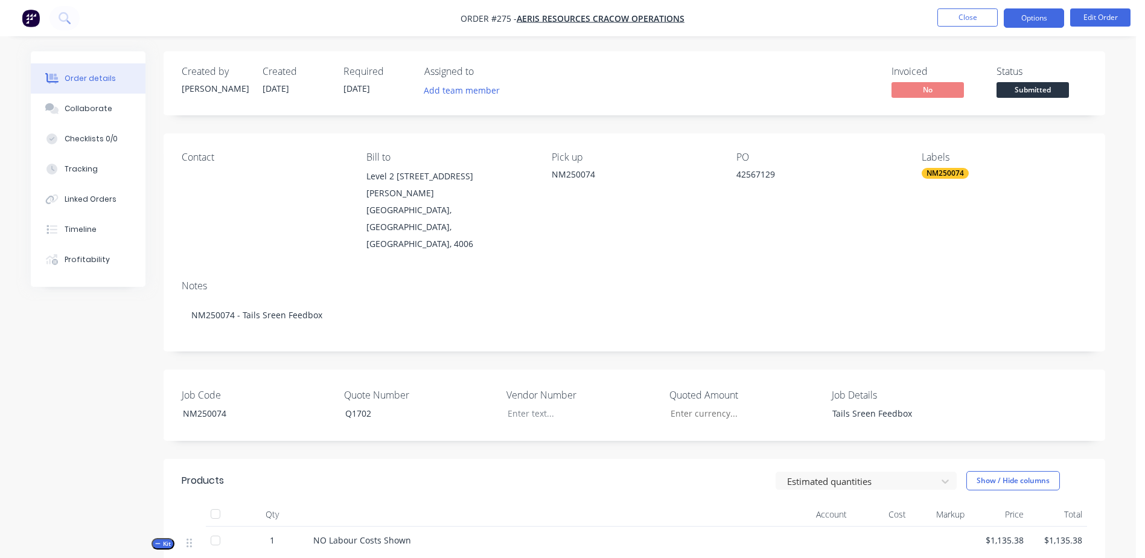
click at [1044, 22] on button "Options" at bounding box center [1034, 17] width 60 height 19
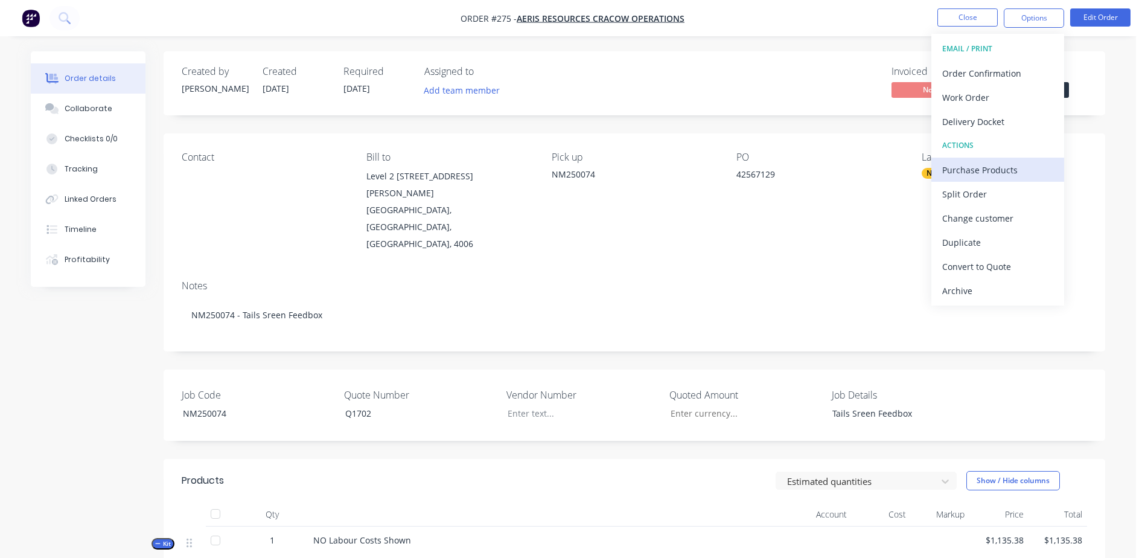
click at [1041, 168] on div "Purchase Products" at bounding box center [997, 170] width 111 height 18
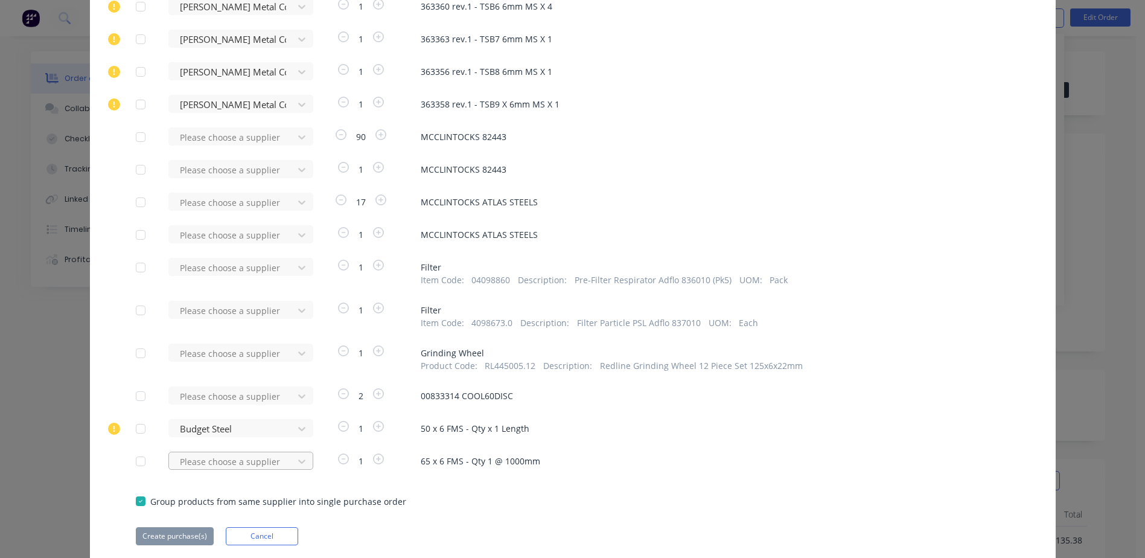
scroll to position [447, 0]
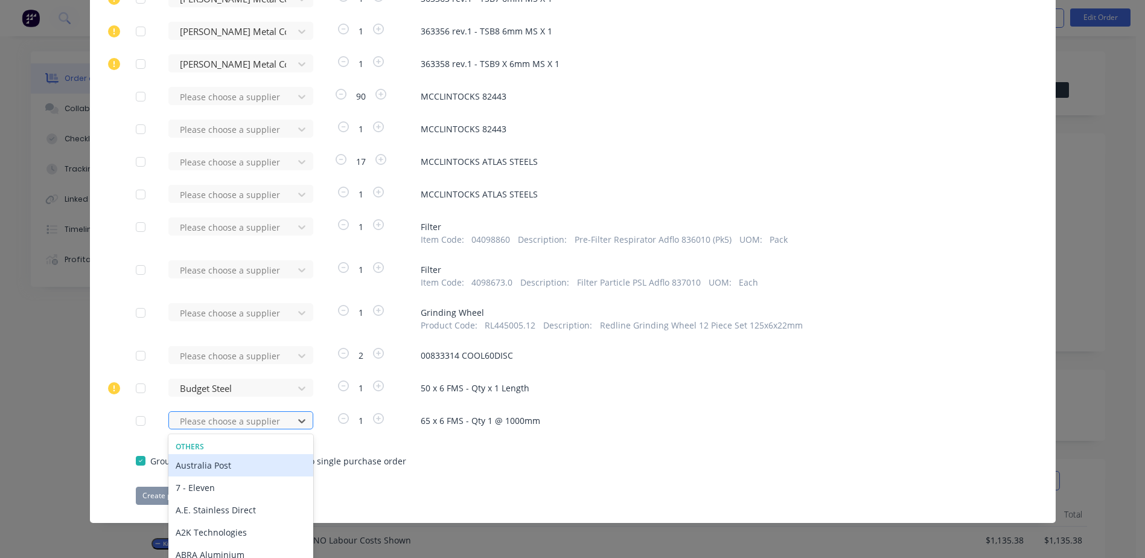
click at [176, 418] on div "470 results available. Use Up and Down to choose options, press Enter to select…" at bounding box center [234, 420] width 133 height 18
type input "budg"
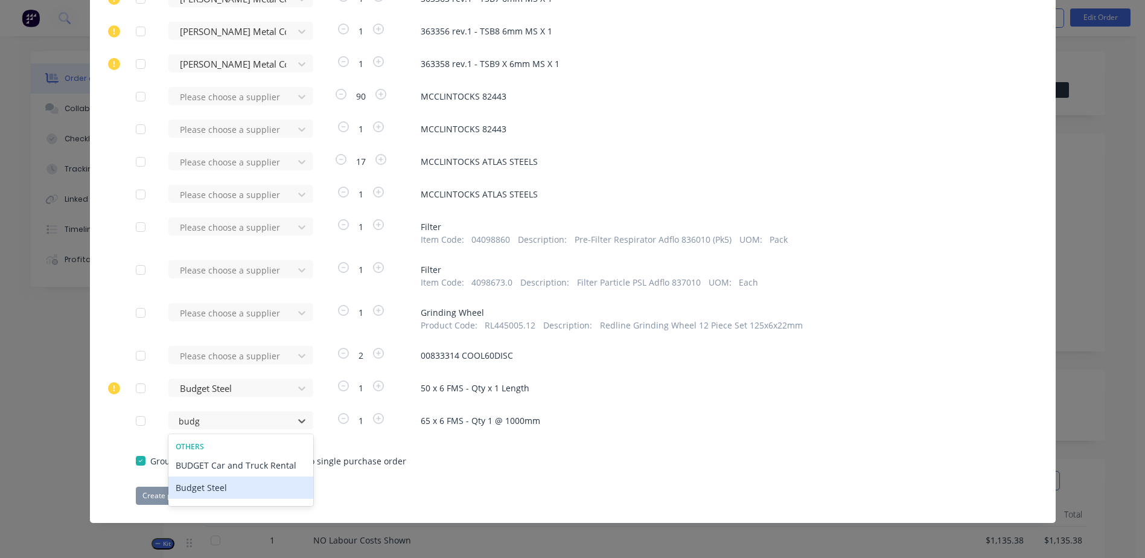
click at [209, 487] on div "Budget Steel" at bounding box center [240, 487] width 145 height 22
click at [153, 495] on button "Create purchase(s)" at bounding box center [175, 496] width 78 height 18
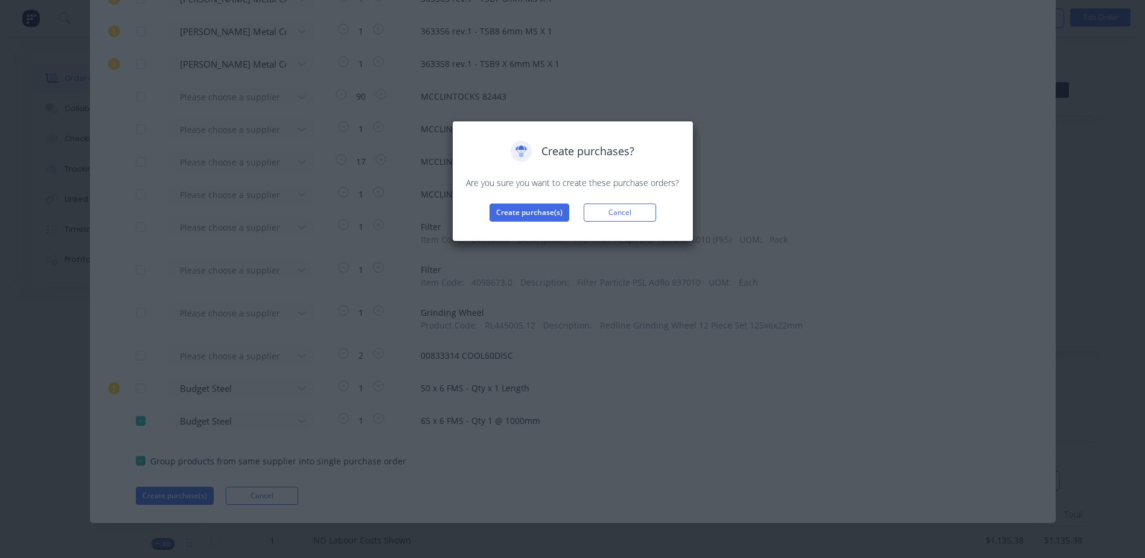
click at [490, 222] on div "Create purchases? Are you sure you want to create these purchase orders? Create…" at bounding box center [572, 181] width 241 height 121
click at [517, 211] on button "Create purchase(s)" at bounding box center [530, 212] width 80 height 18
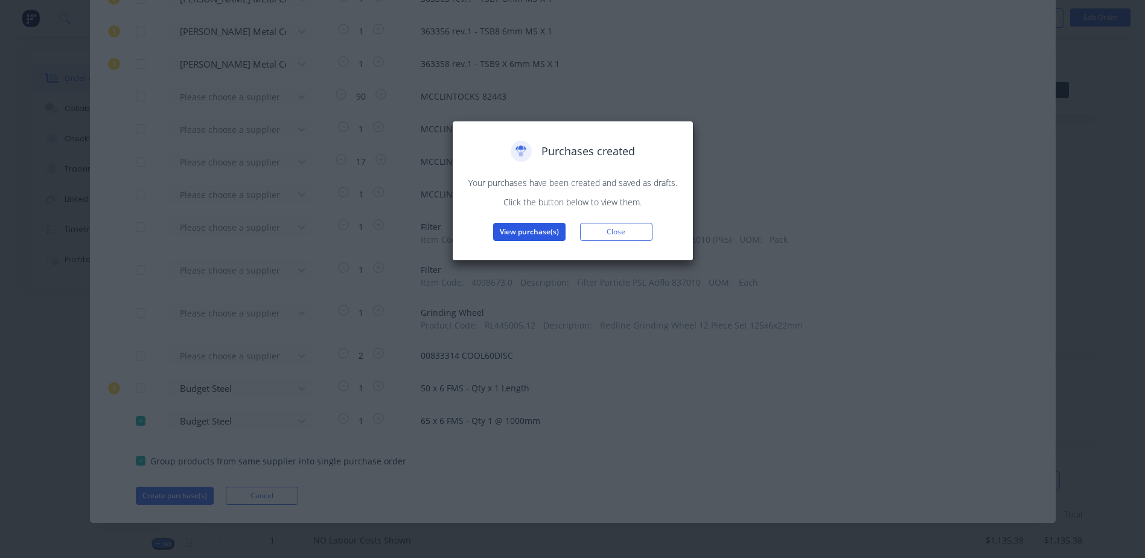
click at [514, 228] on button "View purchase(s)" at bounding box center [529, 232] width 72 height 18
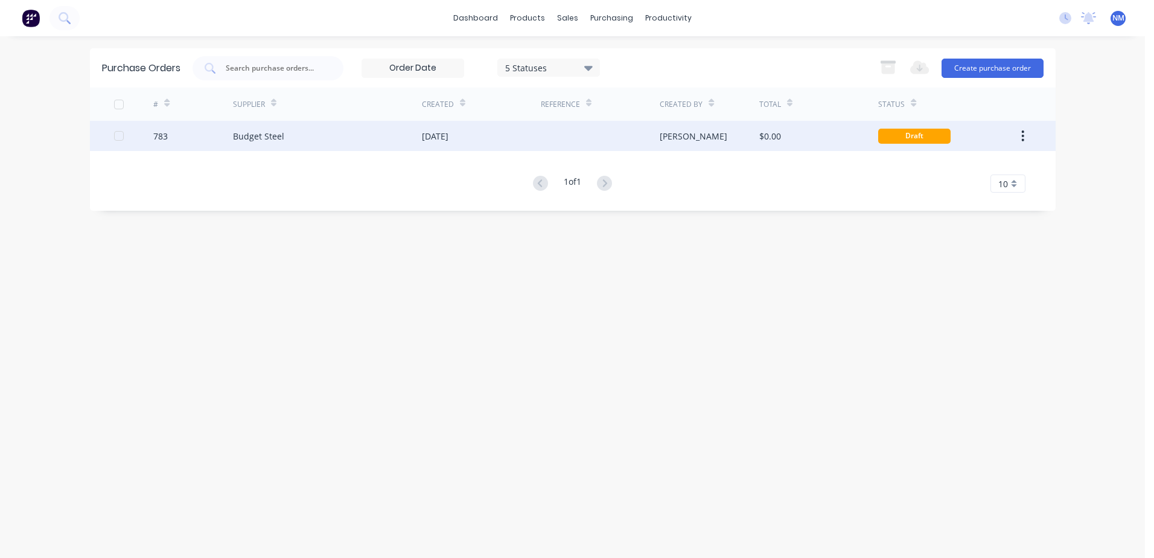
click at [854, 132] on div "$0.00" at bounding box center [818, 136] width 119 height 30
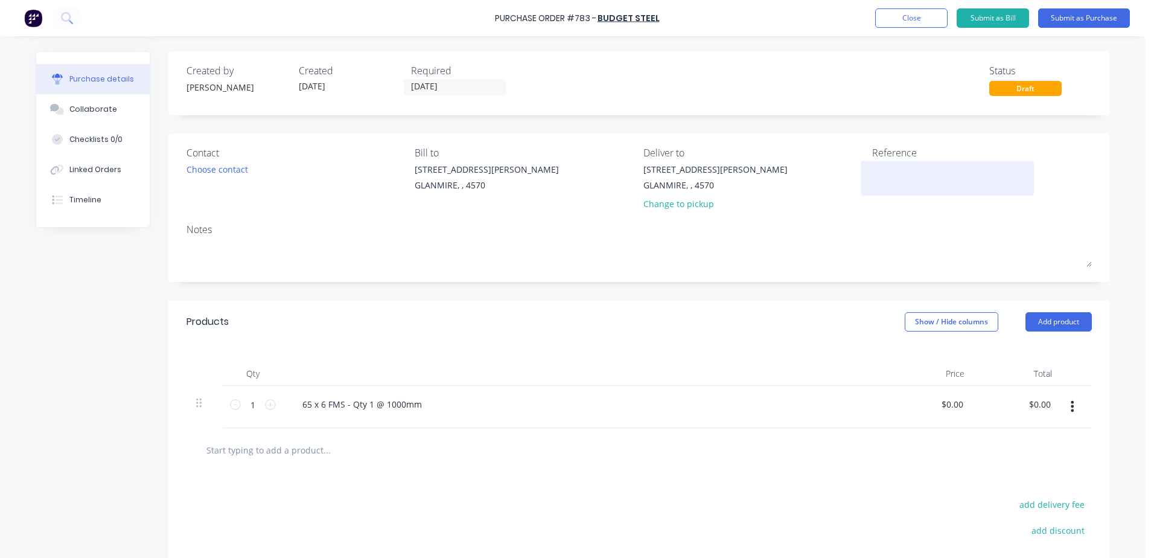
click at [893, 171] on textarea at bounding box center [947, 176] width 151 height 27
type textarea "nm25"
type textarea "x"
type textarea "nm250"
type textarea "x"
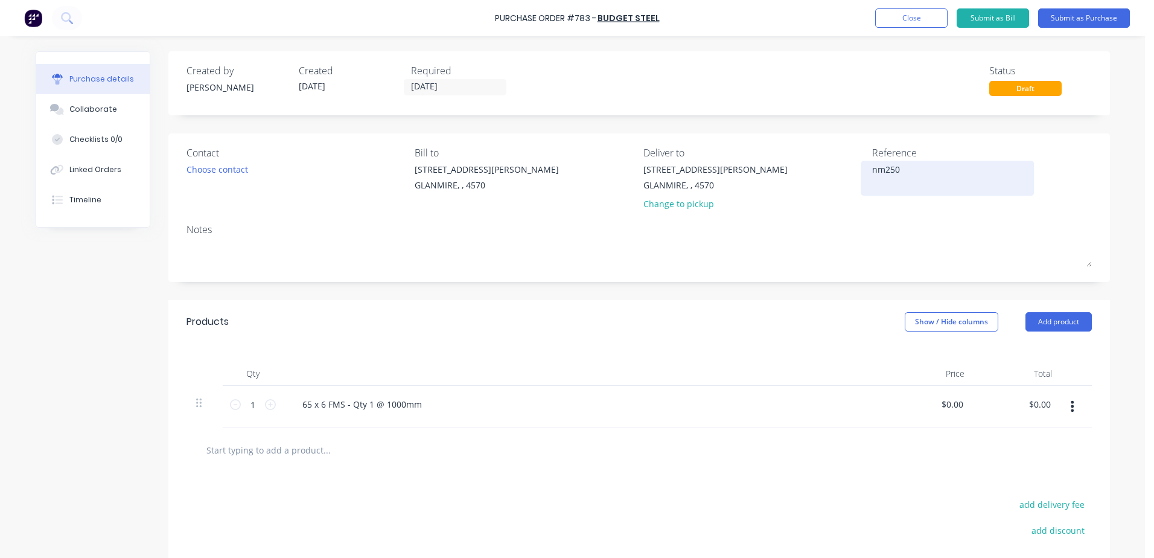
type textarea "nm2500"
type textarea "x"
type textarea "nm25007"
type textarea "x"
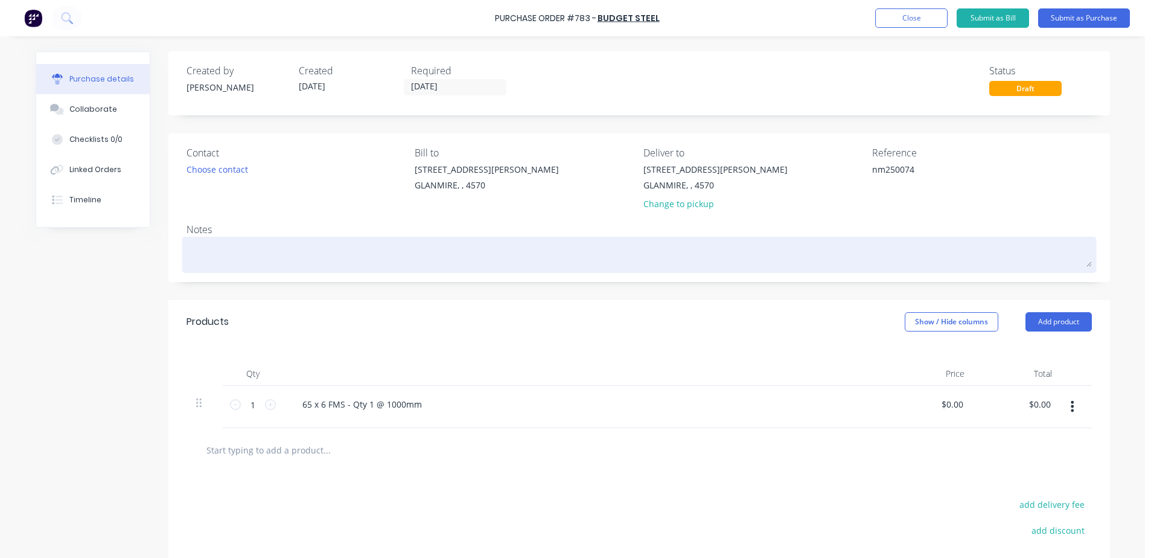
type textarea "nm250074"
type textarea "x"
type textarea "nm250074"
click at [220, 249] on textarea at bounding box center [640, 253] width 906 height 27
type textarea "x"
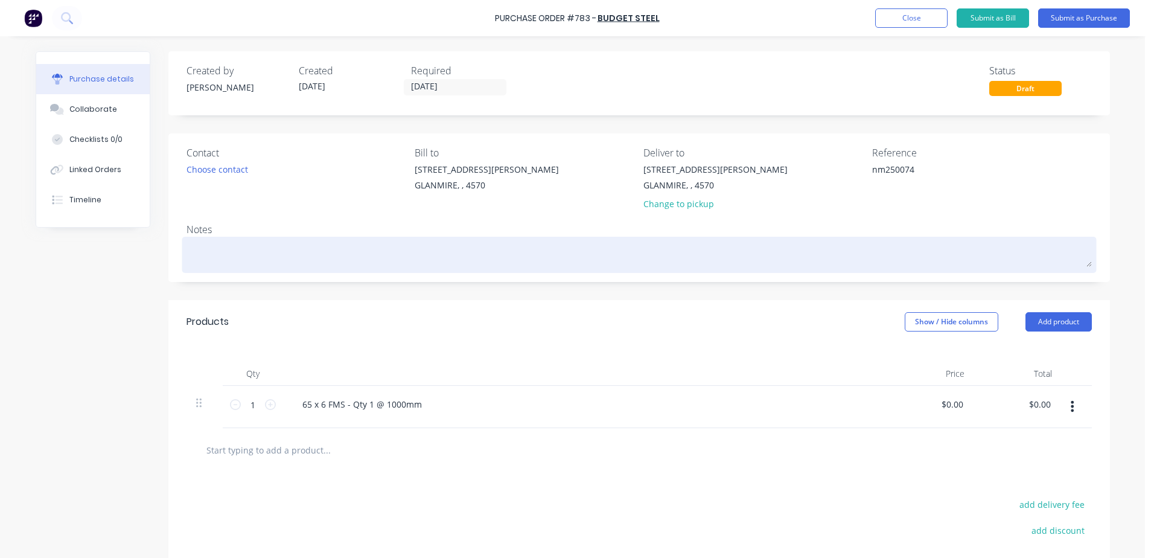
type textarea "n"
type textarea "x"
type textarea "nm2"
type textarea "x"
type textarea "nm25"
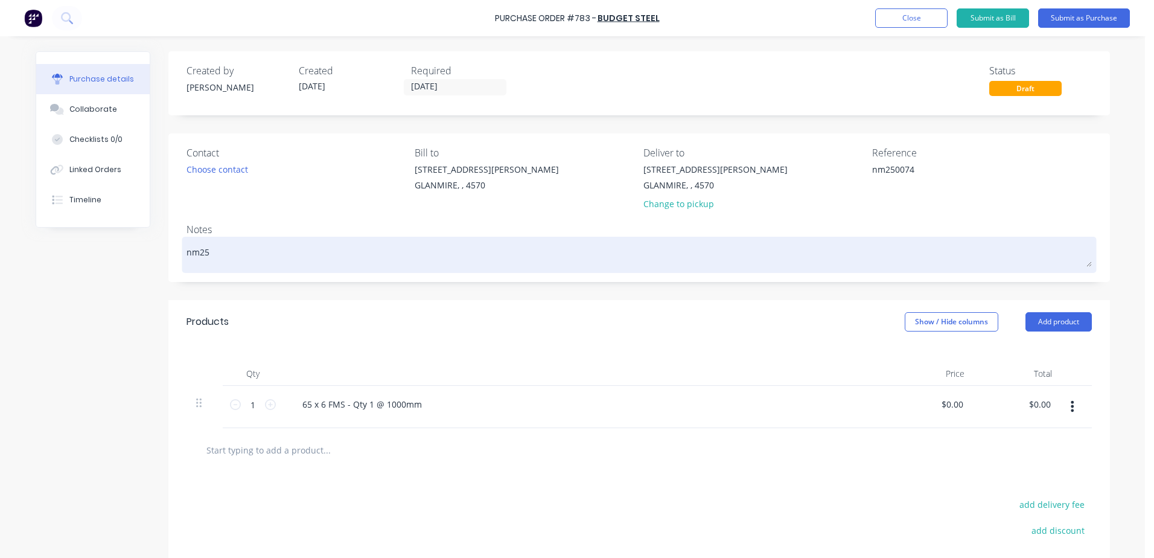
type textarea "x"
type textarea "nm250"
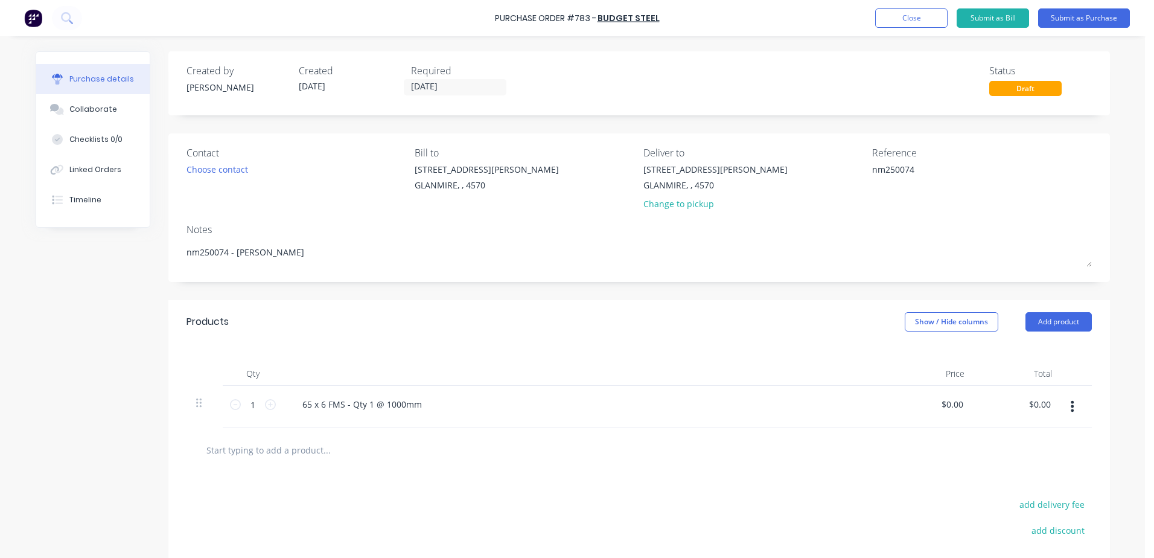
click at [1103, 8] on button "Submit as Purchase" at bounding box center [1084, 17] width 92 height 19
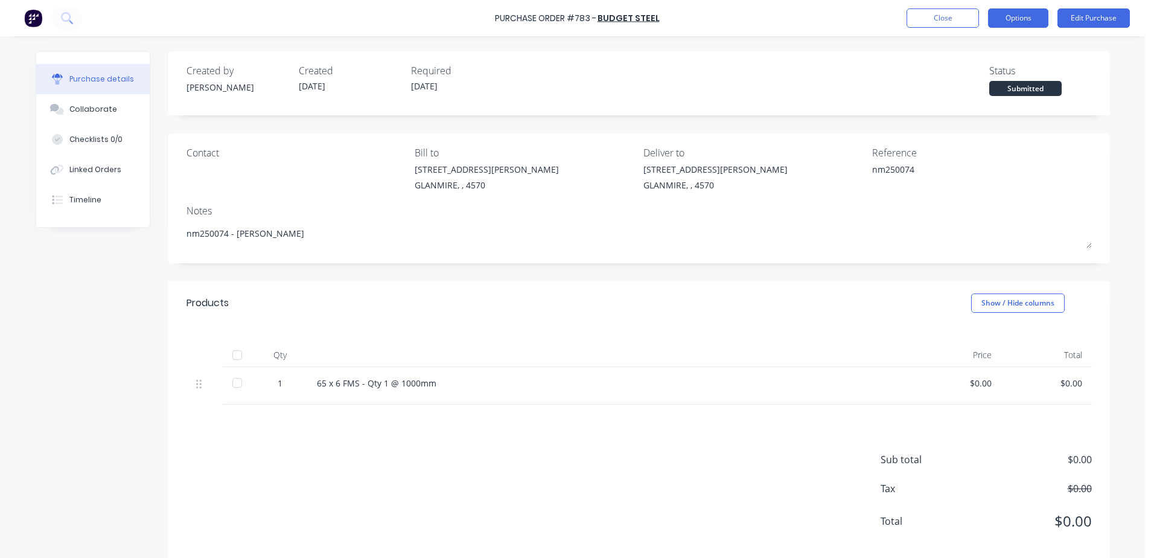
click at [1017, 20] on button "Options" at bounding box center [1018, 17] width 60 height 19
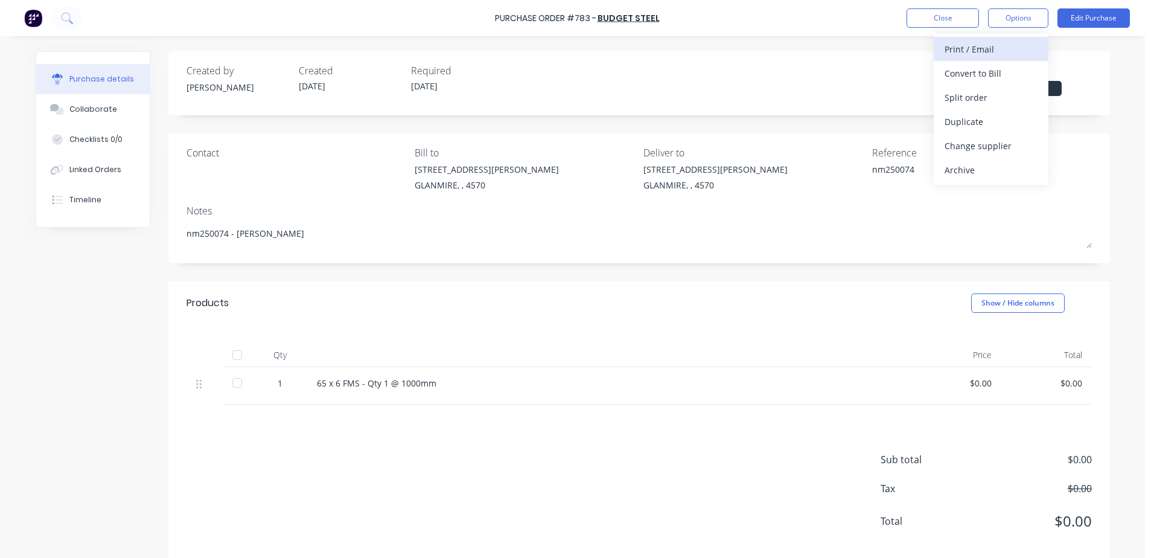
click at [1004, 60] on button "Print / Email" at bounding box center [991, 49] width 115 height 24
click at [988, 66] on div "With pricing" at bounding box center [991, 74] width 93 height 18
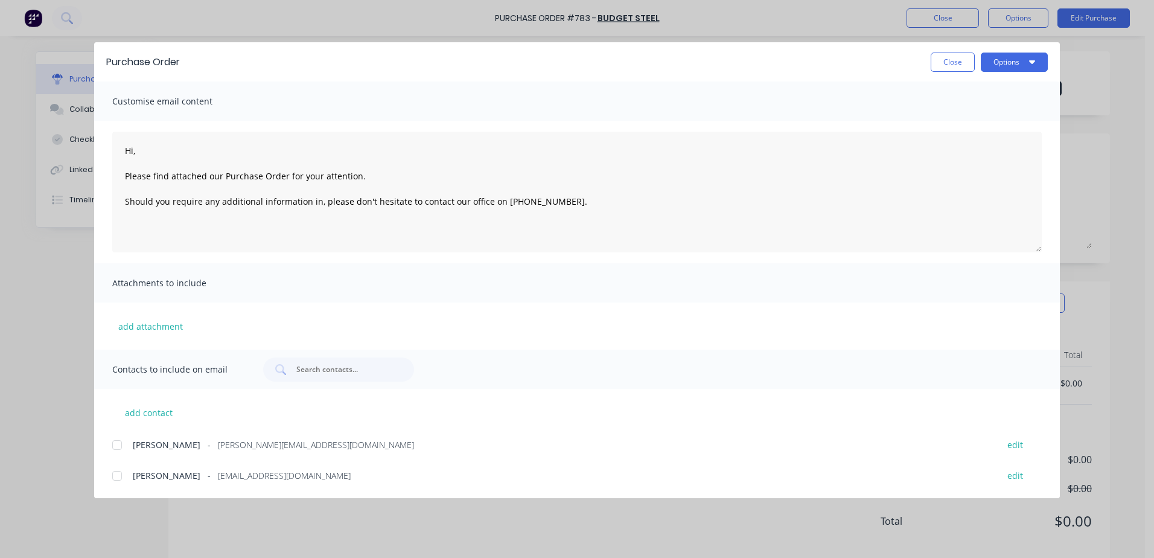
click at [118, 471] on div at bounding box center [117, 476] width 24 height 24
click at [1028, 66] on button "Options" at bounding box center [1014, 62] width 67 height 19
click at [965, 138] on div "Email" at bounding box center [990, 141] width 93 height 18
click at [944, 67] on button "Close" at bounding box center [953, 62] width 44 height 19
